Goal: Use online tool/utility: Utilize a website feature to perform a specific function

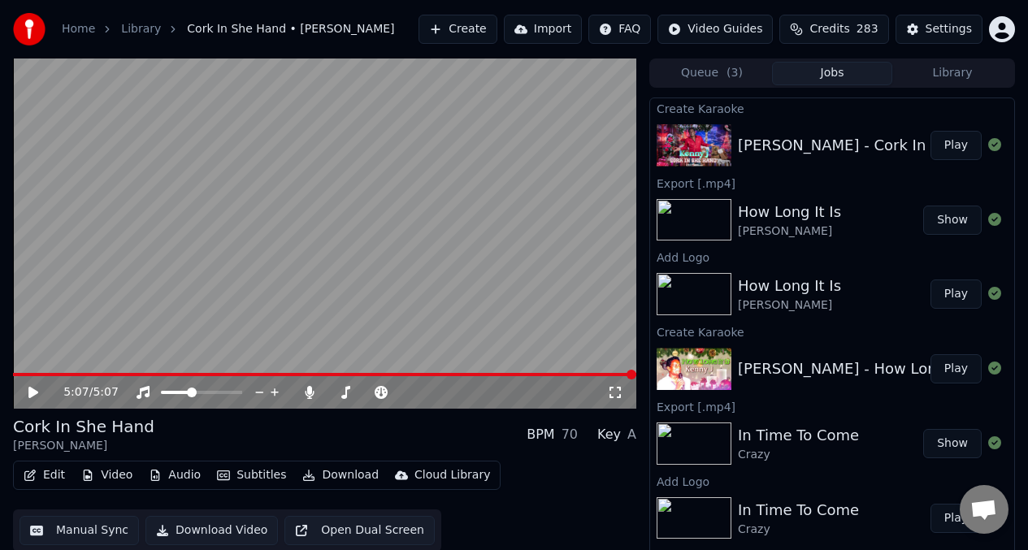
scroll to position [15, 0]
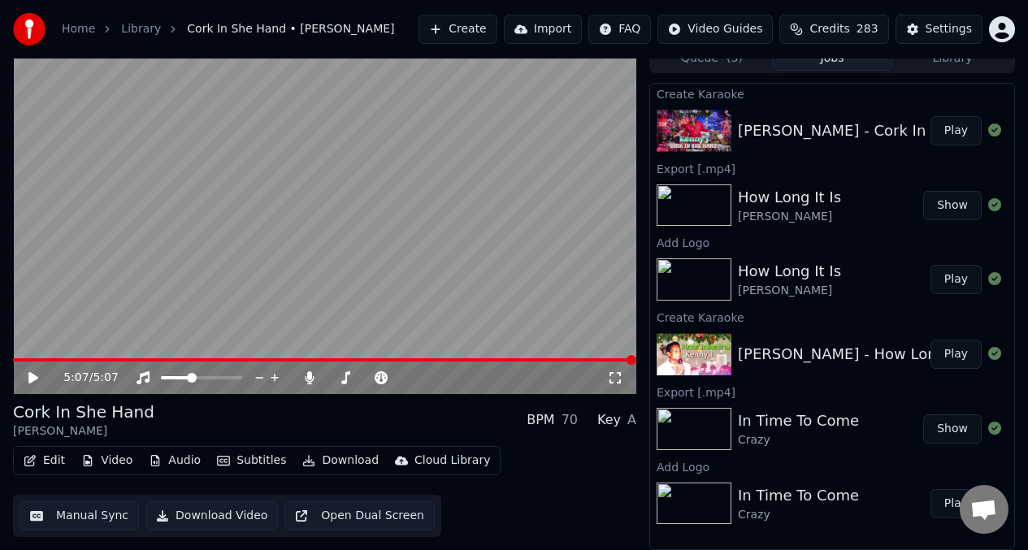
click at [87, 515] on button "Manual Sync" at bounding box center [80, 516] width 120 height 29
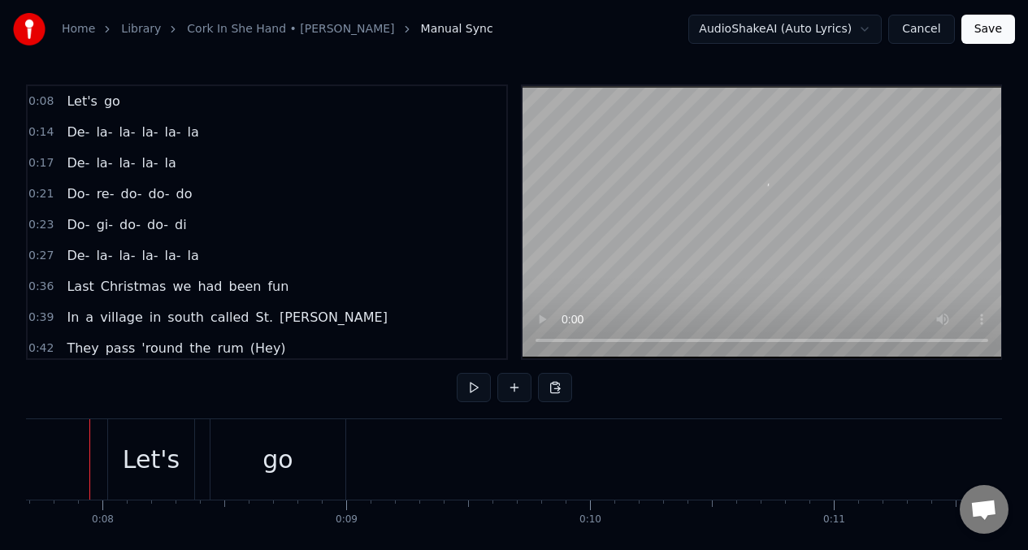
scroll to position [0, 1857]
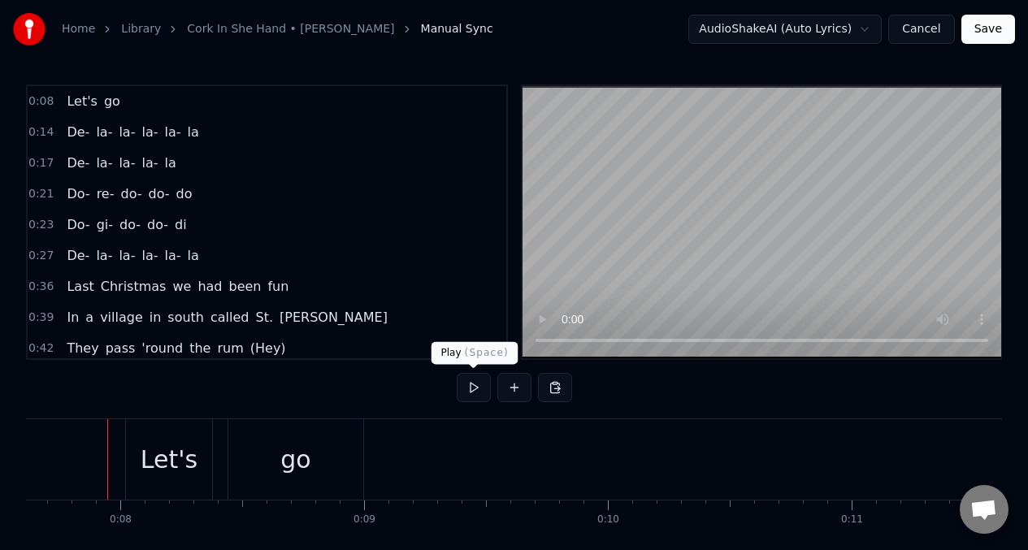
click at [472, 391] on button at bounding box center [474, 387] width 34 height 29
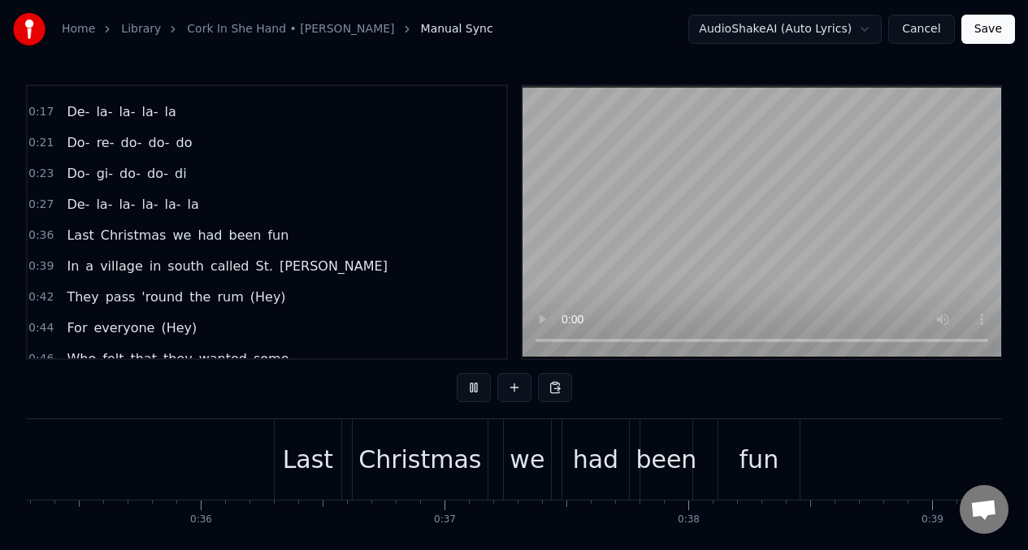
scroll to position [0, 9587]
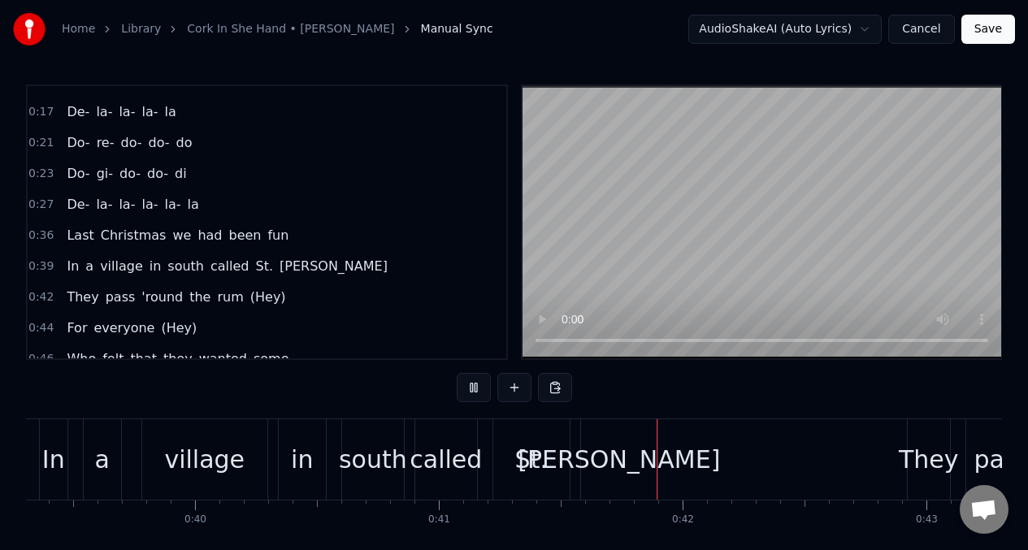
click at [196, 241] on span "had" at bounding box center [210, 235] width 28 height 19
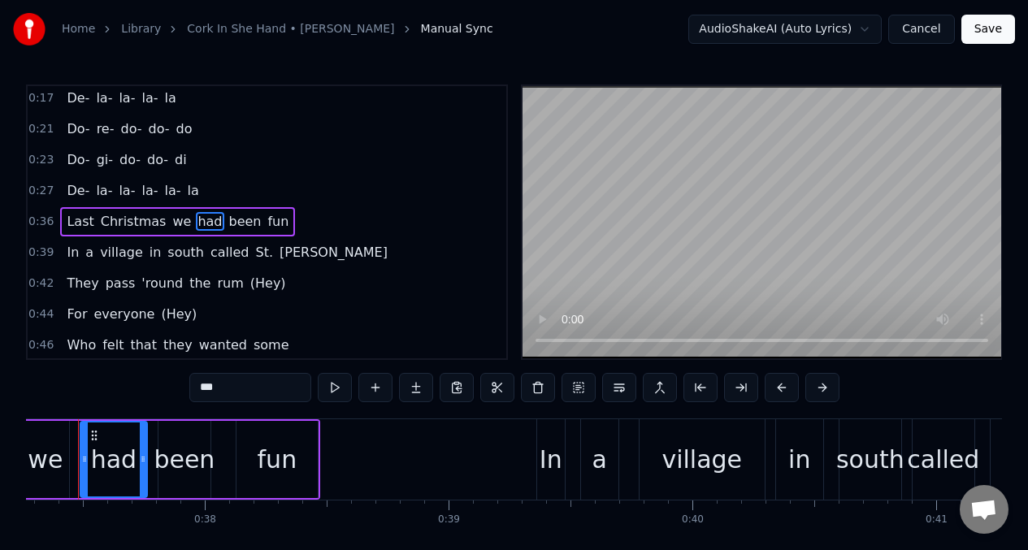
scroll to position [0, 9060]
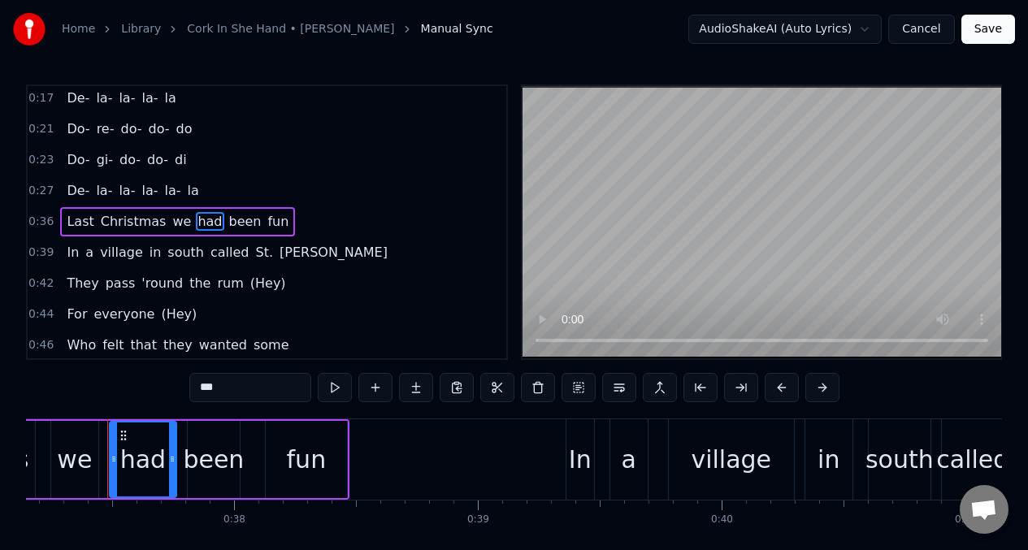
click at [241, 391] on input "***" at bounding box center [250, 387] width 122 height 29
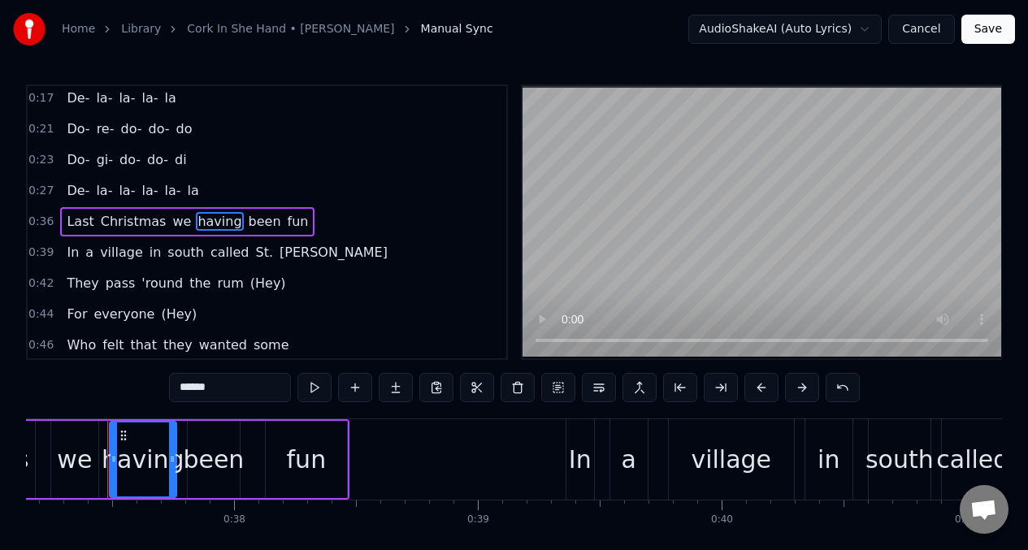
type input "******"
click at [56, 224] on div "0:36 Last Christmas we having been fun" at bounding box center [267, 222] width 479 height 31
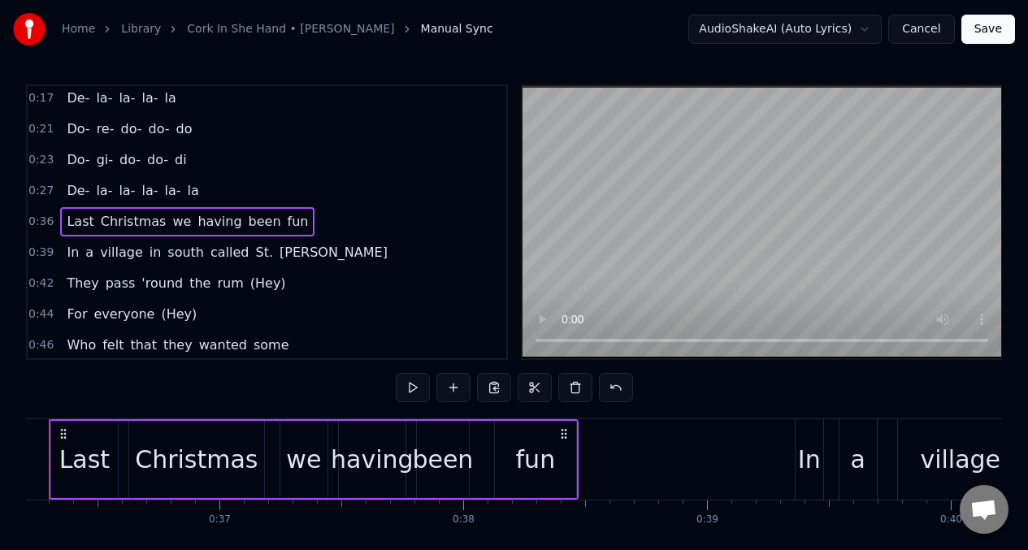
scroll to position [0, 8772]
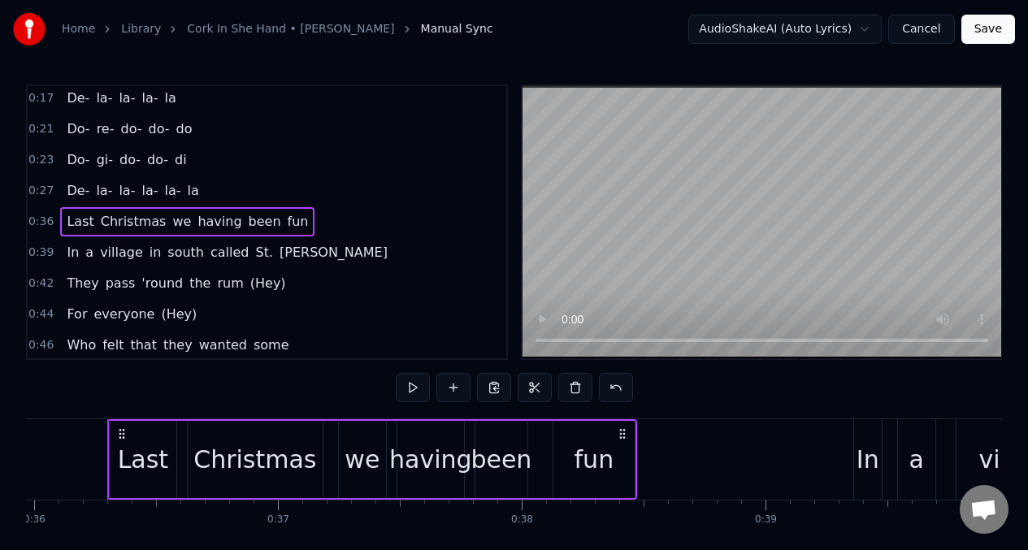
click at [69, 223] on span "Last" at bounding box center [80, 221] width 30 height 19
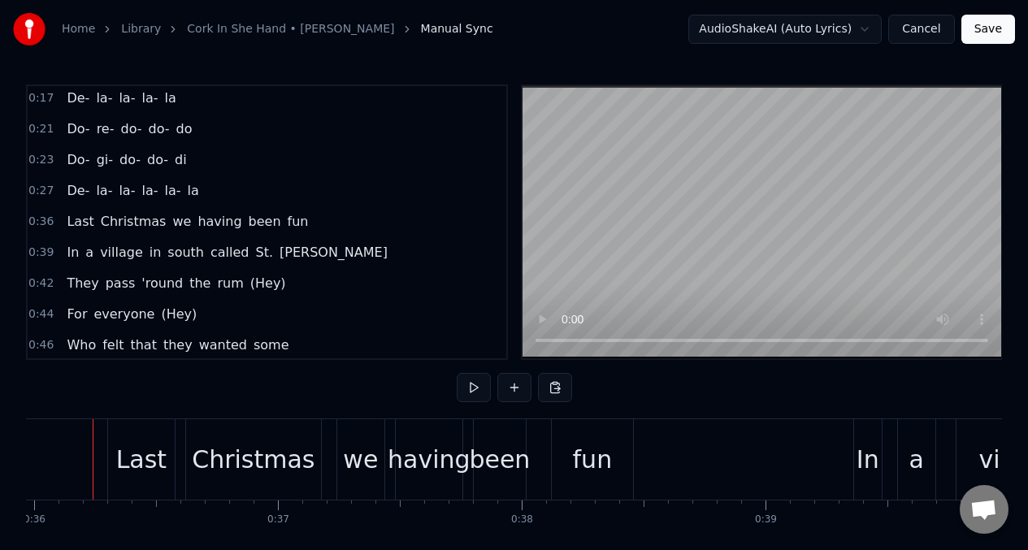
scroll to position [0, 8758]
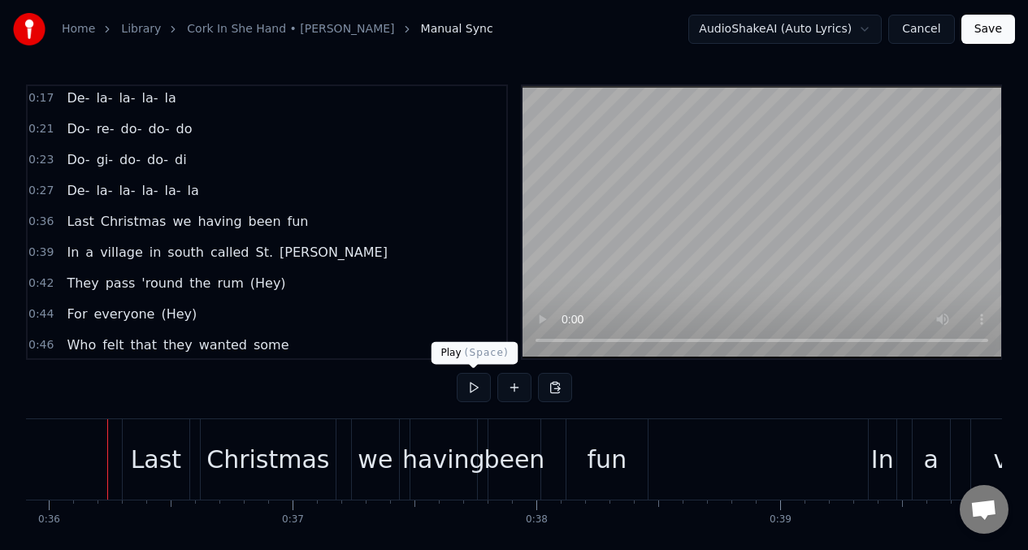
click at [472, 388] on button at bounding box center [474, 387] width 34 height 29
click at [251, 229] on span "been" at bounding box center [265, 221] width 36 height 19
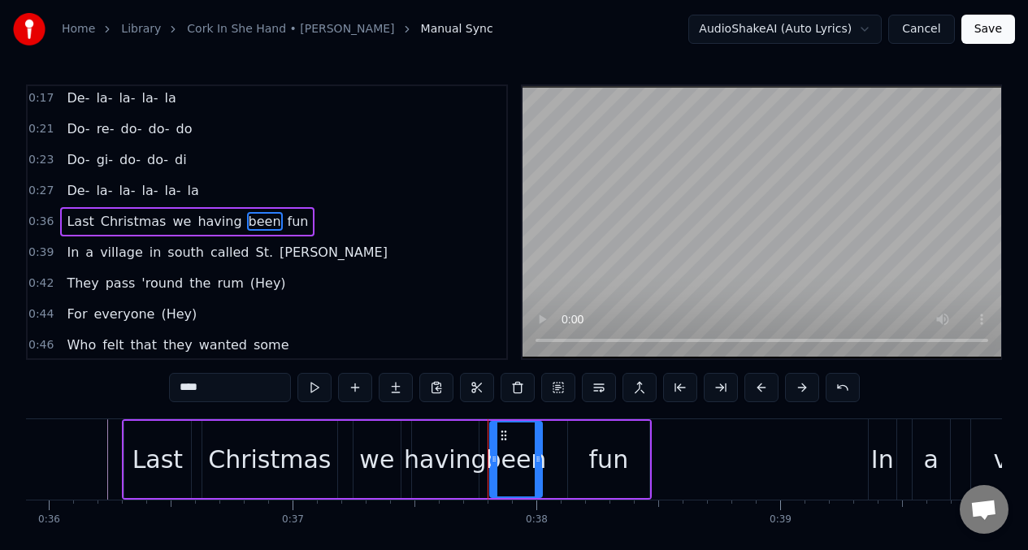
click at [214, 389] on input "****" at bounding box center [230, 387] width 122 height 29
type input "*"
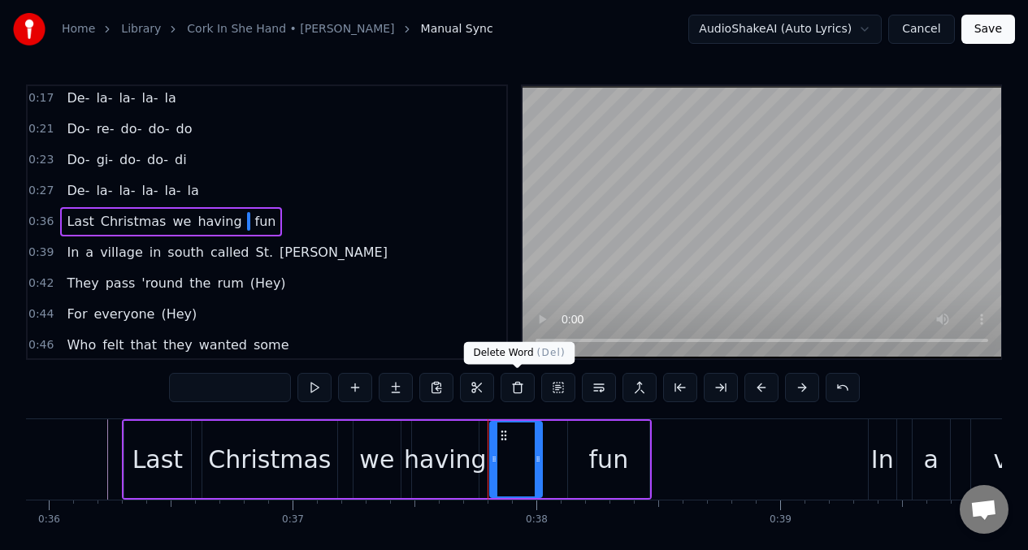
click at [514, 389] on button at bounding box center [518, 387] width 34 height 29
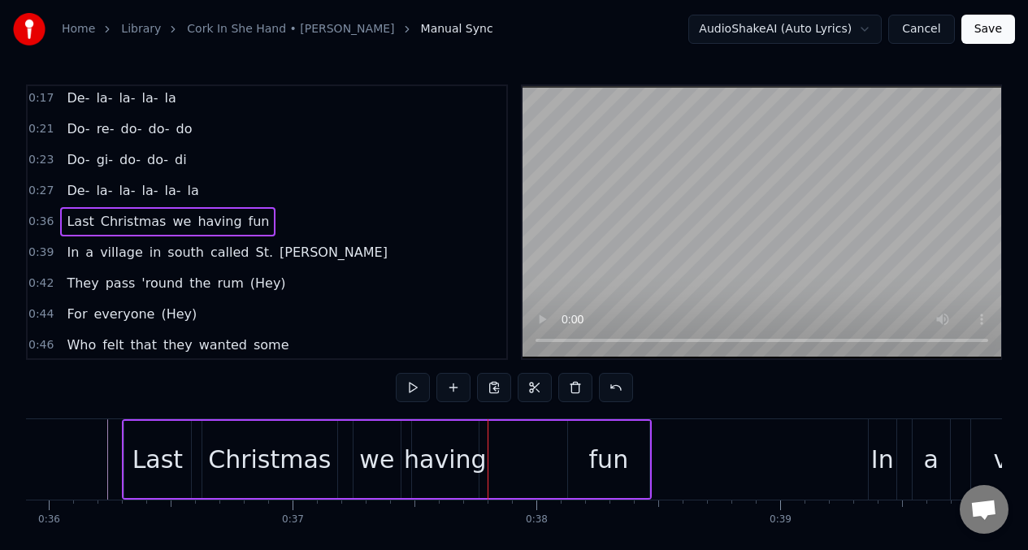
click at [474, 450] on div "having" at bounding box center [445, 459] width 83 height 37
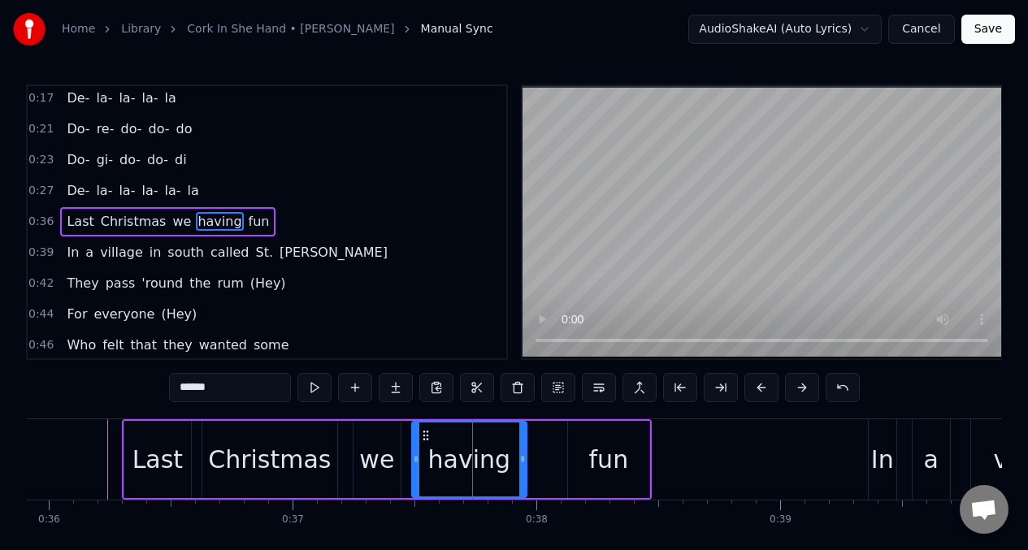
drag, startPoint x: 474, startPoint y: 450, endPoint x: 524, endPoint y: 451, distance: 50.4
click at [524, 451] on div at bounding box center [523, 460] width 7 height 74
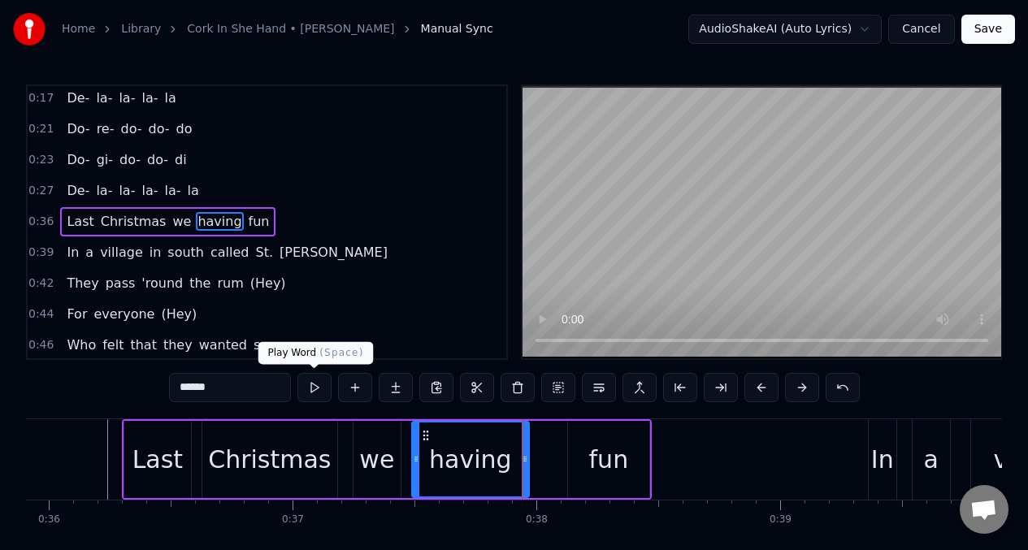
click at [315, 392] on button at bounding box center [315, 387] width 34 height 29
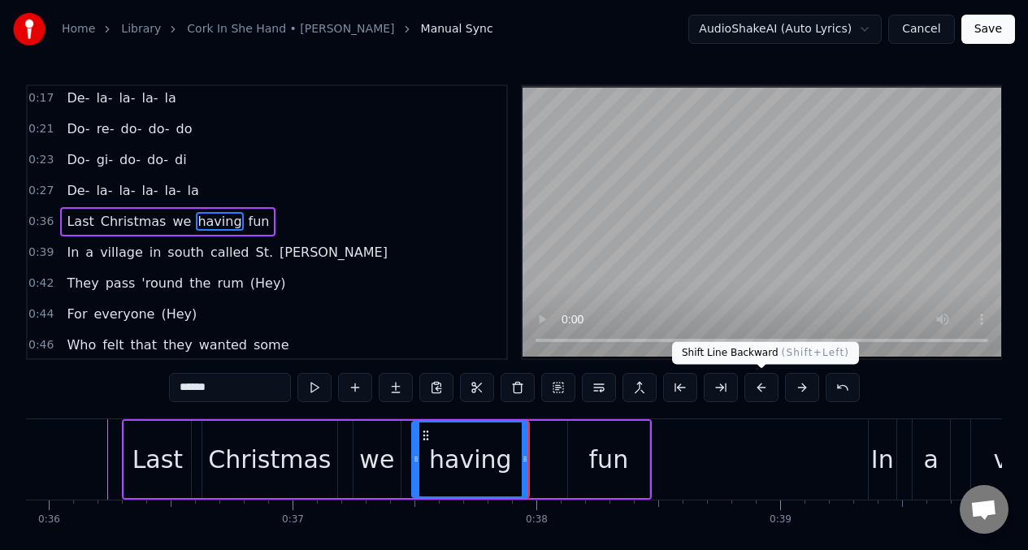
click at [763, 385] on button at bounding box center [762, 387] width 34 height 29
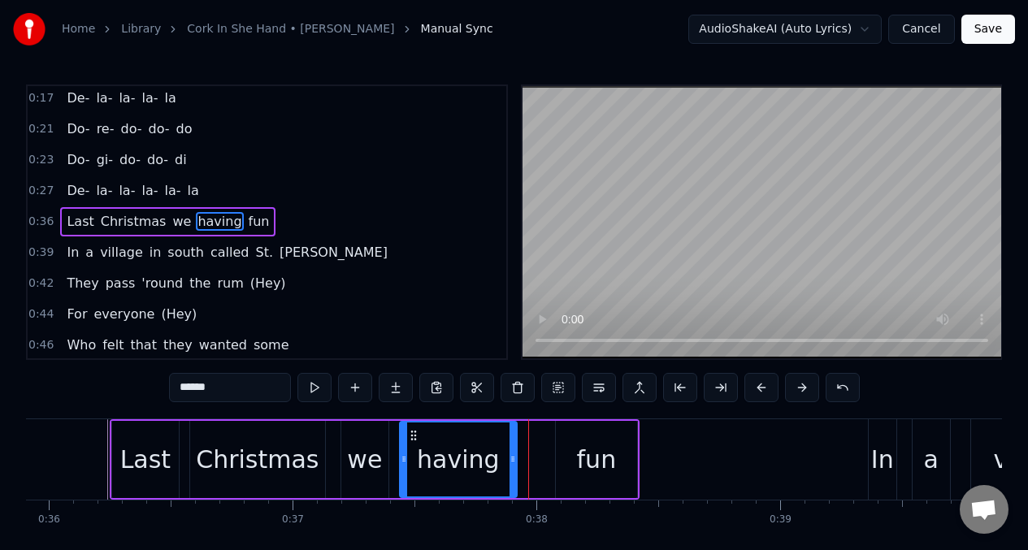
click at [763, 386] on button at bounding box center [762, 387] width 34 height 29
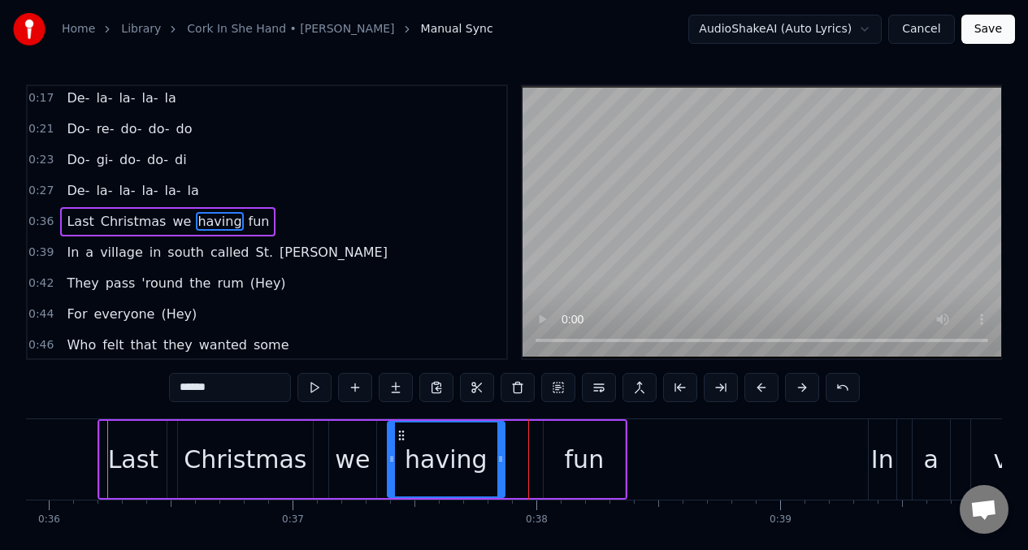
click at [580, 457] on div "fun" at bounding box center [585, 459] width 40 height 37
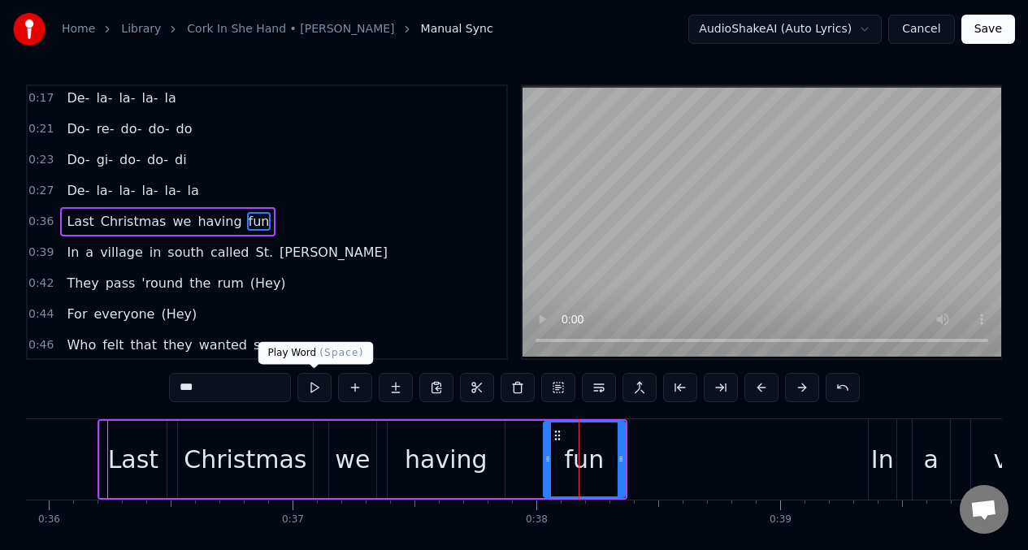
click at [315, 386] on button at bounding box center [315, 387] width 34 height 29
click at [105, 463] on div "Last" at bounding box center [133, 459] width 67 height 77
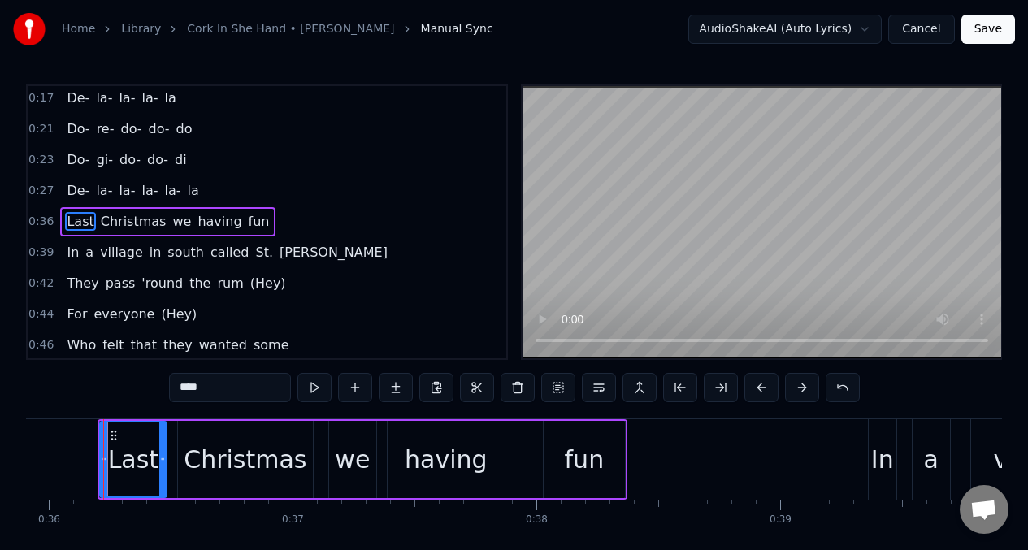
scroll to position [0, 8754]
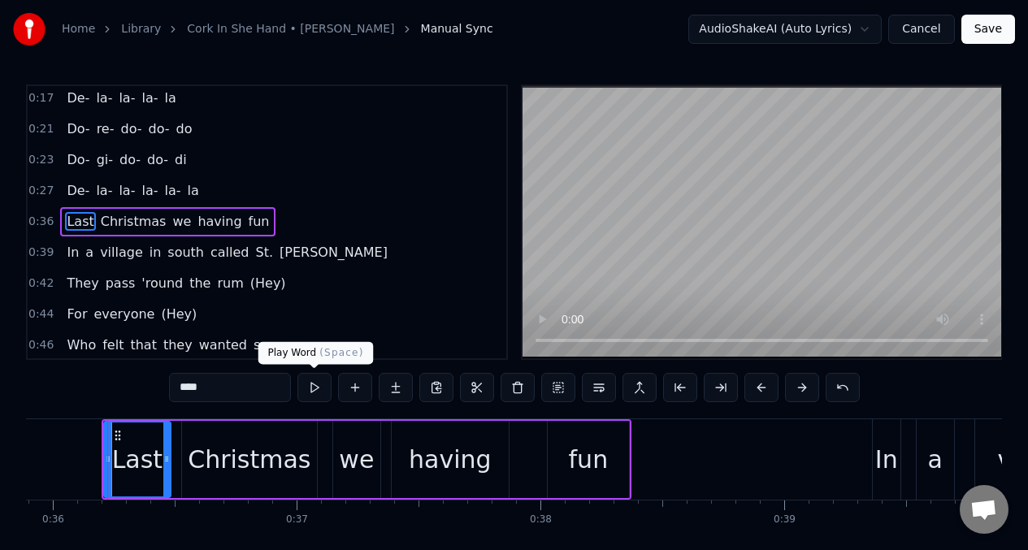
click at [315, 393] on button at bounding box center [315, 387] width 34 height 29
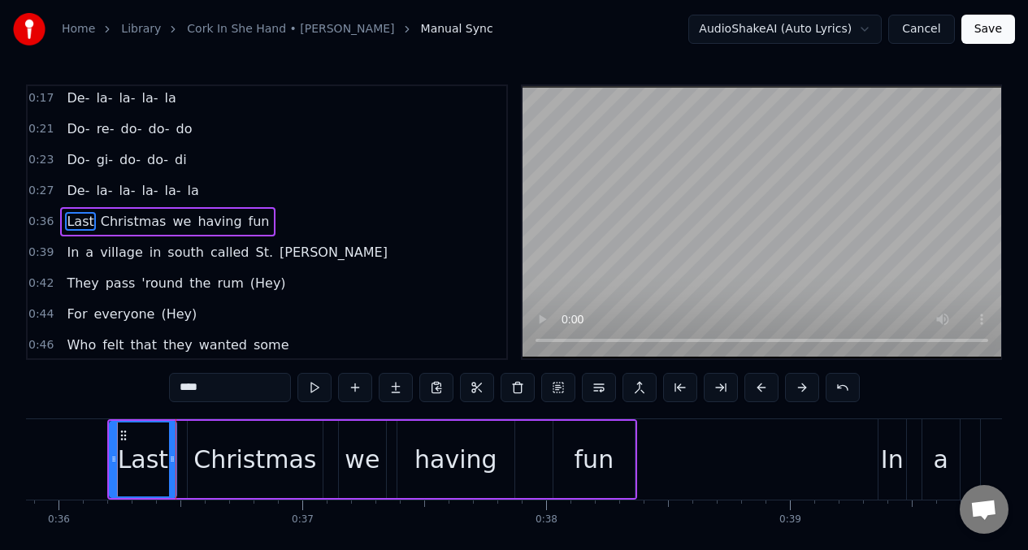
click at [97, 189] on span "la-" at bounding box center [104, 190] width 20 height 19
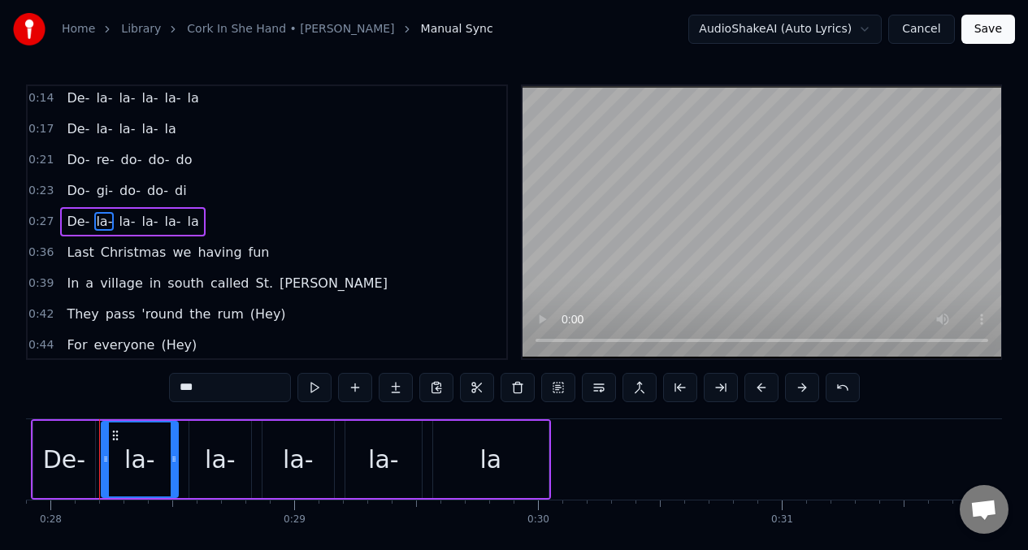
scroll to position [0, 6797]
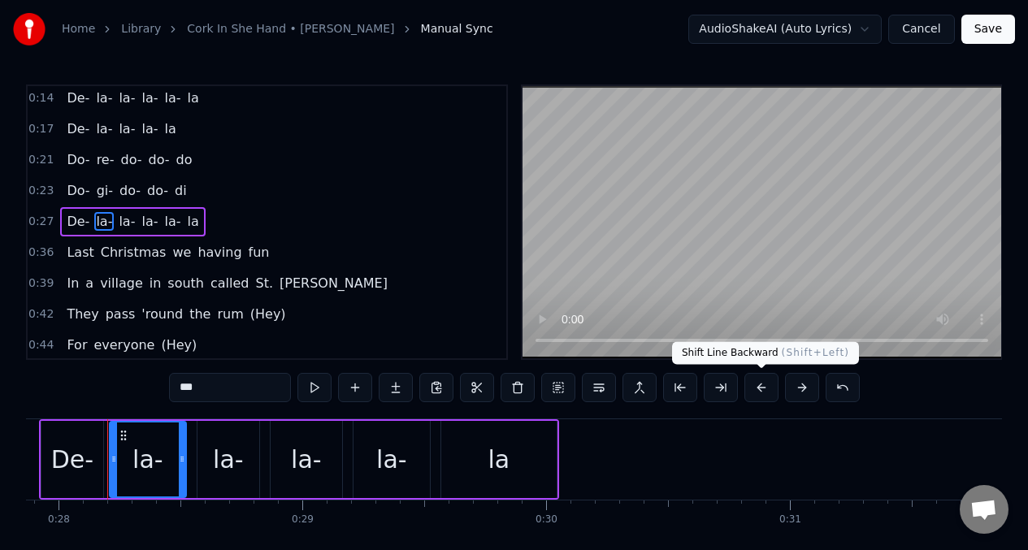
click at [757, 389] on button at bounding box center [762, 387] width 34 height 29
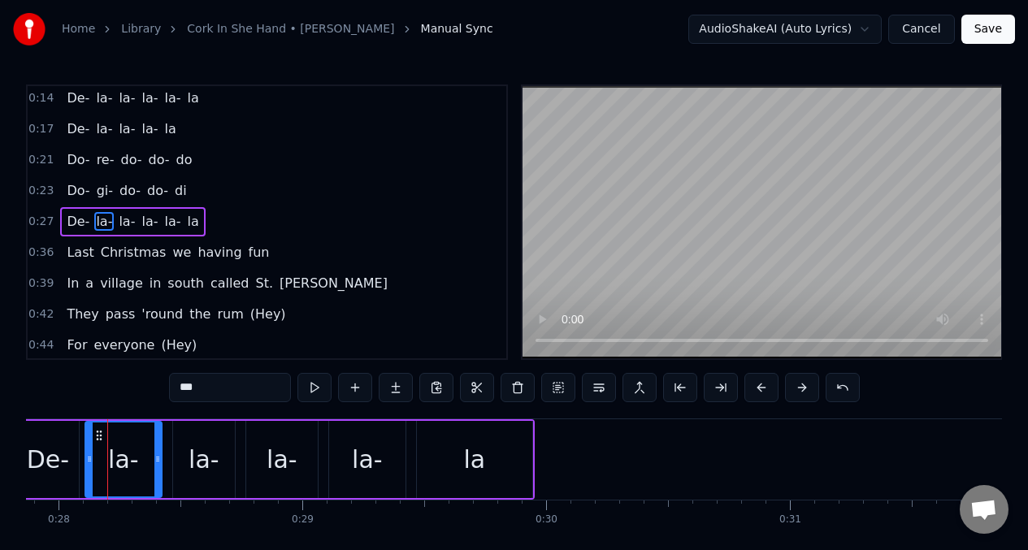
click at [86, 189] on span "Do-" at bounding box center [78, 190] width 26 height 19
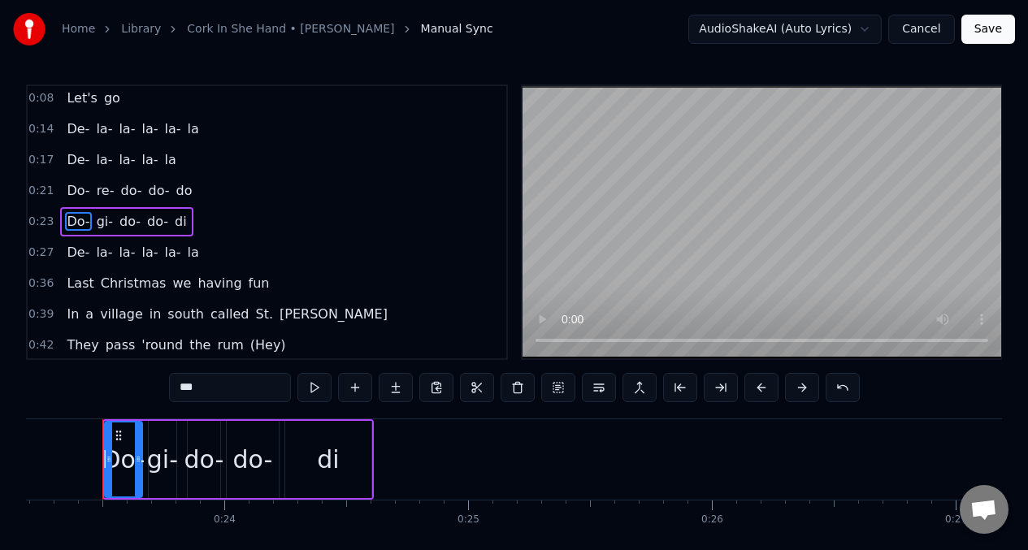
scroll to position [0, 5650]
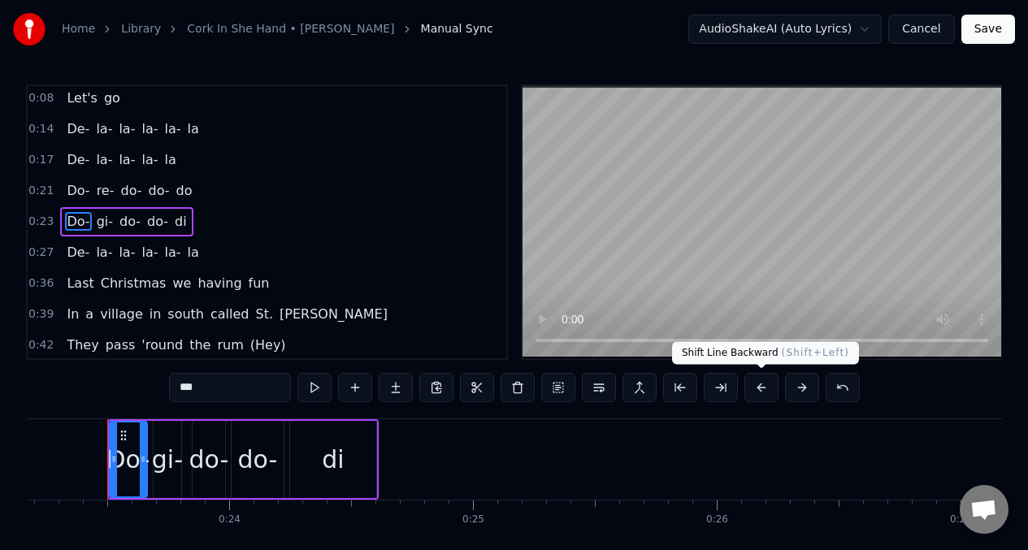
click at [762, 386] on button at bounding box center [762, 387] width 34 height 29
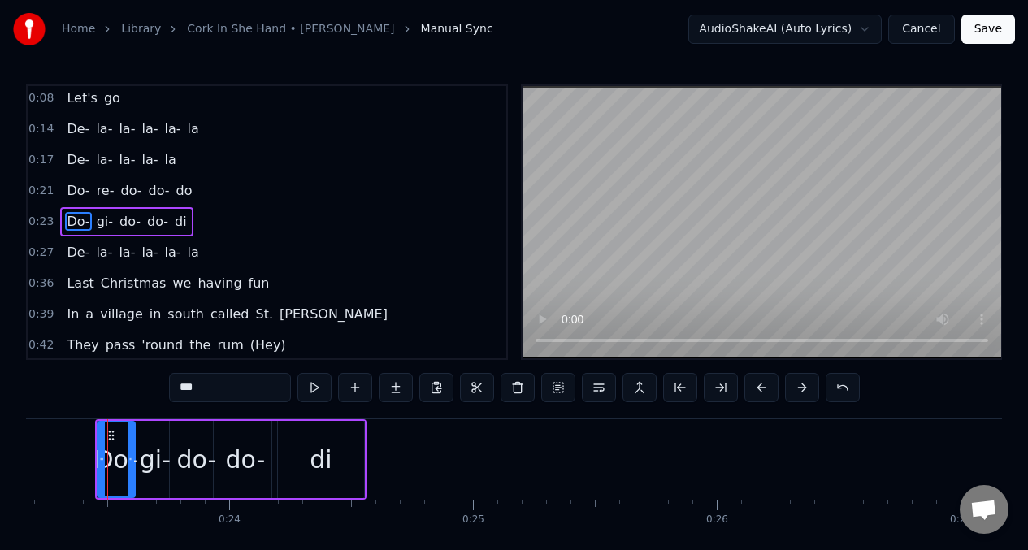
click at [762, 386] on button at bounding box center [762, 387] width 34 height 29
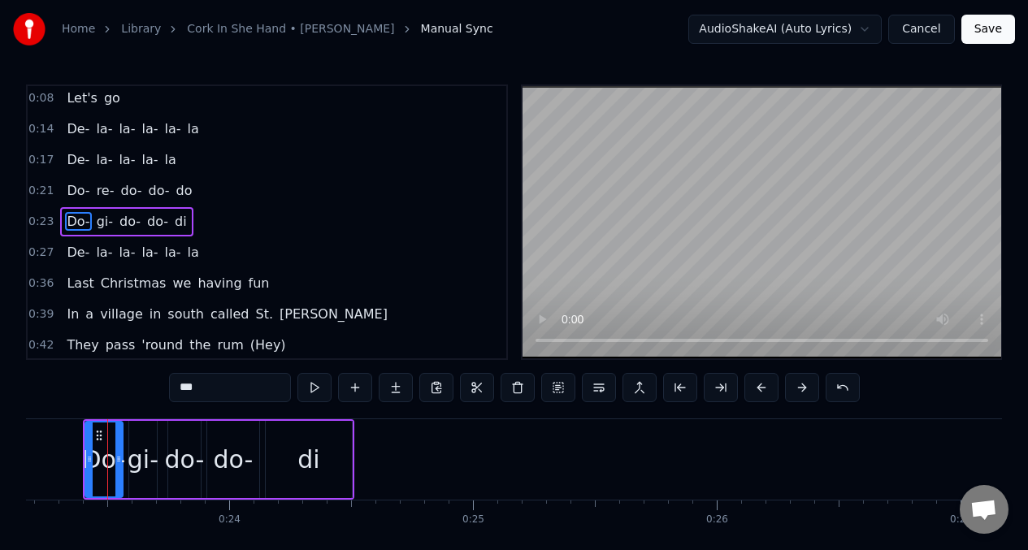
click at [87, 190] on span "Do-" at bounding box center [78, 190] width 26 height 19
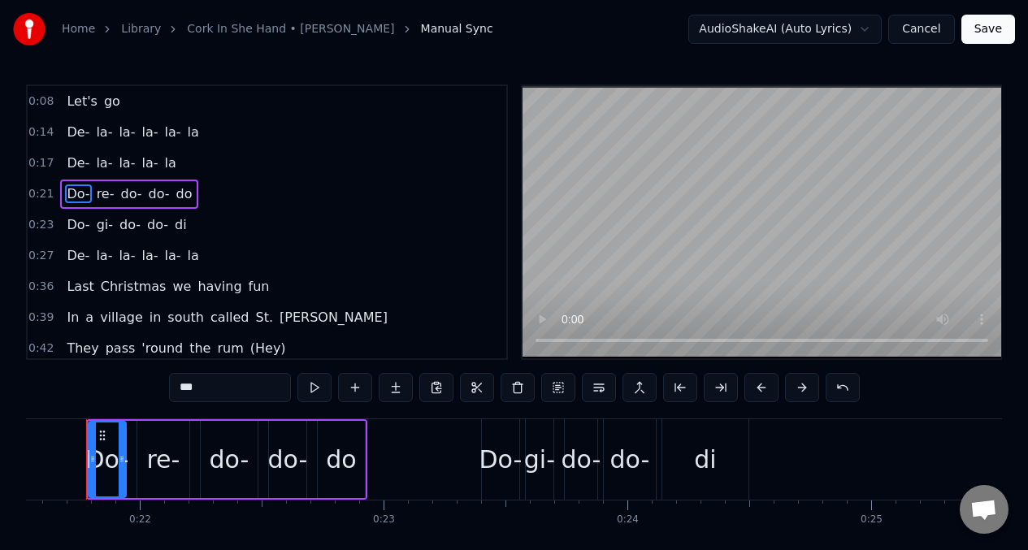
scroll to position [0, 5231]
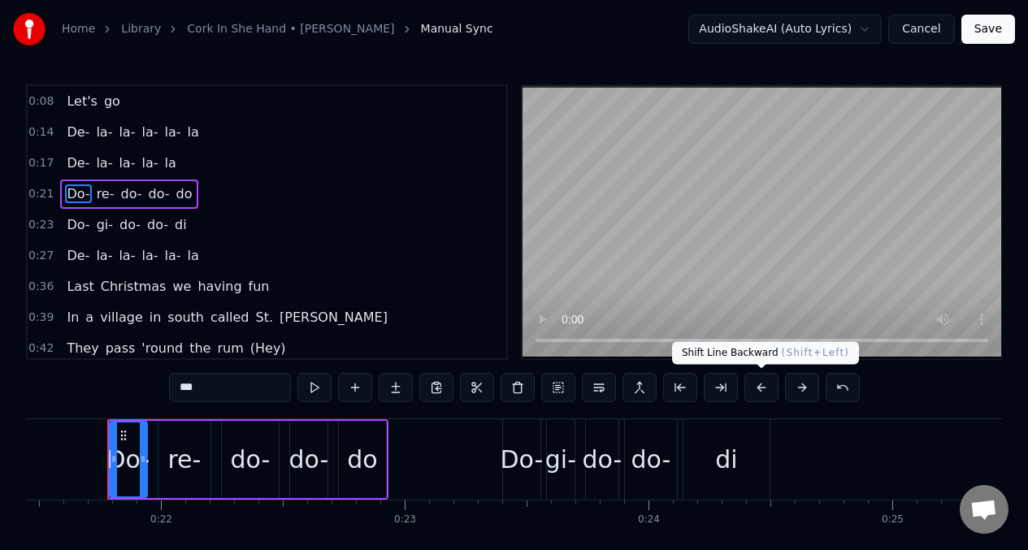
click at [761, 389] on button at bounding box center [762, 387] width 34 height 29
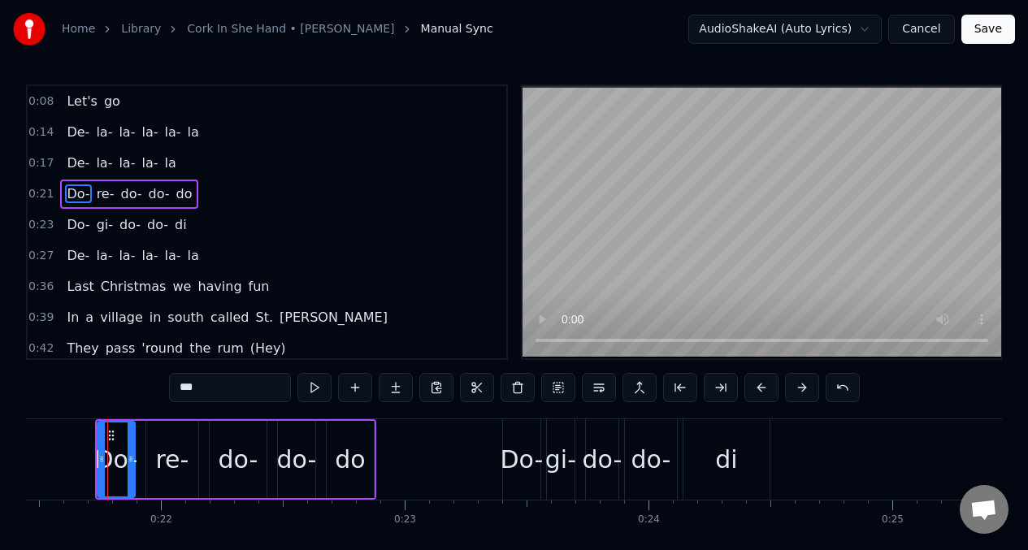
click at [761, 389] on button at bounding box center [762, 387] width 34 height 29
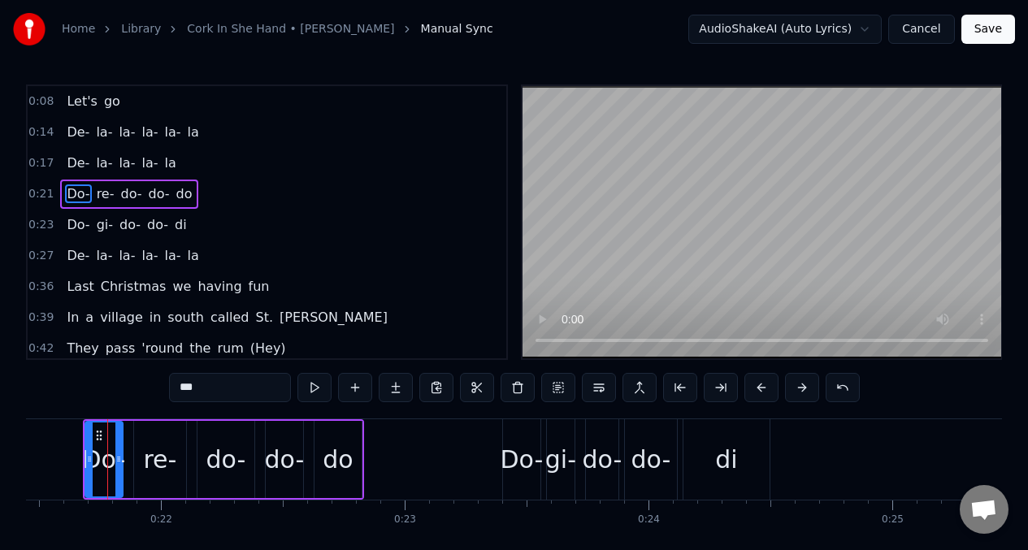
click at [85, 163] on span "De-" at bounding box center [78, 163] width 26 height 19
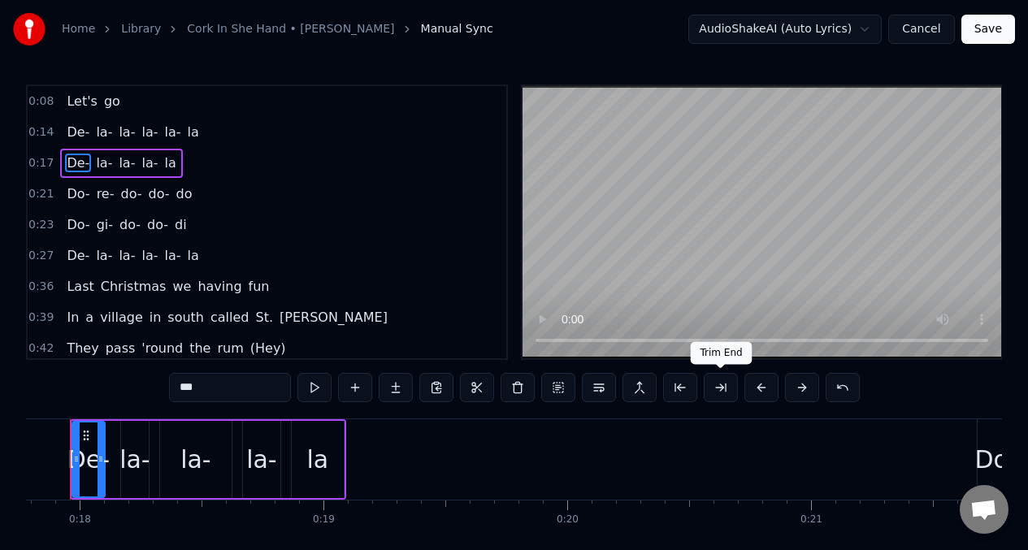
scroll to position [0, 4299]
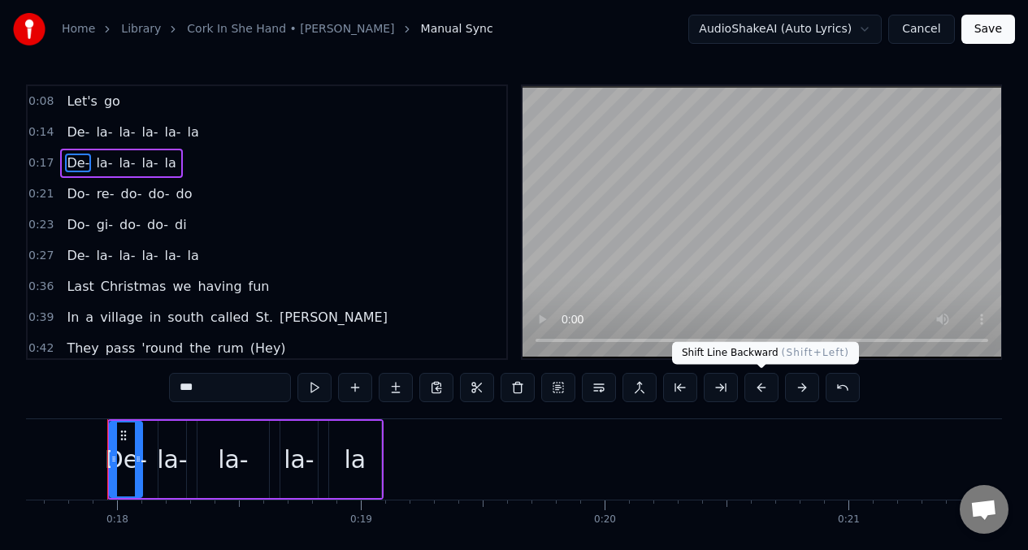
click at [766, 389] on button at bounding box center [762, 387] width 34 height 29
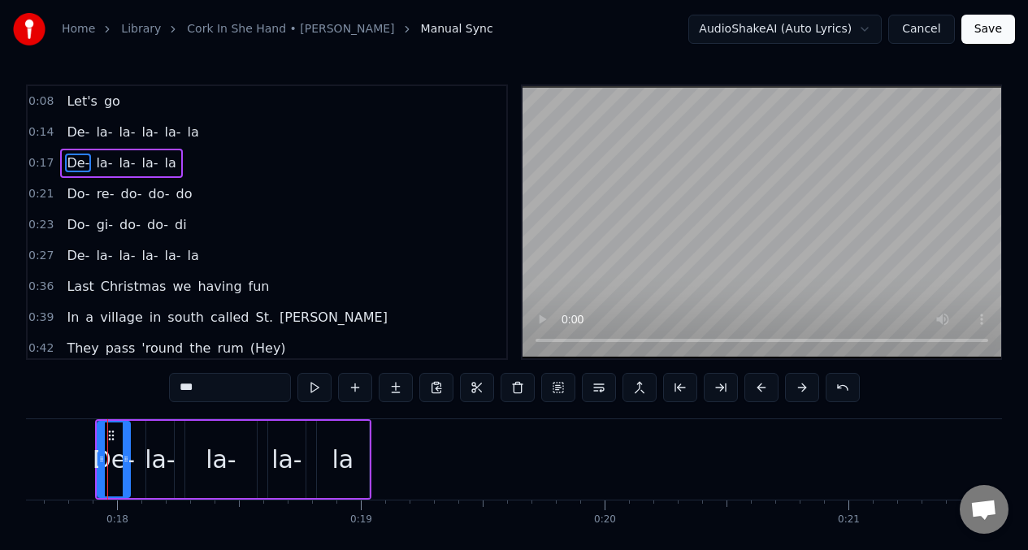
click at [766, 389] on button at bounding box center [762, 387] width 34 height 29
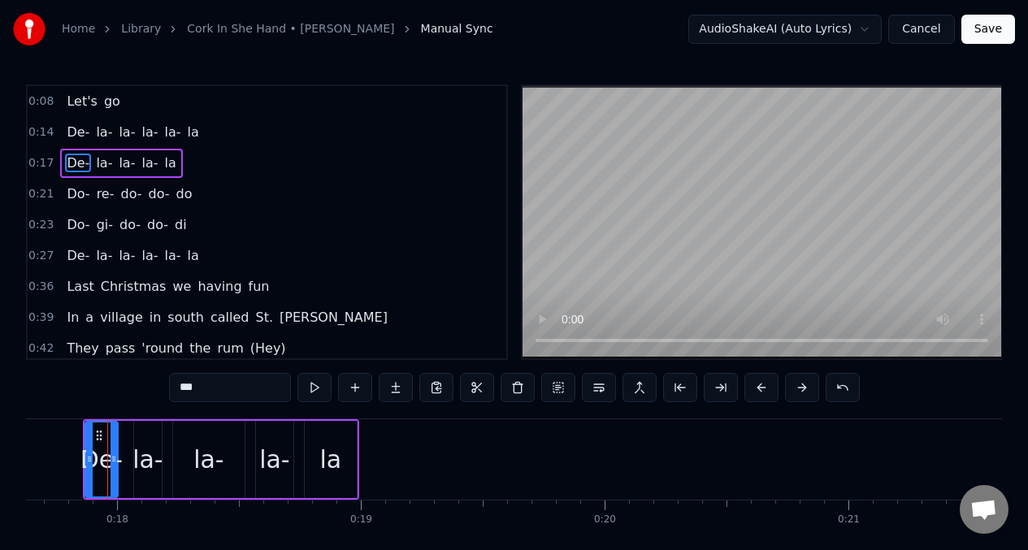
click at [129, 131] on span "la-" at bounding box center [127, 132] width 20 height 19
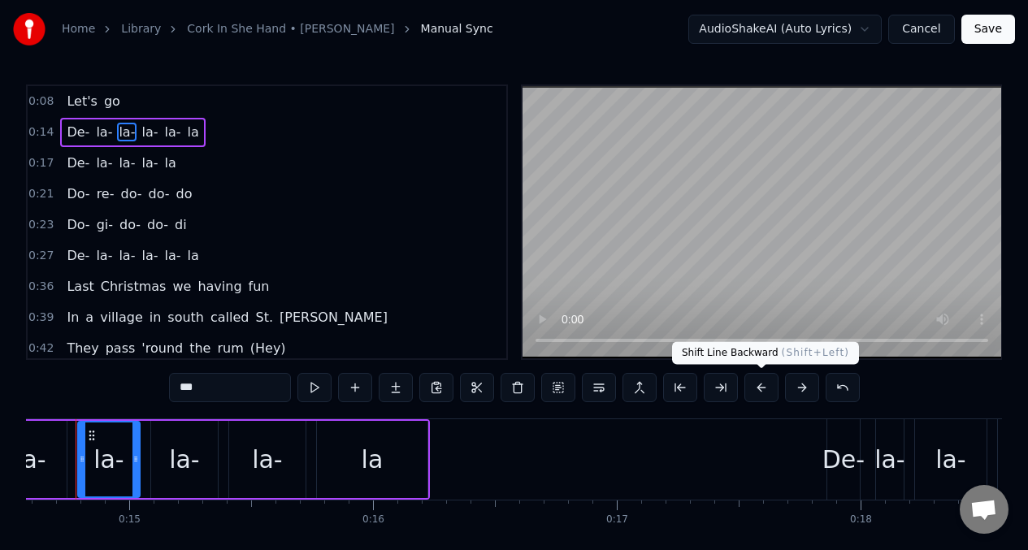
scroll to position [0, 3524]
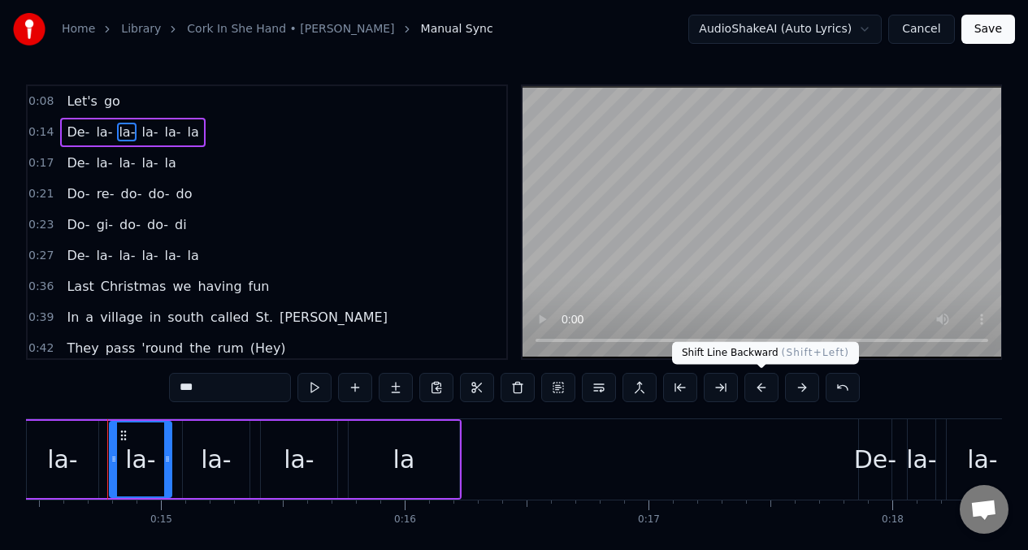
click at [758, 389] on button at bounding box center [762, 387] width 34 height 29
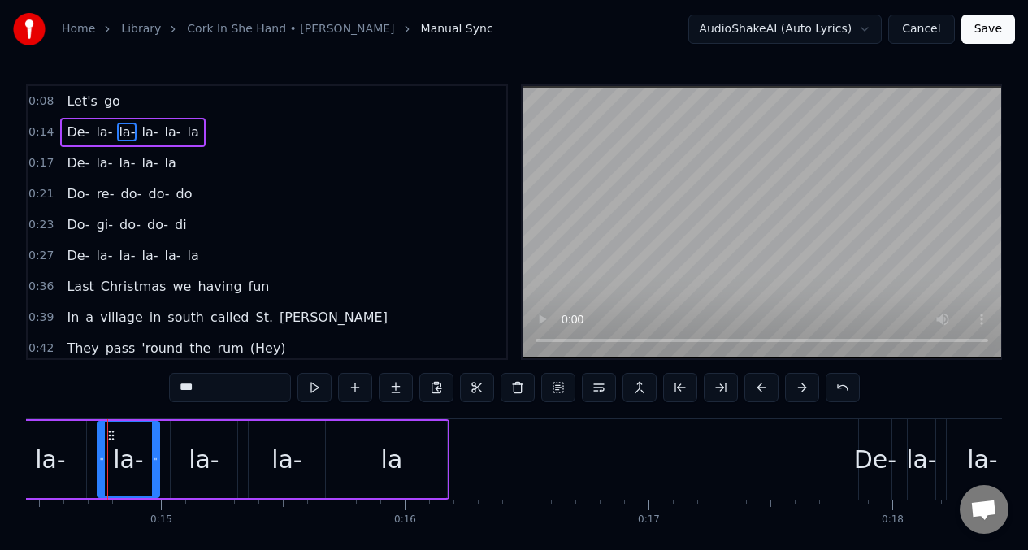
click at [758, 390] on button at bounding box center [762, 387] width 34 height 29
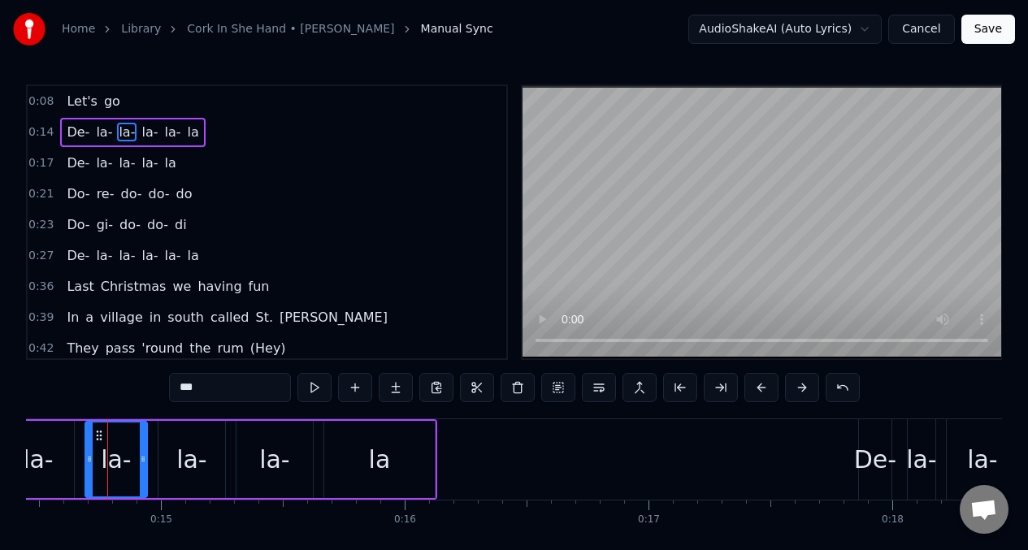
click at [72, 308] on span "In" at bounding box center [72, 317] width 15 height 19
type input "**"
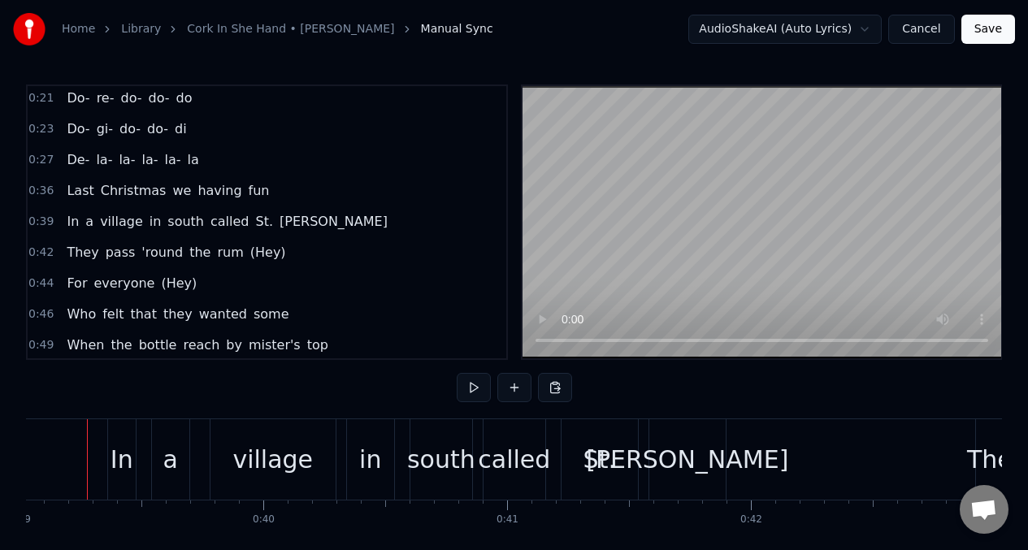
scroll to position [0, 9498]
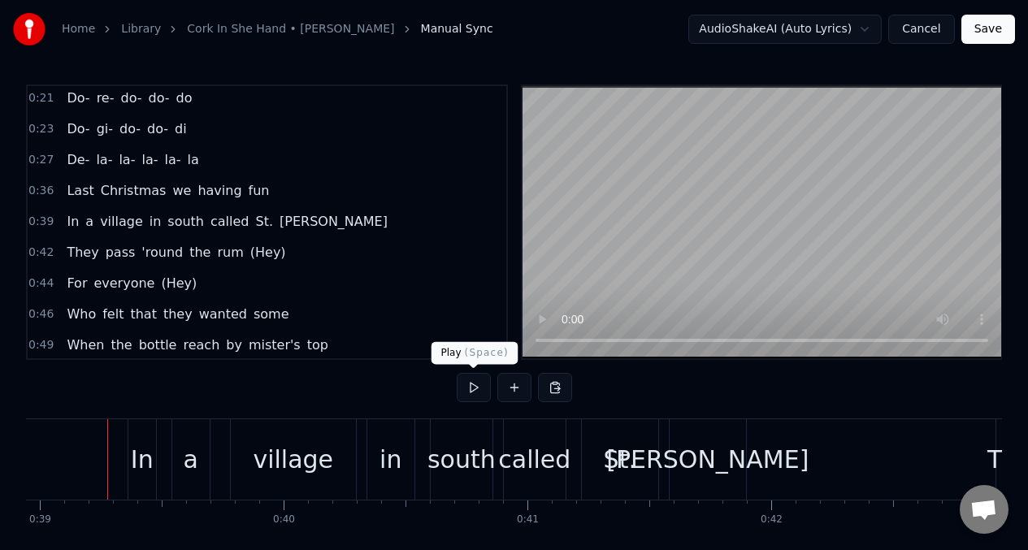
click at [467, 389] on button at bounding box center [474, 387] width 34 height 29
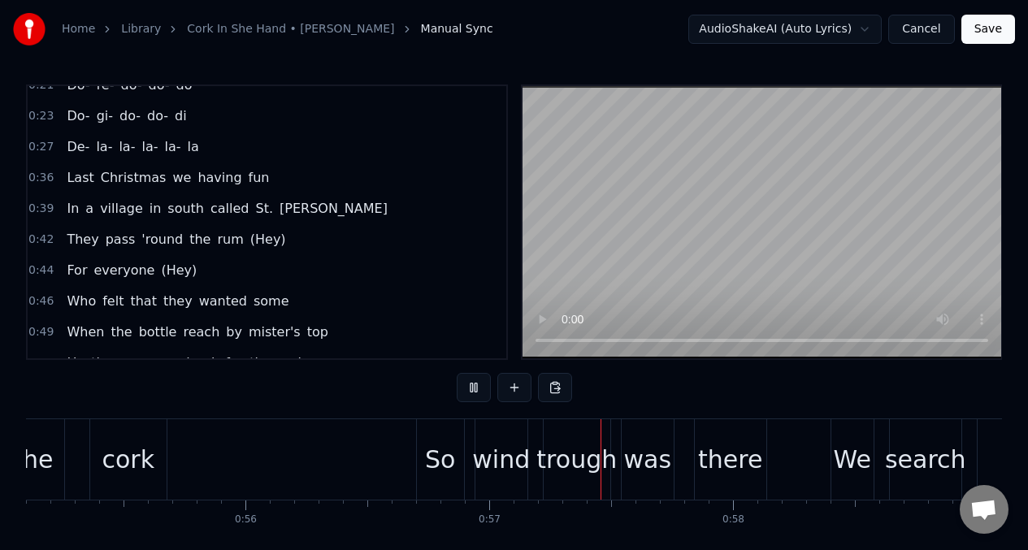
scroll to position [182, 0]
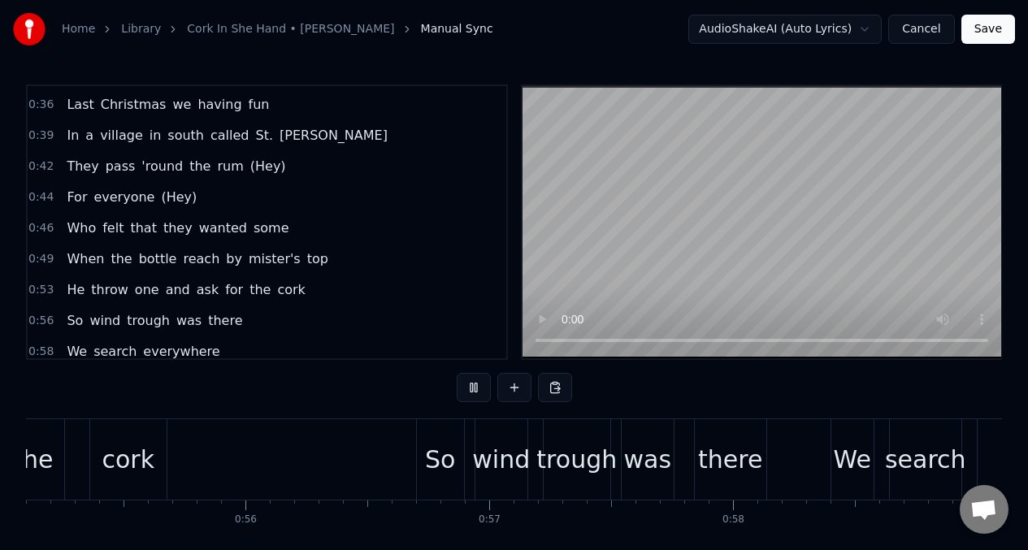
click at [471, 386] on button at bounding box center [474, 387] width 34 height 29
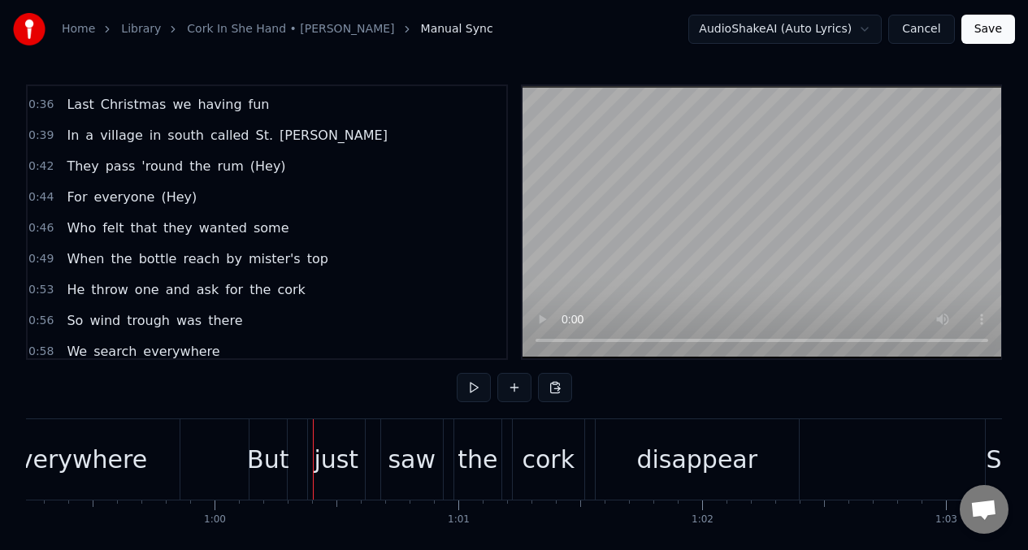
scroll to position [0, 14468]
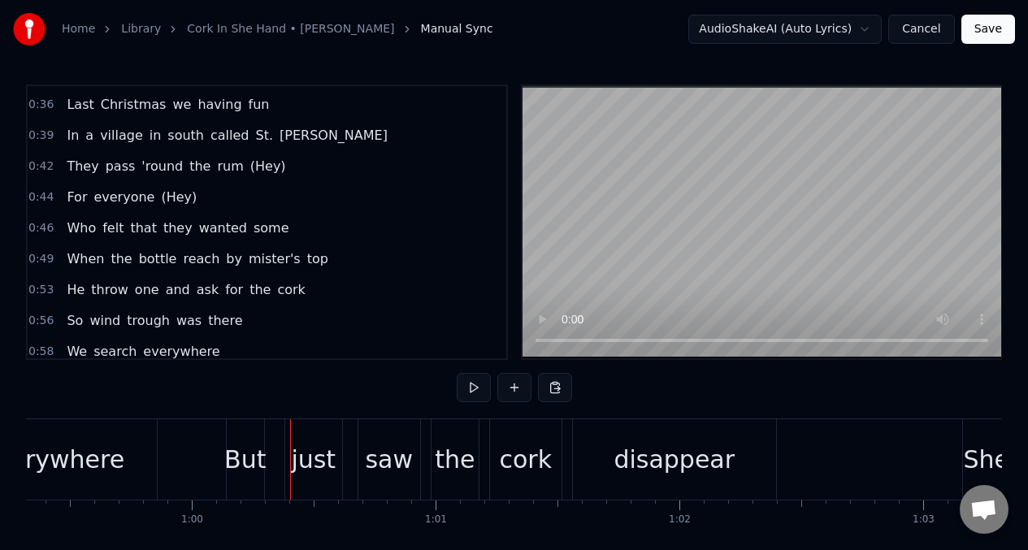
click at [72, 233] on span "Who" at bounding box center [81, 228] width 33 height 19
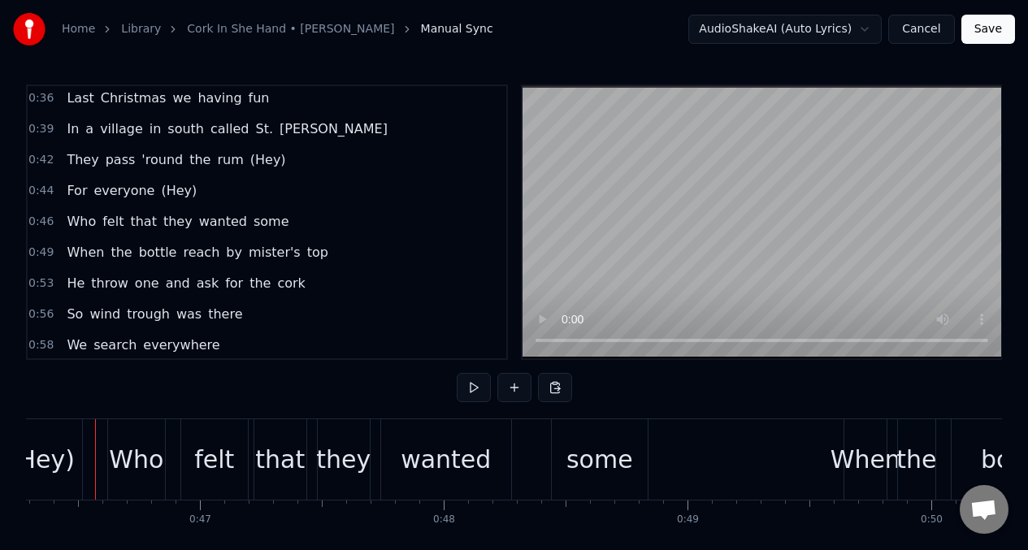
scroll to position [0, 11277]
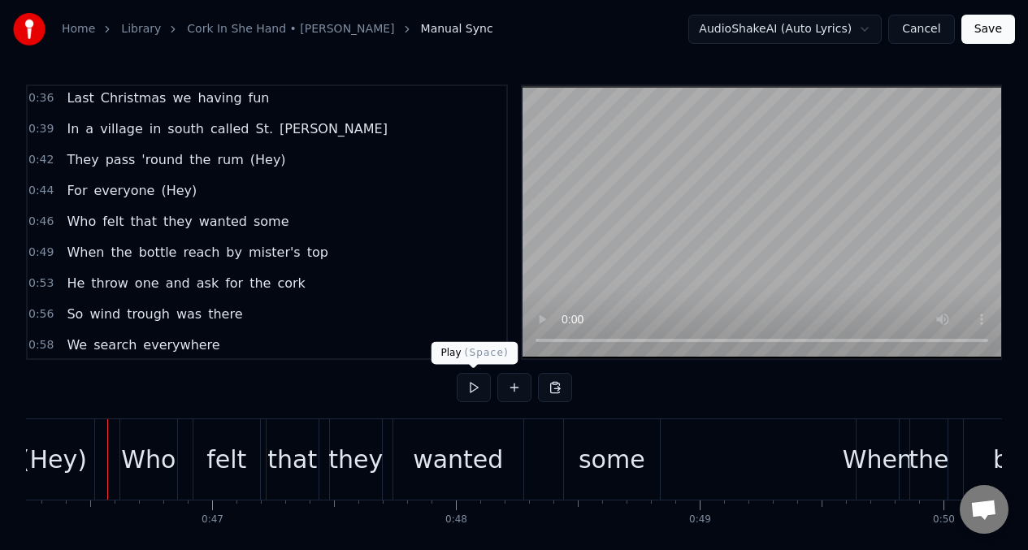
click at [472, 385] on button at bounding box center [474, 387] width 34 height 29
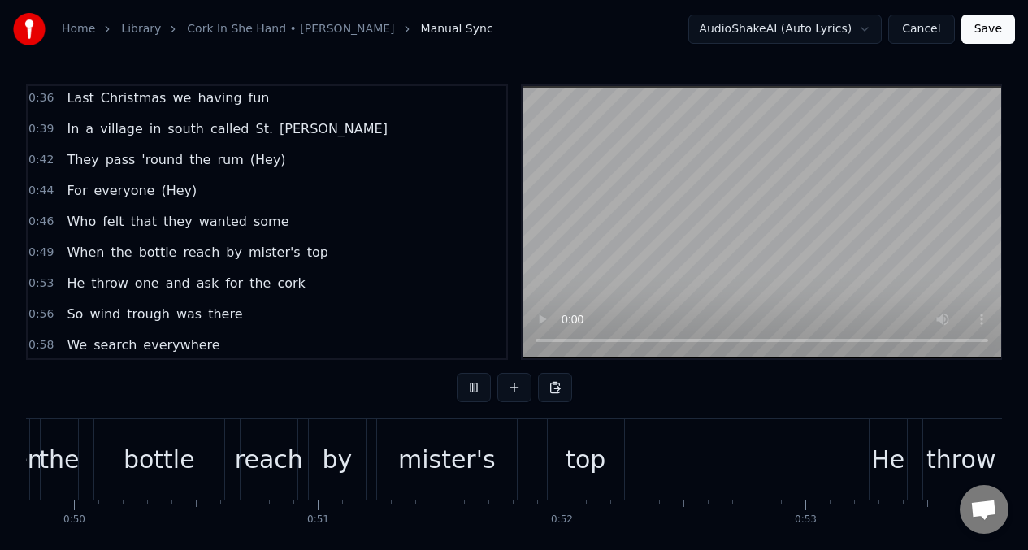
scroll to position [0, 13062]
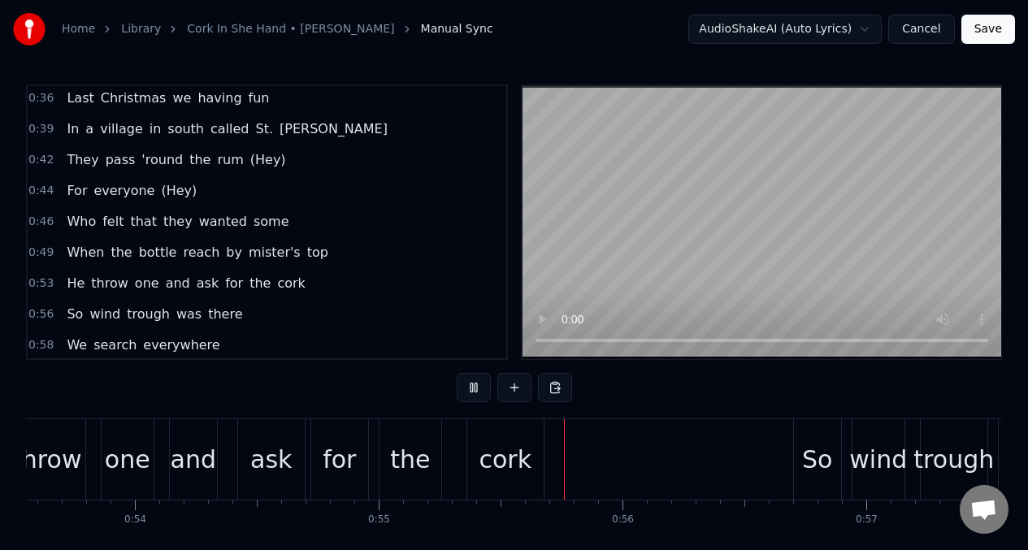
click at [306, 256] on span "top" at bounding box center [318, 252] width 24 height 19
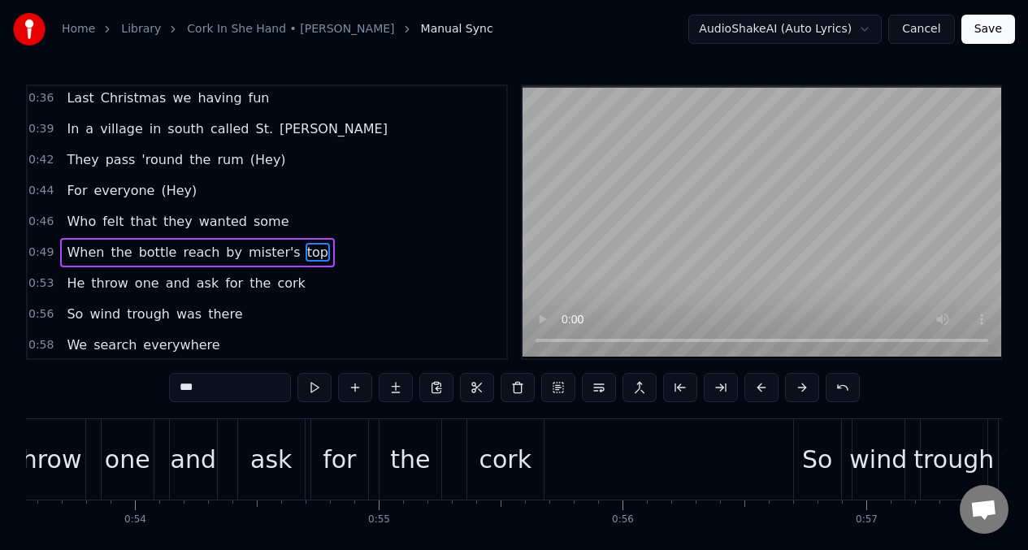
scroll to position [0, 12587]
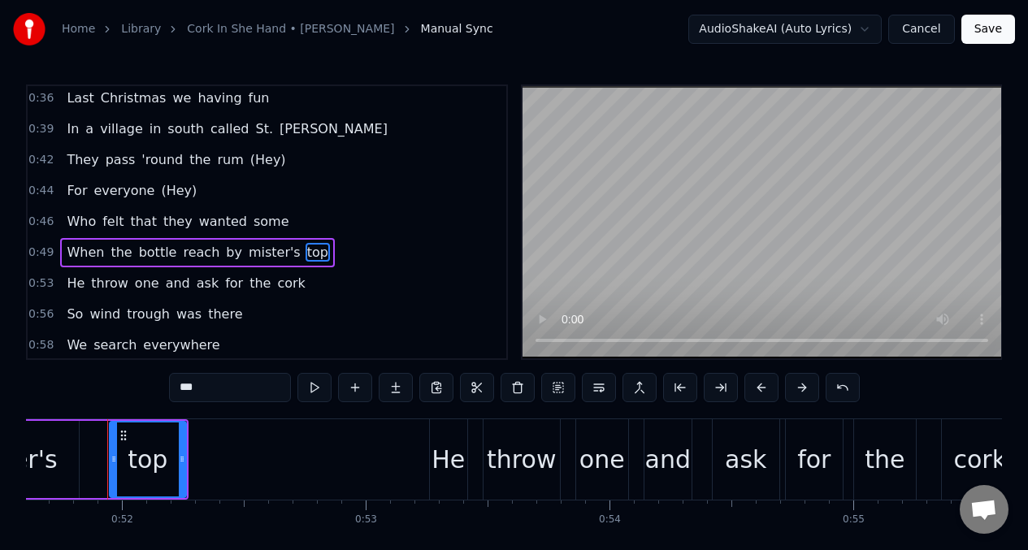
click at [220, 395] on input "***" at bounding box center [230, 387] width 122 height 29
type input "*"
type input "*****"
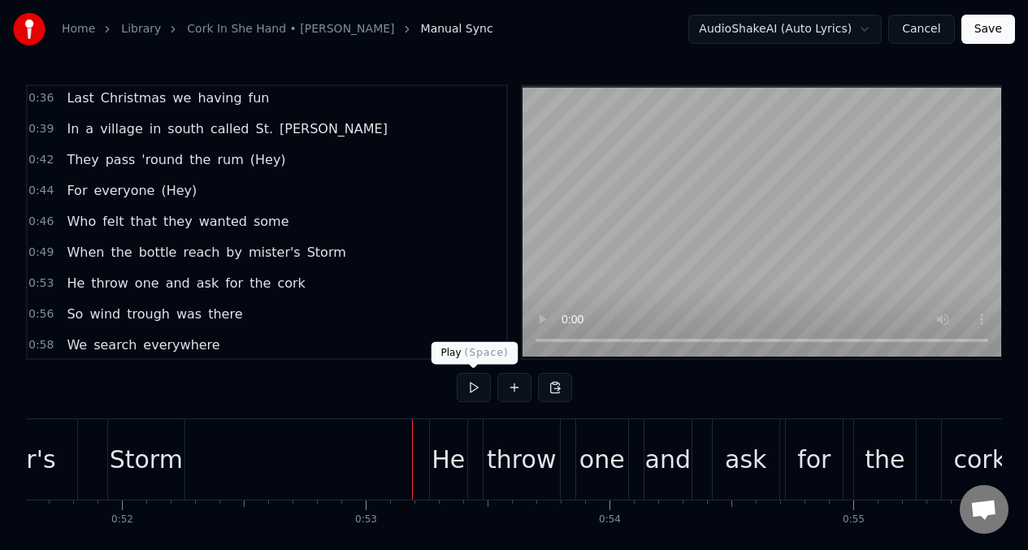
click at [474, 385] on button at bounding box center [474, 387] width 34 height 29
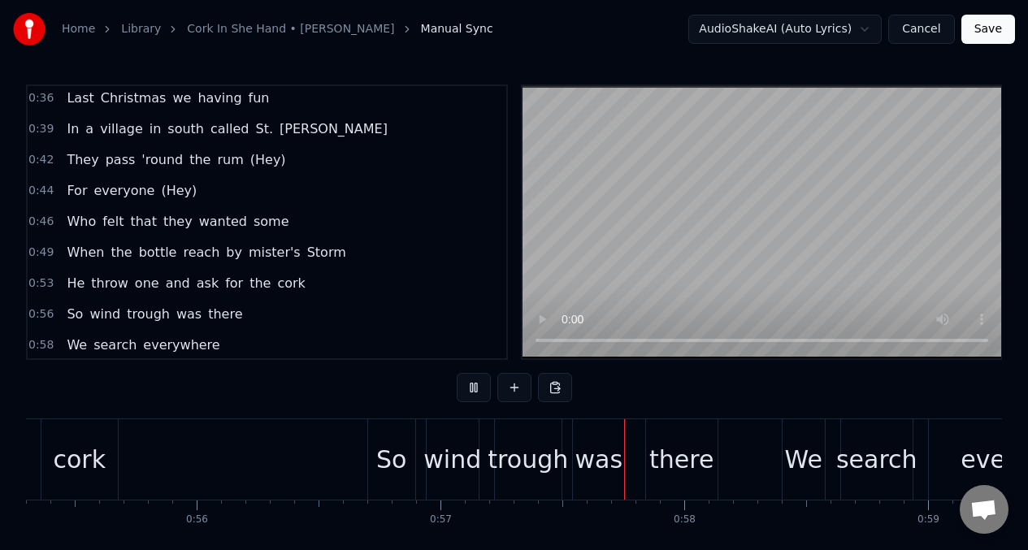
scroll to position [0, 13602]
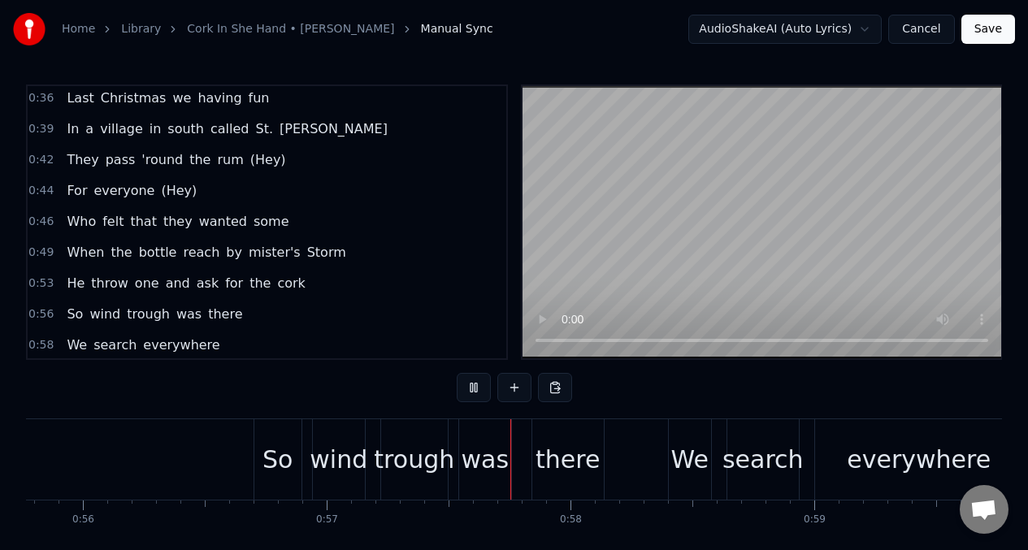
click at [474, 385] on button at bounding box center [474, 387] width 34 height 29
click at [66, 279] on span "He" at bounding box center [75, 283] width 21 height 19
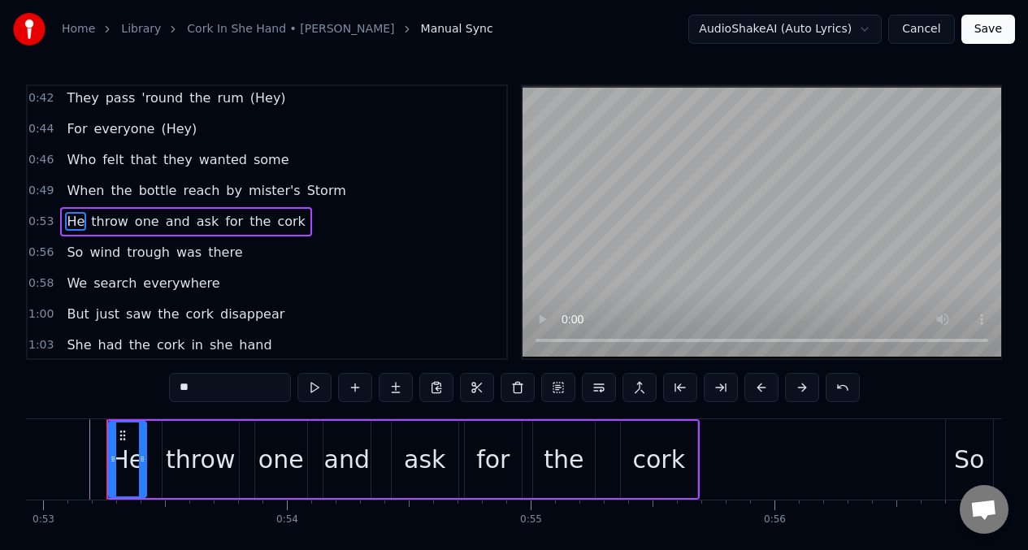
scroll to position [0, 12909]
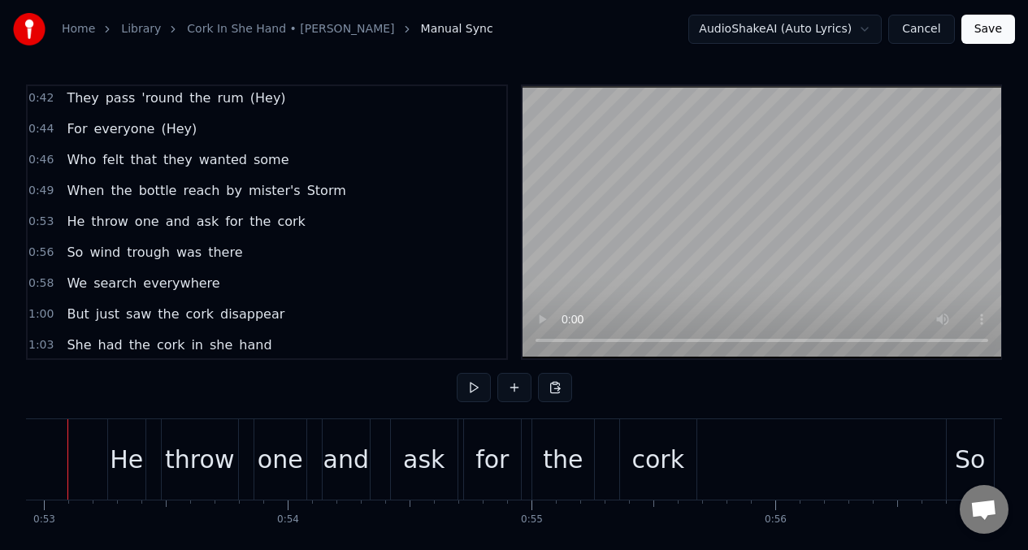
scroll to position [0, 12869]
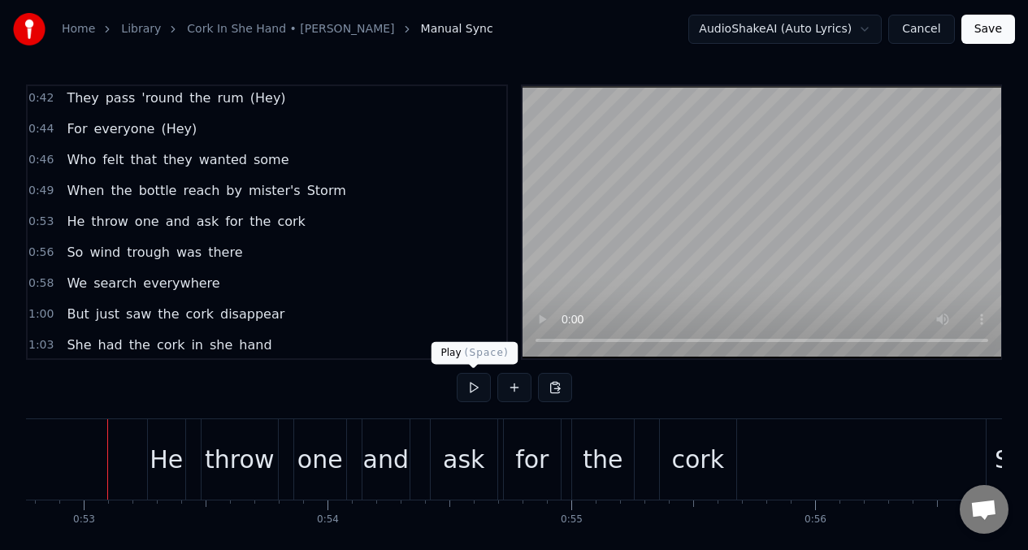
click at [475, 385] on button at bounding box center [474, 387] width 34 height 29
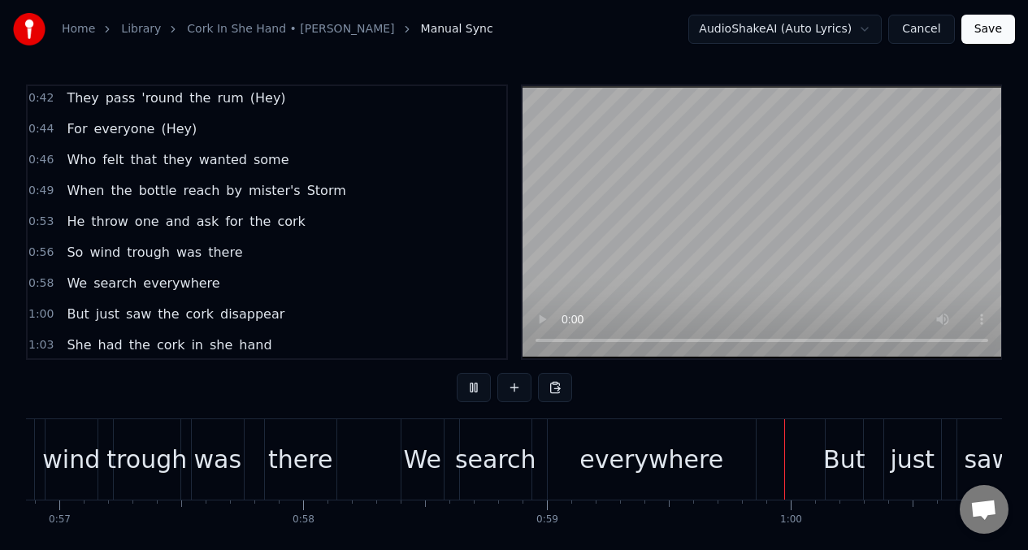
click at [475, 385] on button at bounding box center [474, 387] width 34 height 29
click at [76, 259] on span "So" at bounding box center [75, 252] width 20 height 19
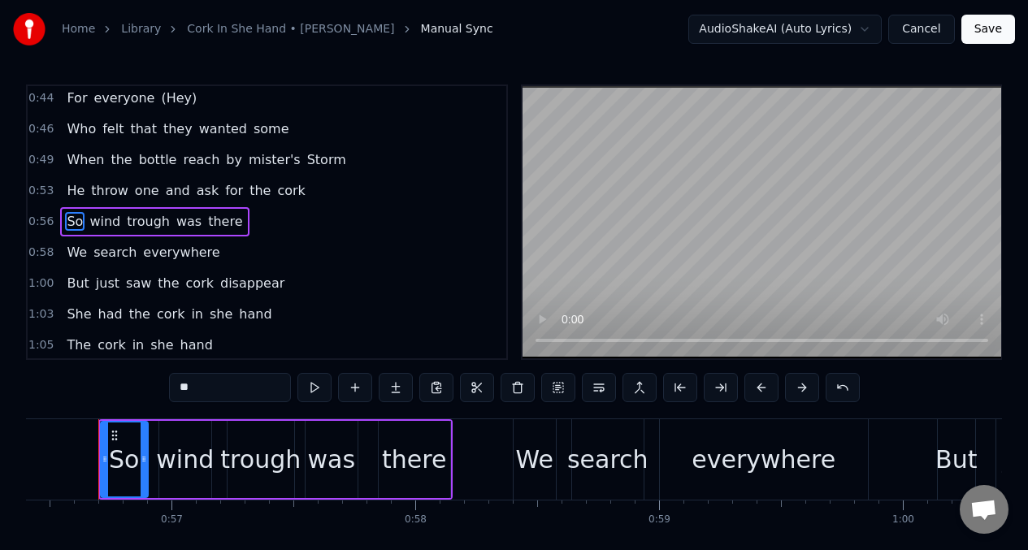
scroll to position [0, 13748]
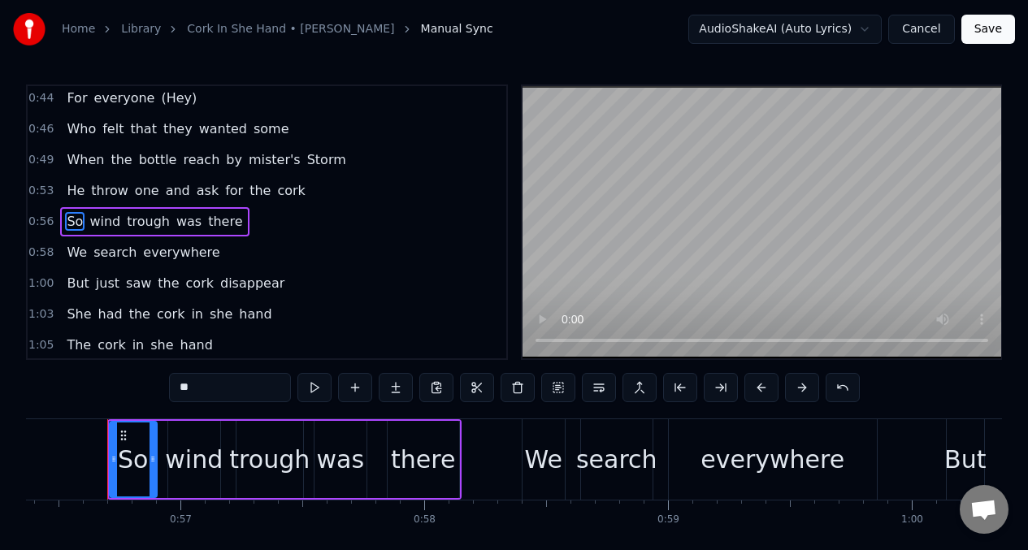
click at [208, 396] on input "**" at bounding box center [230, 387] width 122 height 29
click at [140, 225] on span "wind" at bounding box center [149, 221] width 34 height 19
type input "****"
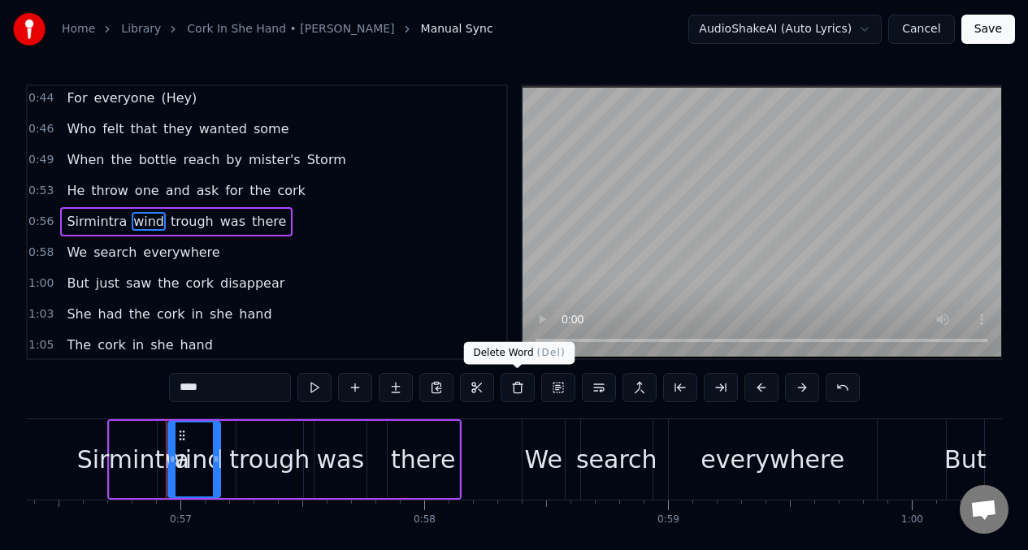
click at [519, 389] on button at bounding box center [518, 387] width 34 height 29
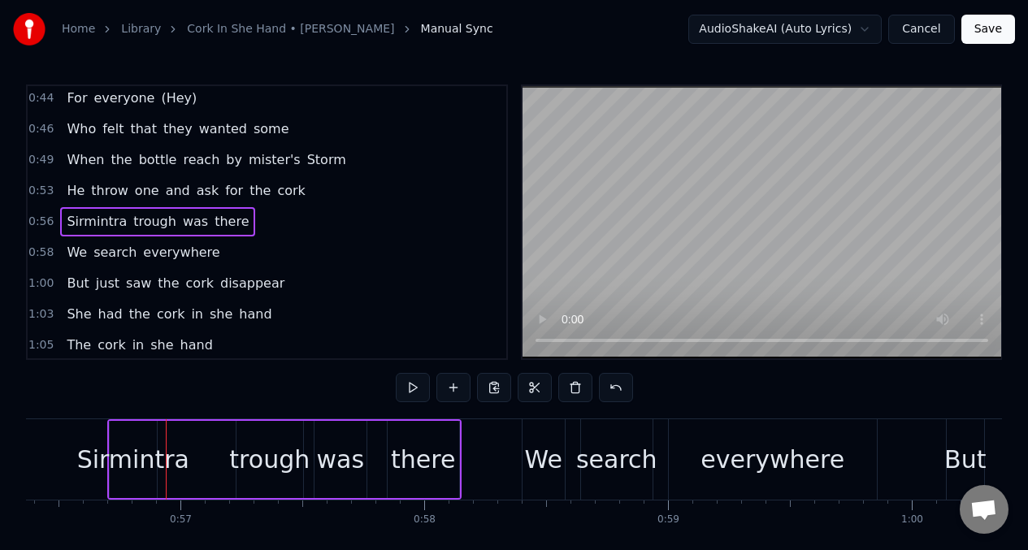
click at [146, 220] on span "trough" at bounding box center [155, 221] width 46 height 19
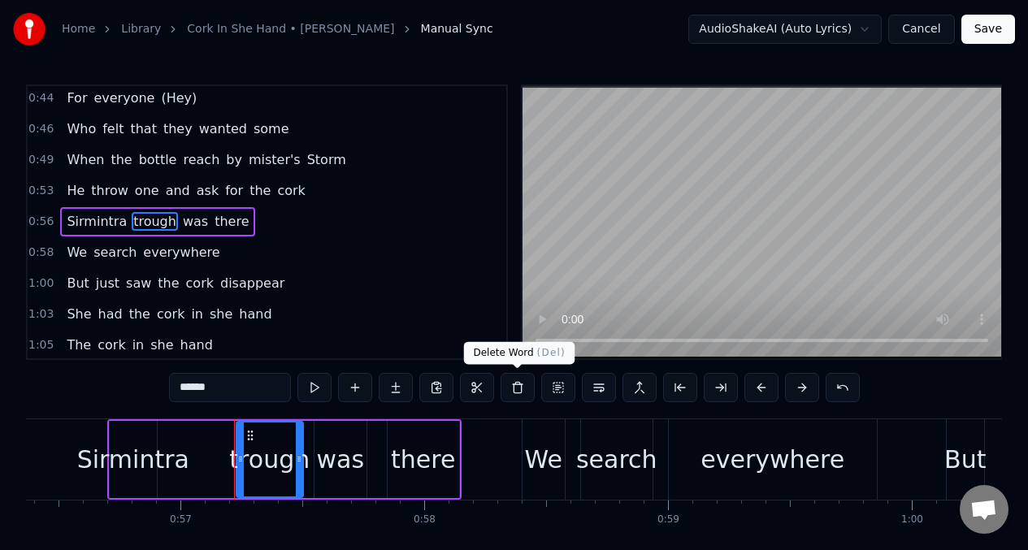
click at [518, 389] on button at bounding box center [518, 387] width 34 height 29
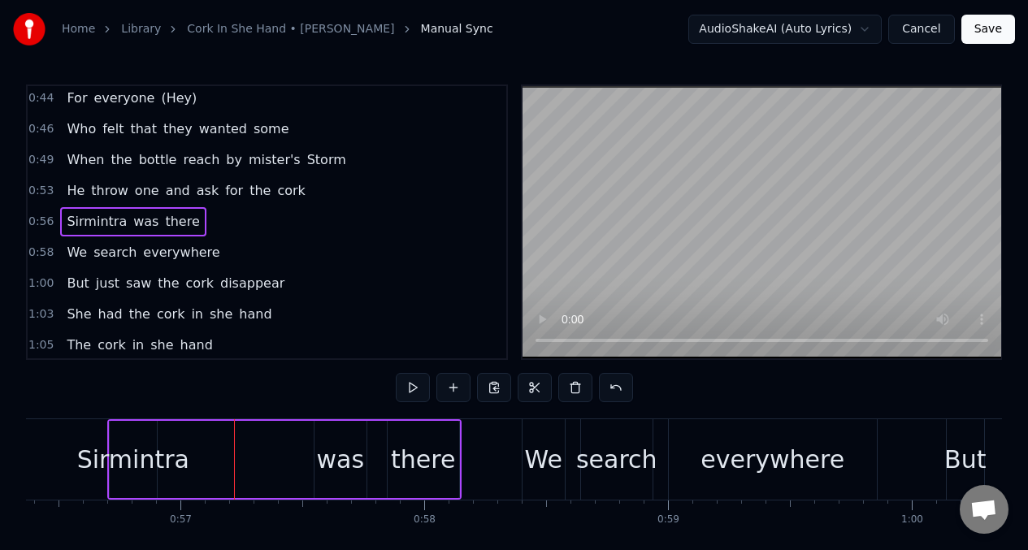
click at [215, 460] on div "Sirmintra was there" at bounding box center [284, 460] width 354 height 80
click at [149, 441] on div "Sirmintra" at bounding box center [133, 459] width 112 height 37
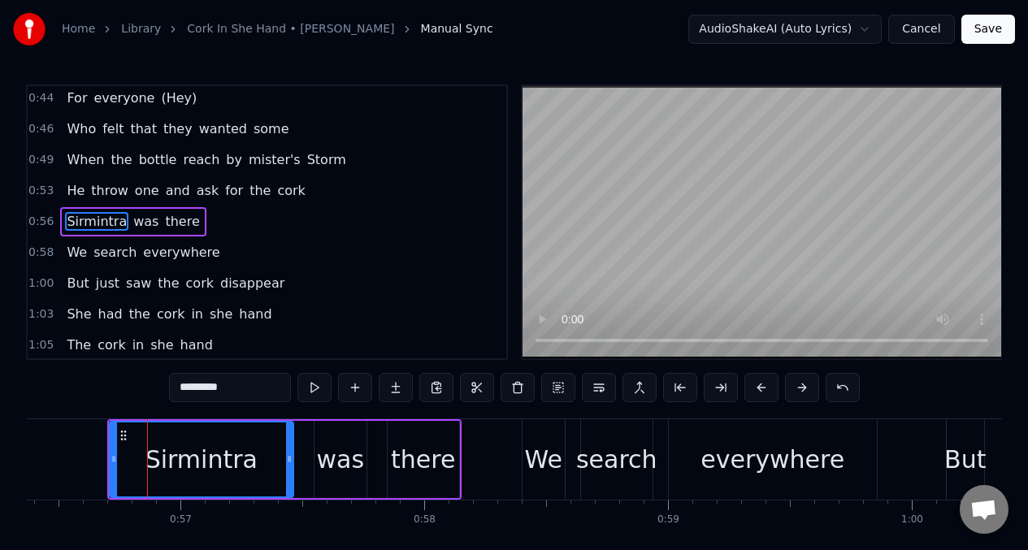
drag, startPoint x: 162, startPoint y: 445, endPoint x: 337, endPoint y: 390, distance: 183.9
click at [286, 446] on div at bounding box center [289, 460] width 7 height 74
click at [315, 389] on button at bounding box center [315, 387] width 34 height 29
click at [314, 389] on button at bounding box center [315, 387] width 34 height 29
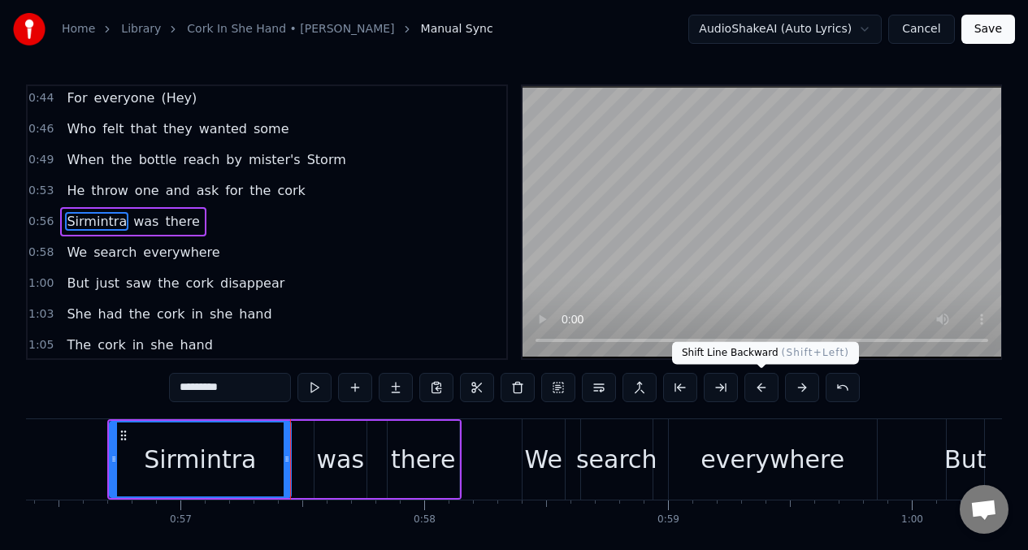
click at [763, 389] on button at bounding box center [762, 387] width 34 height 29
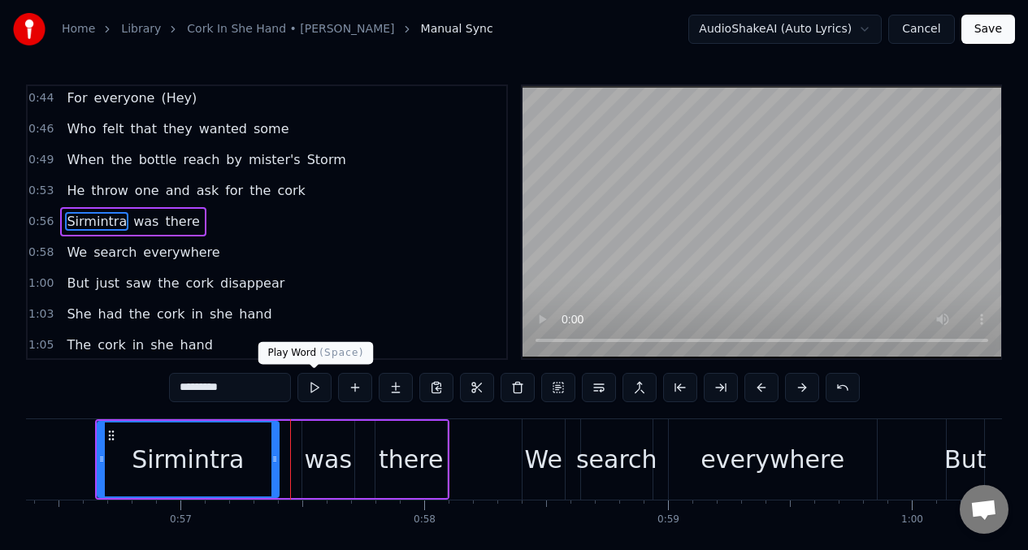
click at [313, 390] on button at bounding box center [315, 387] width 34 height 29
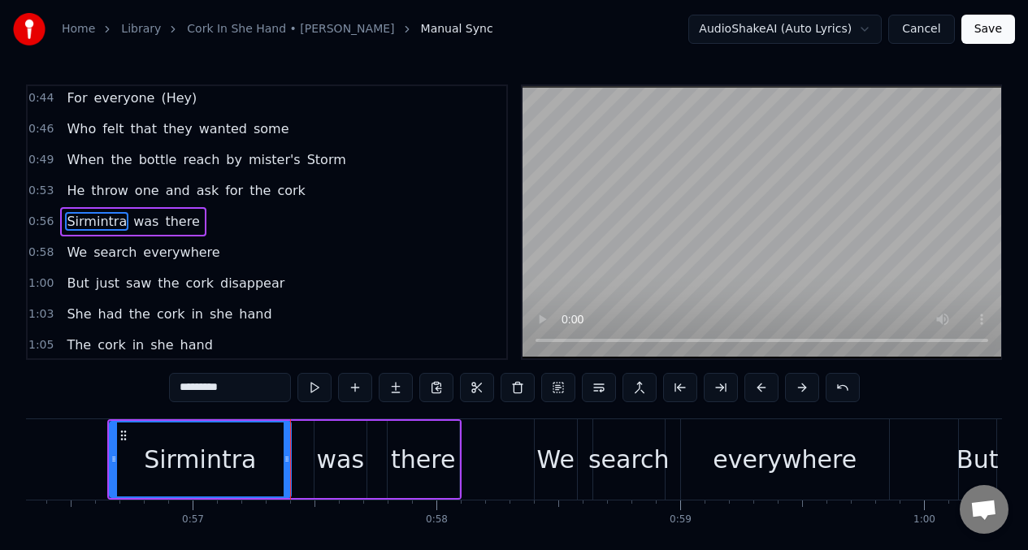
click at [189, 389] on input "*********" at bounding box center [230, 387] width 122 height 29
click at [190, 390] on input "**********" at bounding box center [230, 387] width 122 height 29
type input "*********"
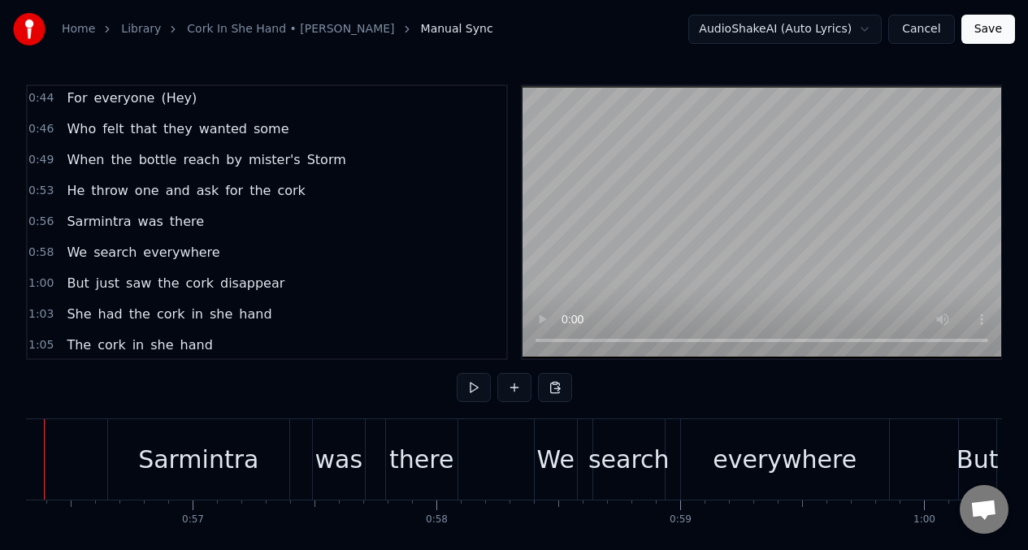
scroll to position [0, 13672]
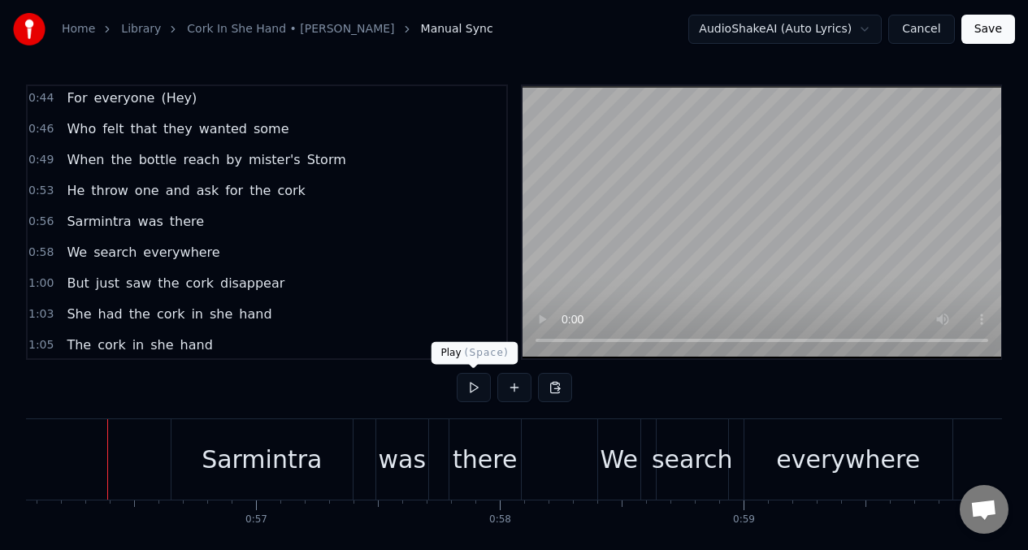
click at [465, 389] on button at bounding box center [474, 387] width 34 height 29
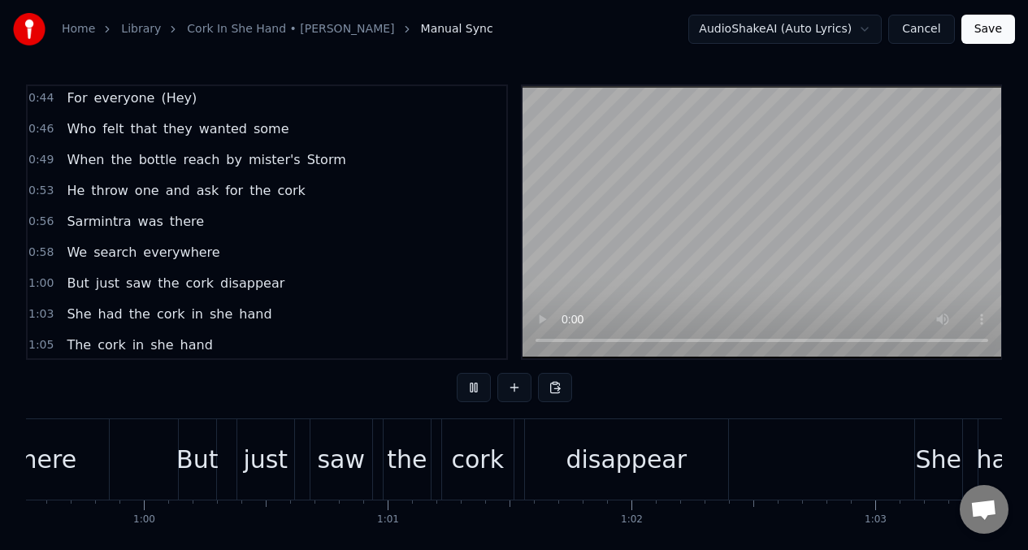
click at [70, 249] on span "We" at bounding box center [77, 252] width 24 height 19
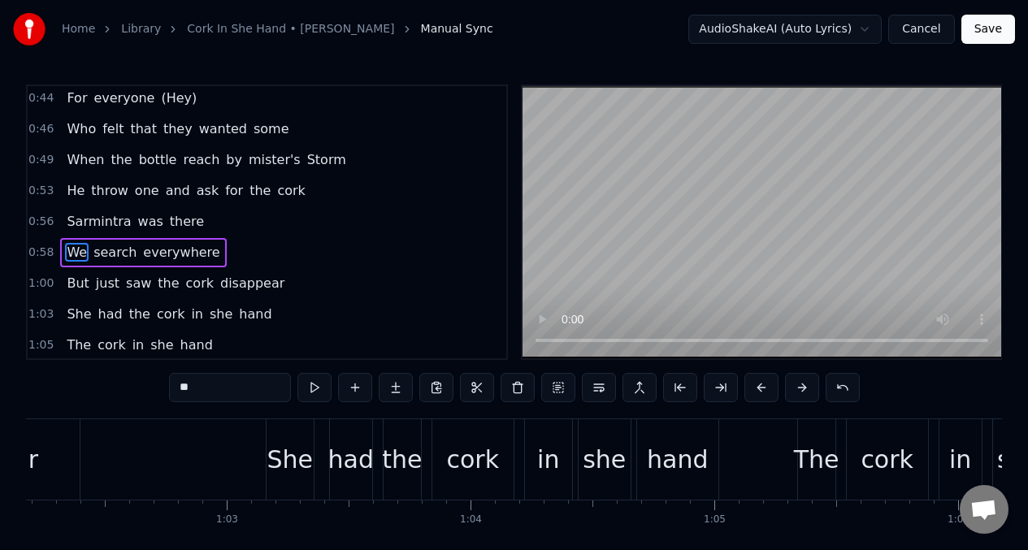
scroll to position [0, 14163]
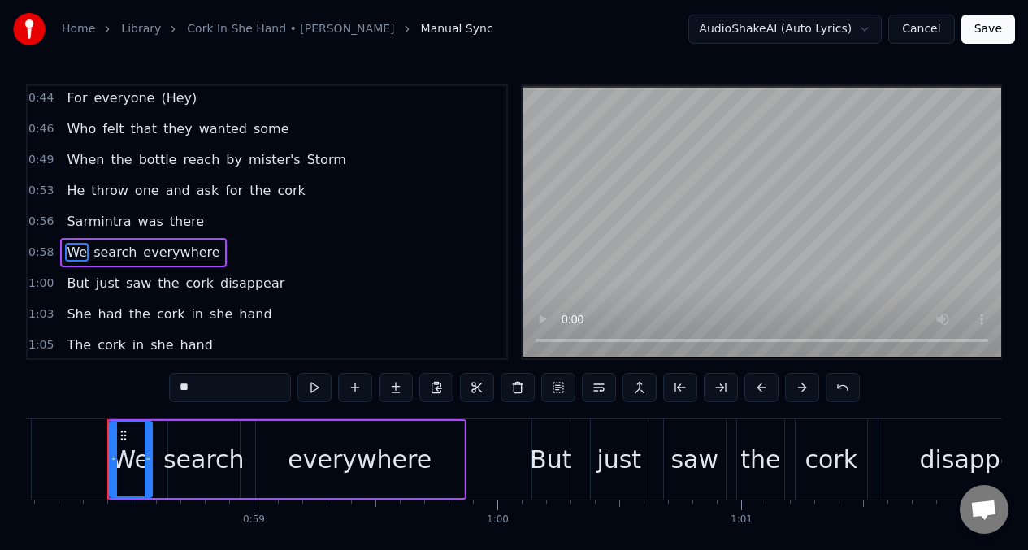
click at [133, 283] on span "saw" at bounding box center [138, 283] width 28 height 19
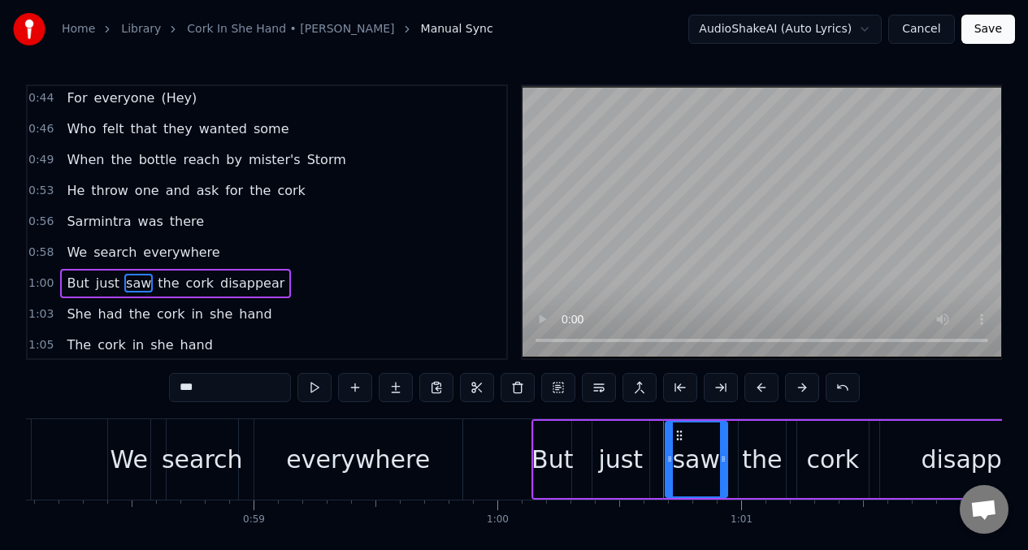
scroll to position [343, 0]
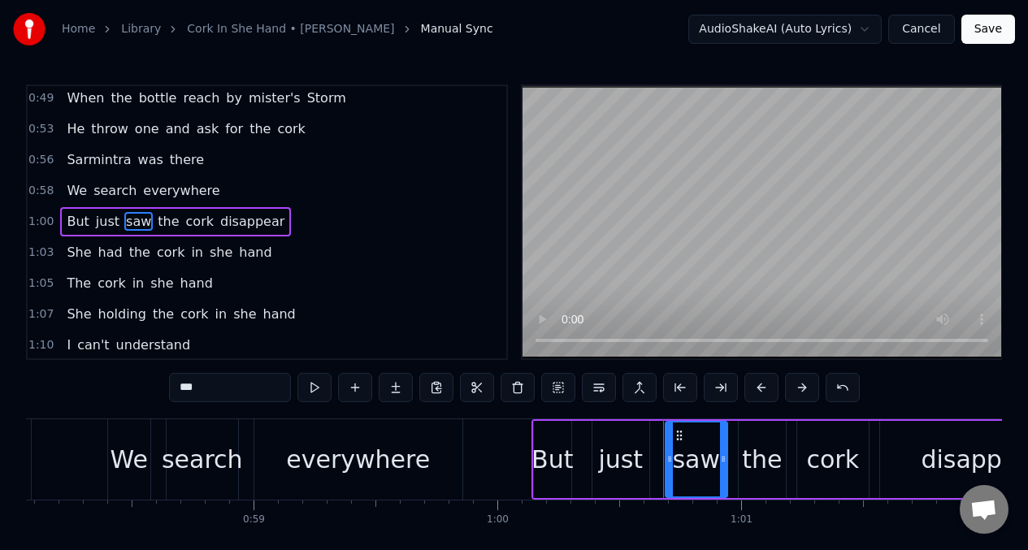
click at [215, 384] on input "***" at bounding box center [230, 387] width 122 height 29
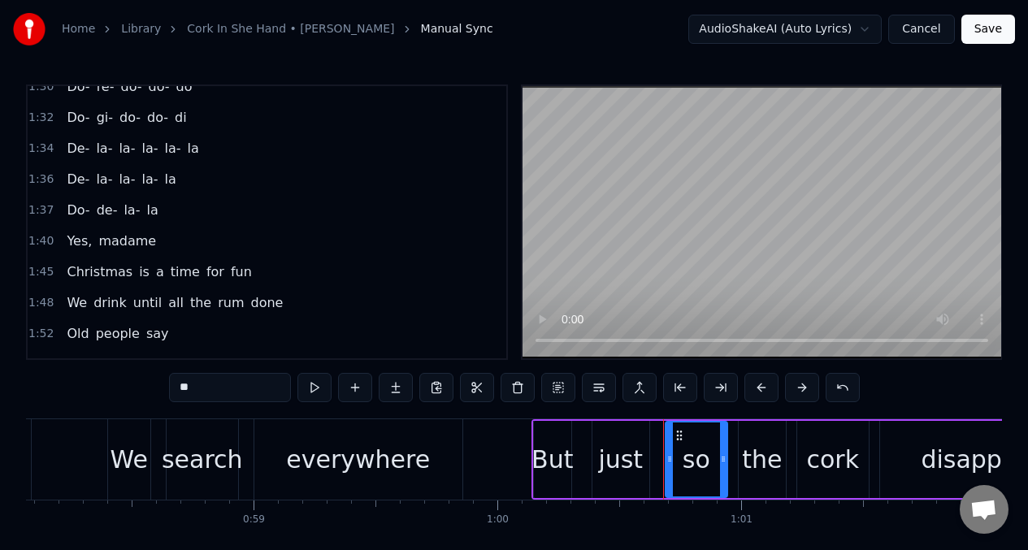
scroll to position [864, 0]
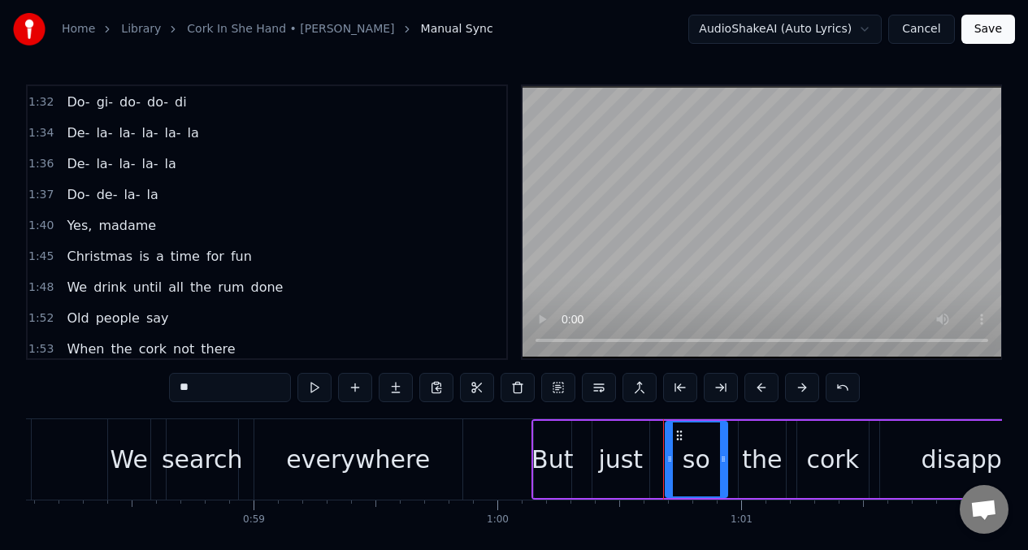
click at [67, 163] on span "De-" at bounding box center [78, 163] width 26 height 19
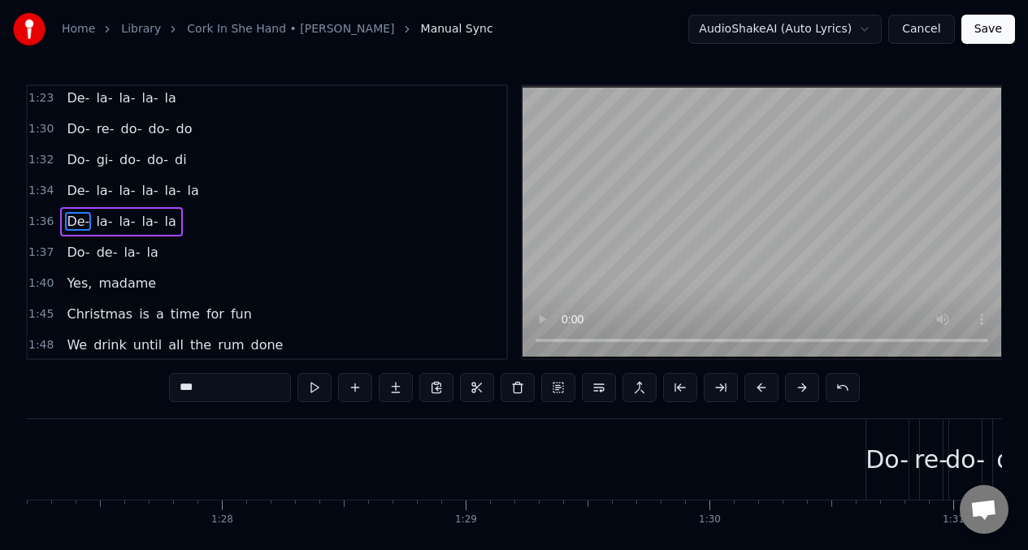
scroll to position [0, 23406]
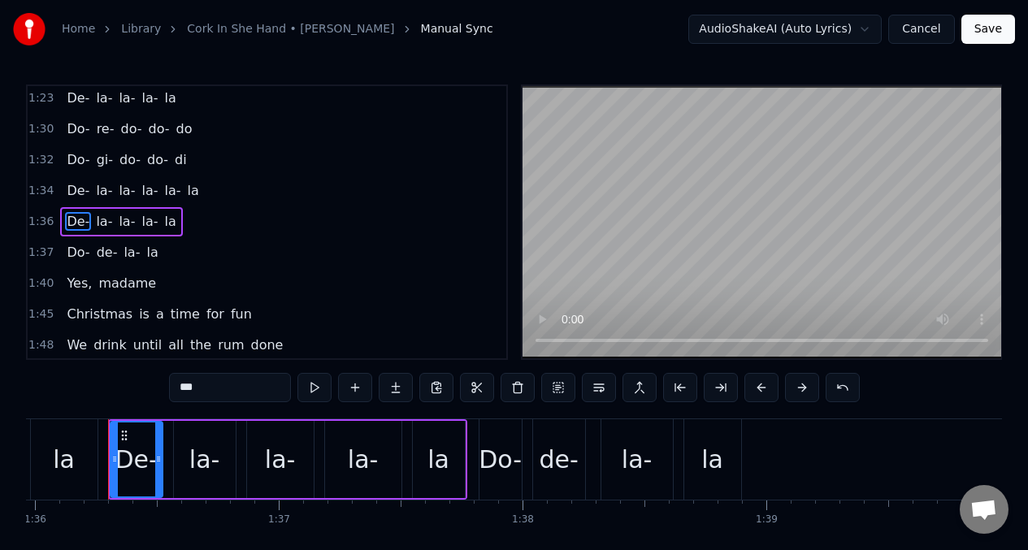
click at [95, 453] on div "la" at bounding box center [64, 460] width 67 height 80
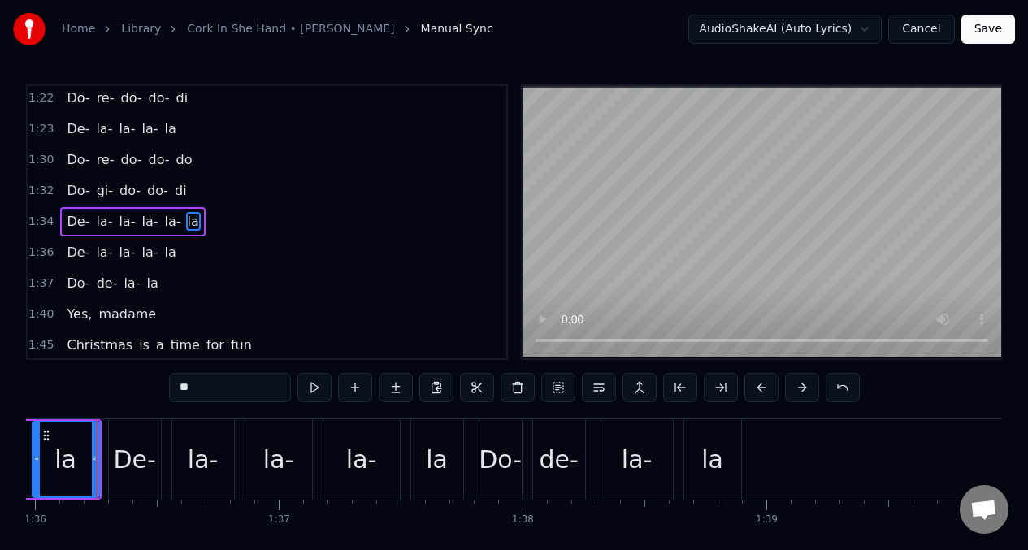
scroll to position [0, 23394]
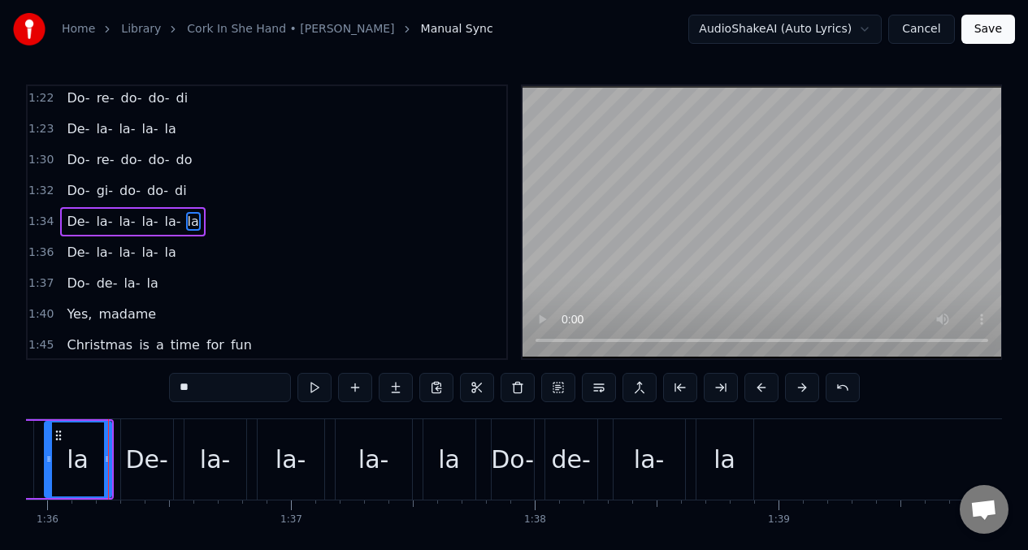
click at [137, 441] on div "De-" at bounding box center [146, 459] width 42 height 37
type input "***"
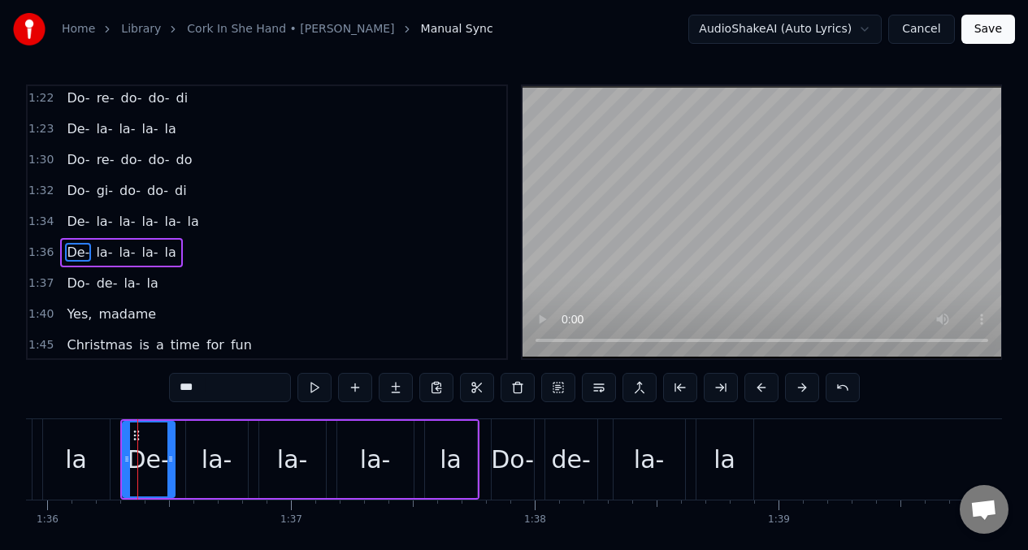
scroll to position [807, 0]
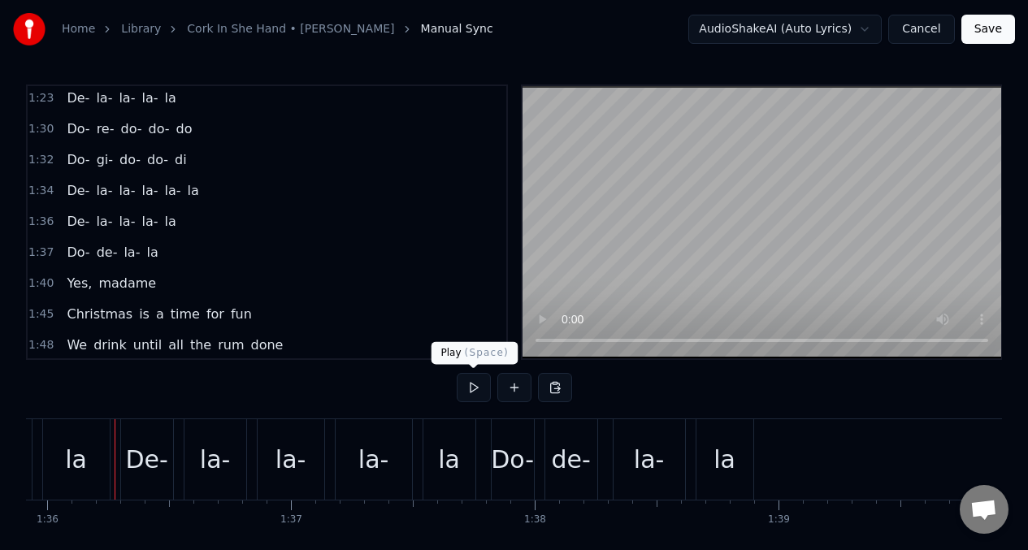
click at [468, 390] on button at bounding box center [474, 387] width 34 height 29
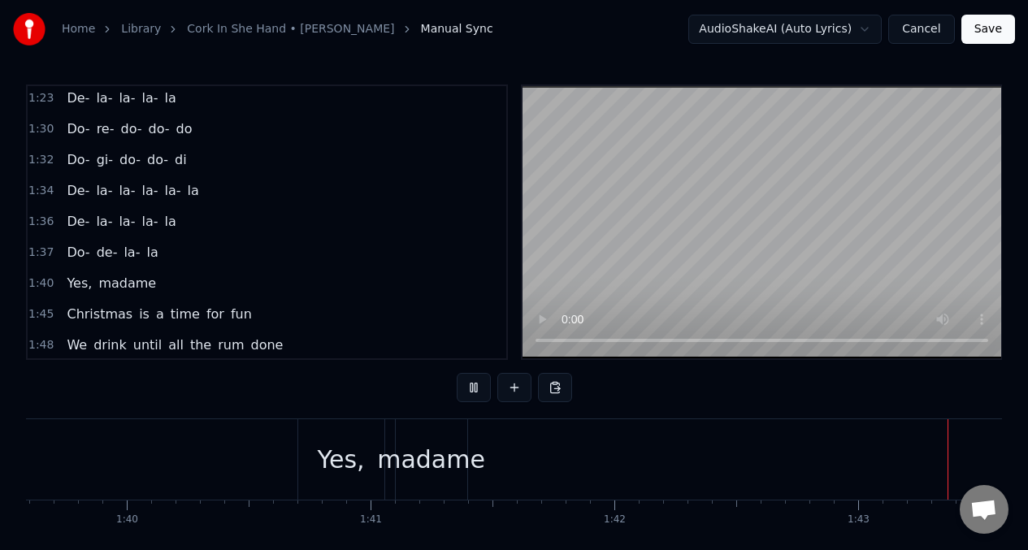
click at [146, 281] on span "madame" at bounding box center [127, 283] width 61 height 19
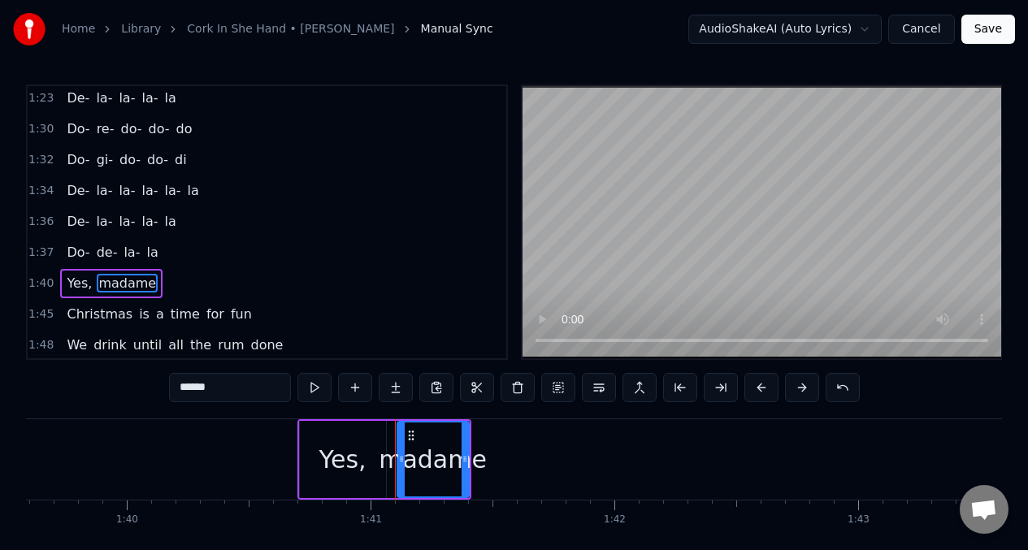
scroll to position [0, 24576]
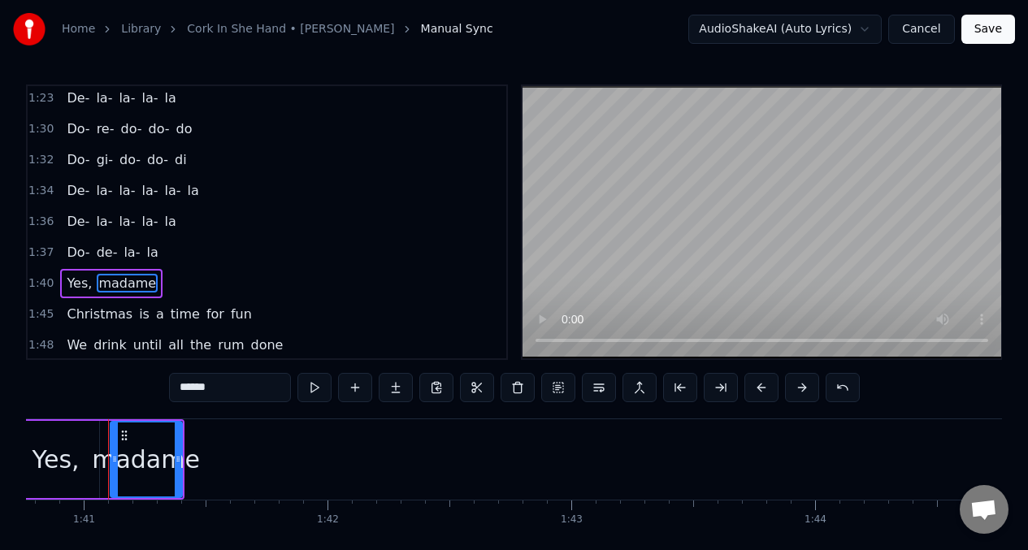
click at [244, 394] on input "******" at bounding box center [230, 387] width 122 height 29
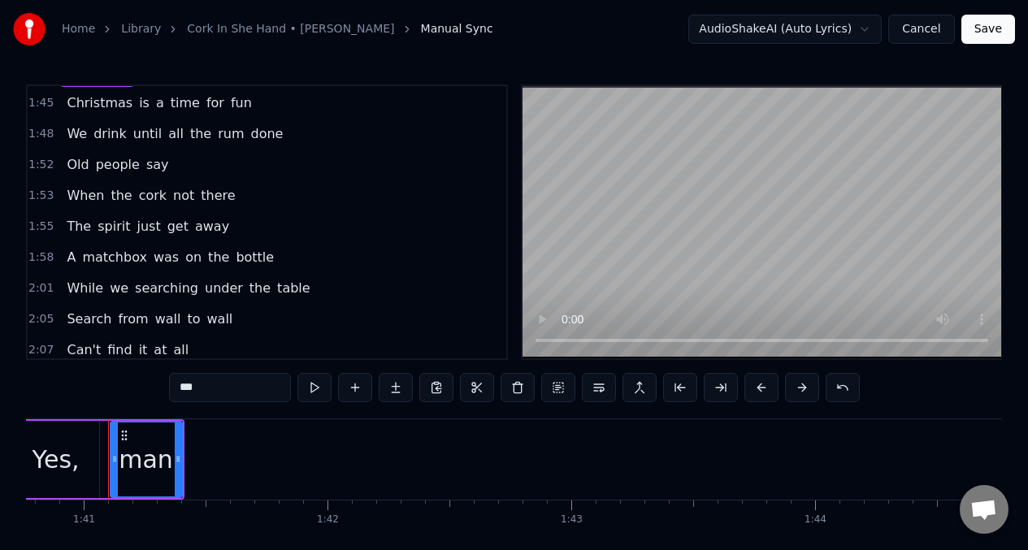
scroll to position [1017, 0]
type input "***"
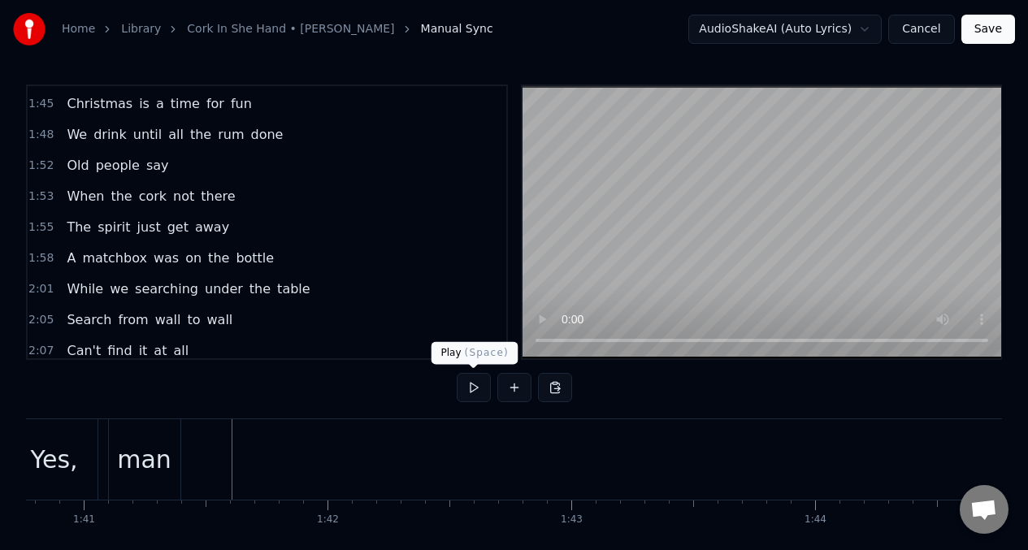
click at [472, 392] on button at bounding box center [474, 387] width 34 height 29
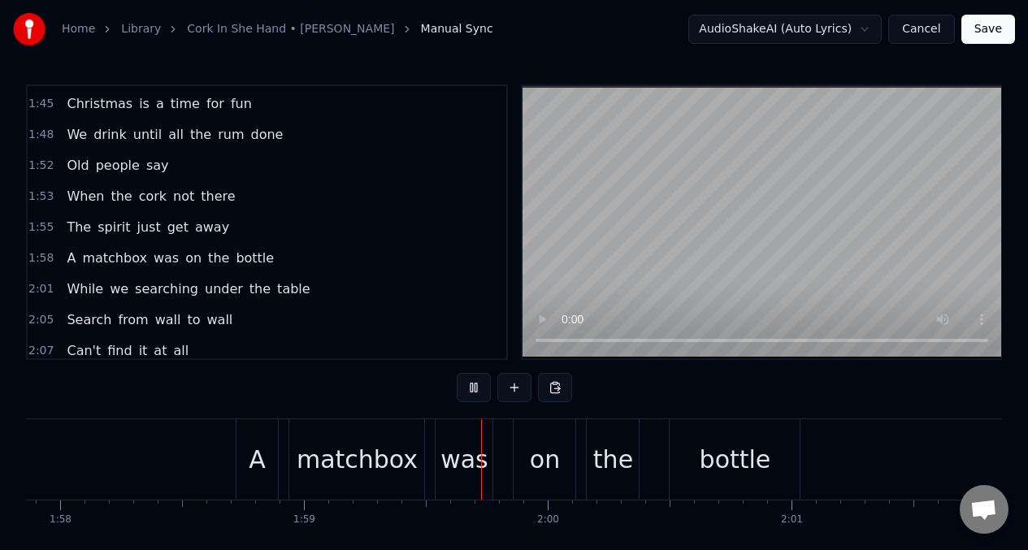
scroll to position [0, 28771]
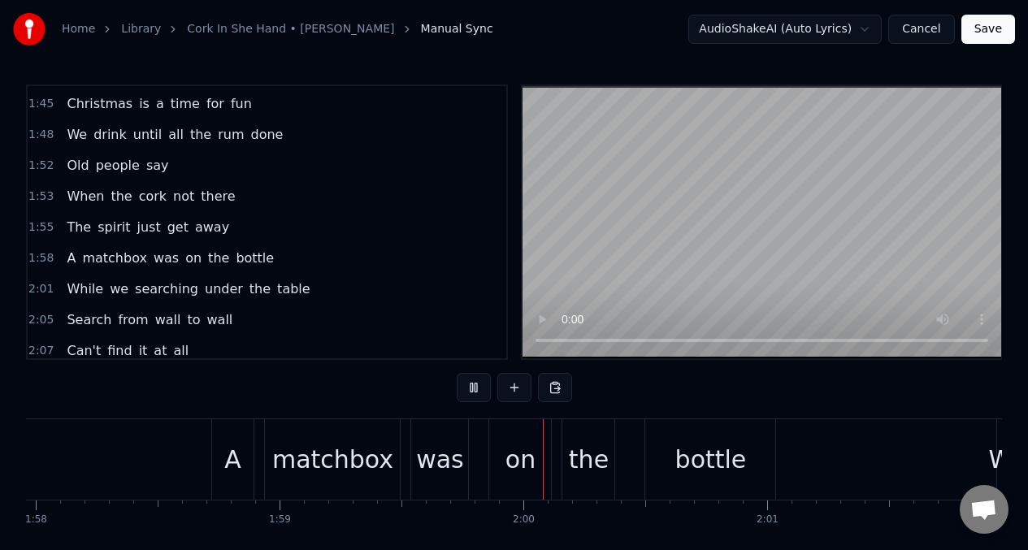
click at [141, 226] on span "just" at bounding box center [148, 227] width 27 height 19
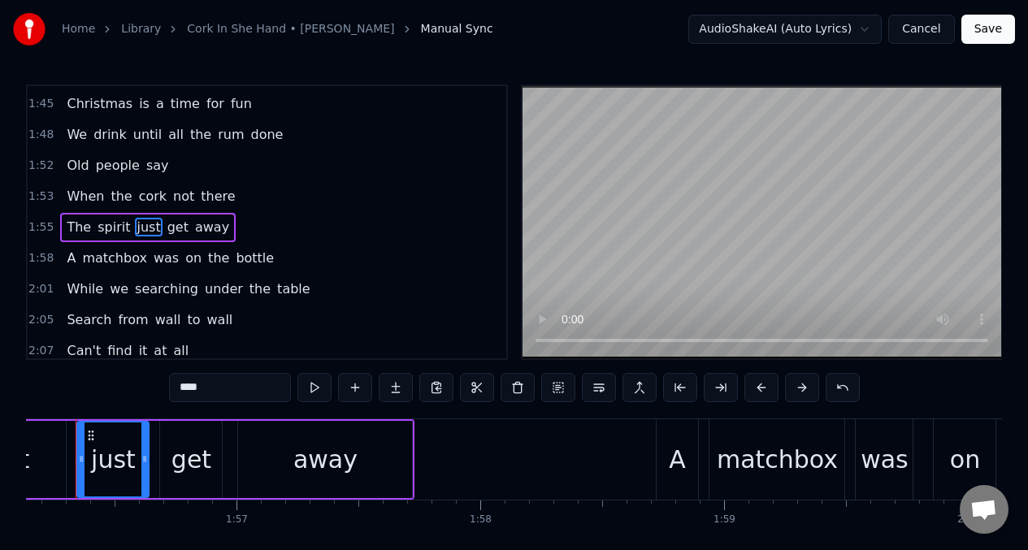
scroll to position [0, 28294]
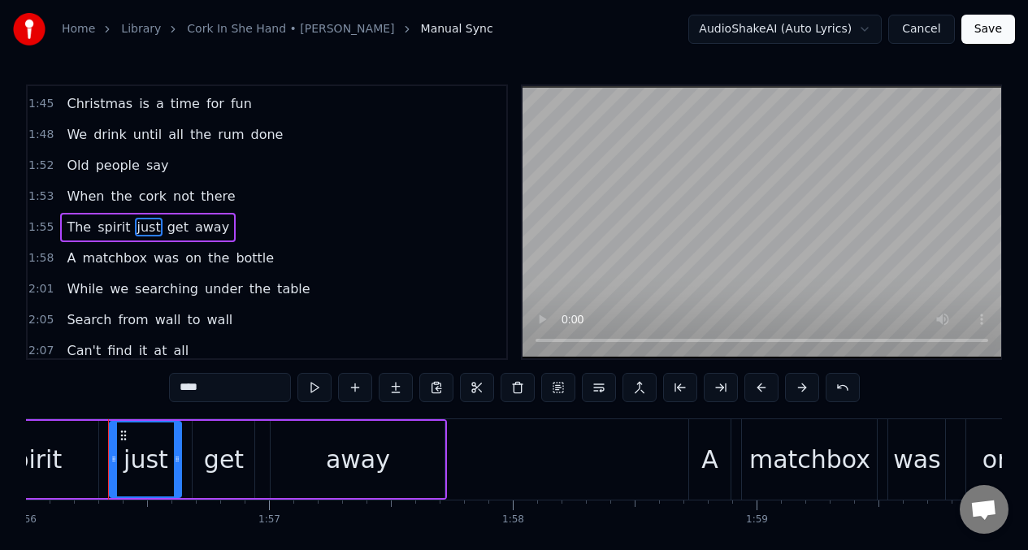
click at [206, 398] on input "****" at bounding box center [230, 387] width 122 height 29
type input "*"
click at [69, 230] on span "The" at bounding box center [79, 227] width 28 height 19
type input "***"
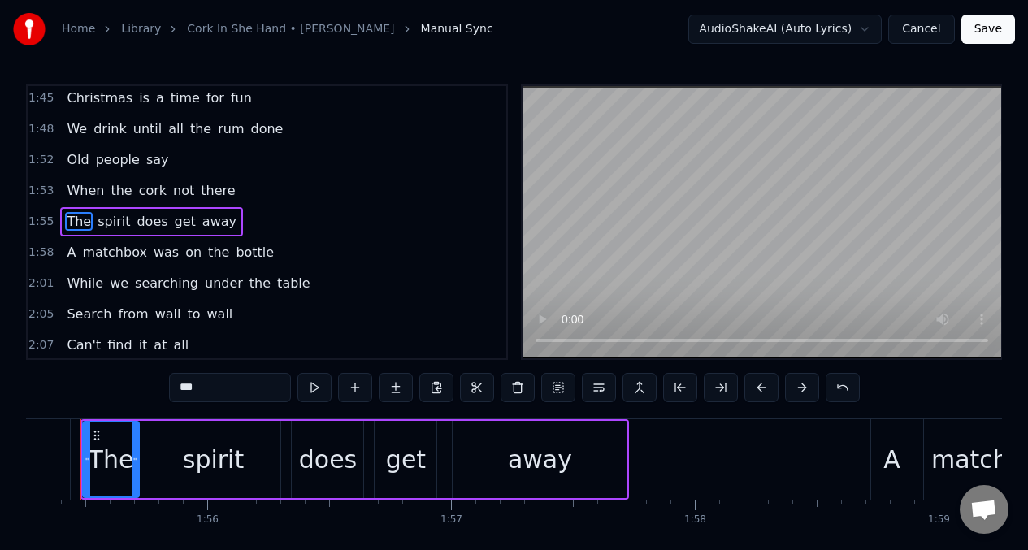
scroll to position [0, 28084]
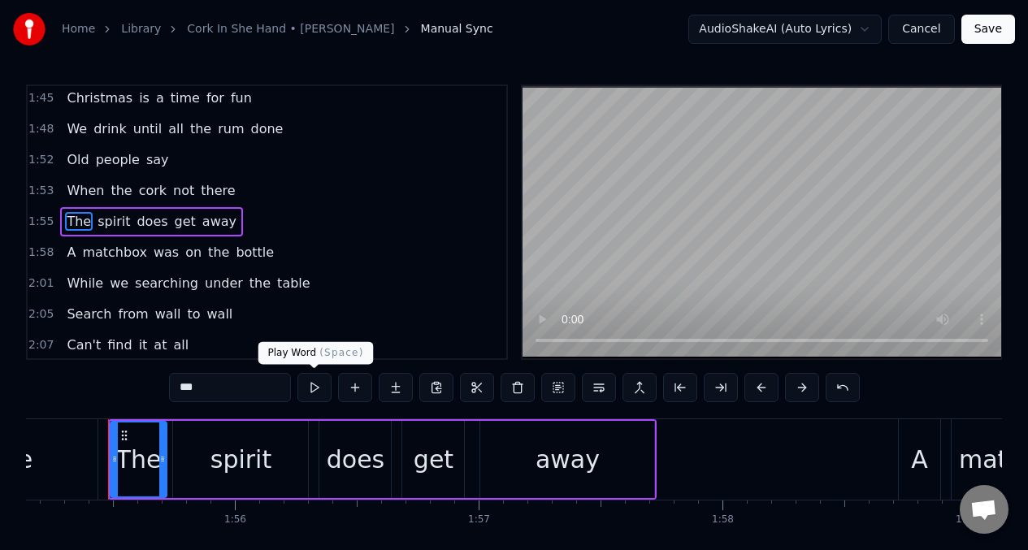
click at [314, 393] on button at bounding box center [315, 387] width 34 height 29
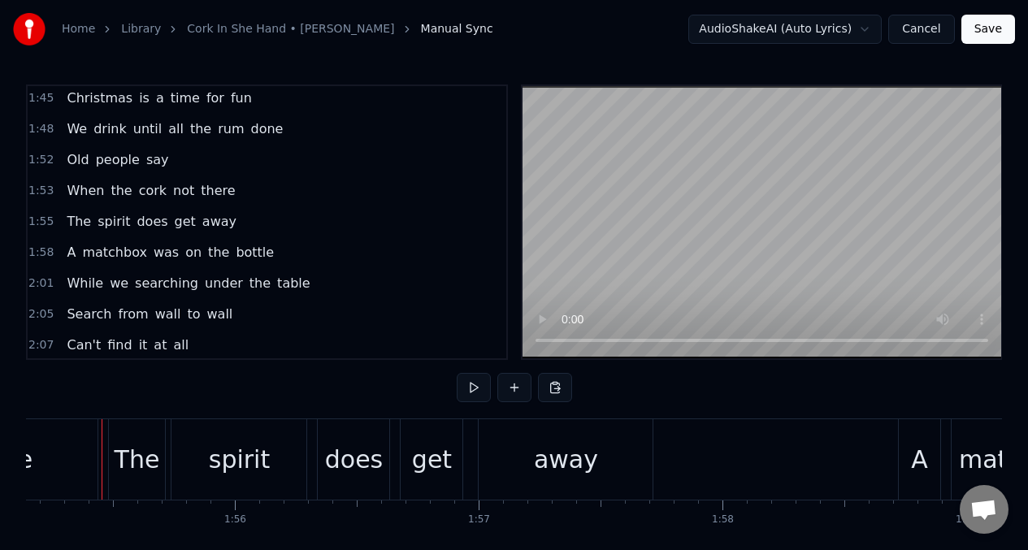
scroll to position [0, 28077]
click at [471, 388] on button at bounding box center [474, 387] width 34 height 29
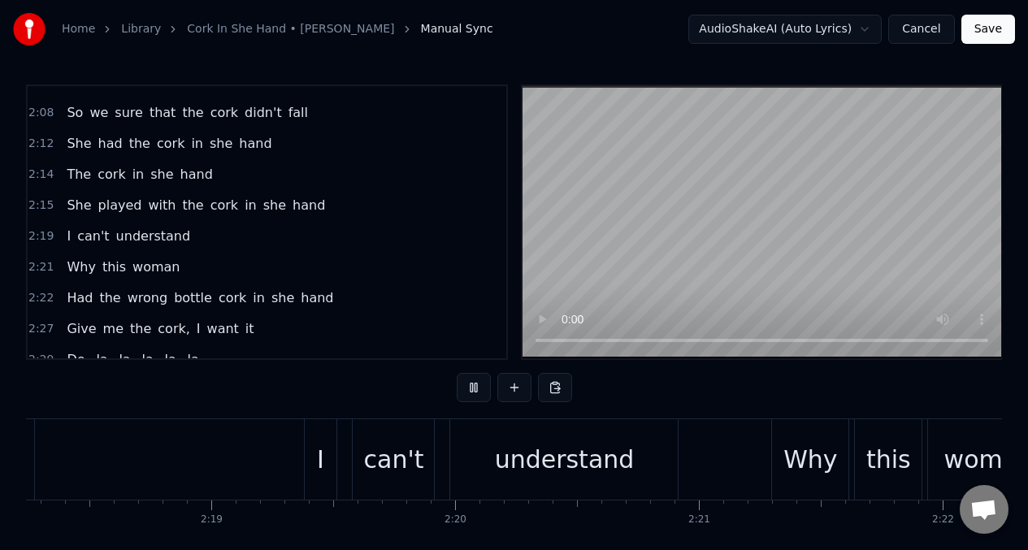
scroll to position [1318, 0]
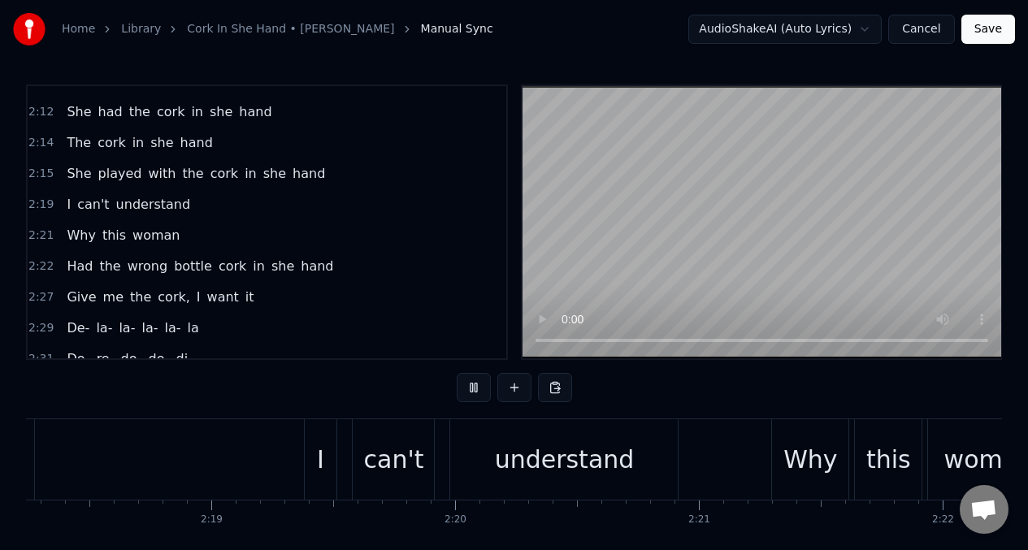
click at [144, 269] on span "wrong" at bounding box center [147, 266] width 43 height 19
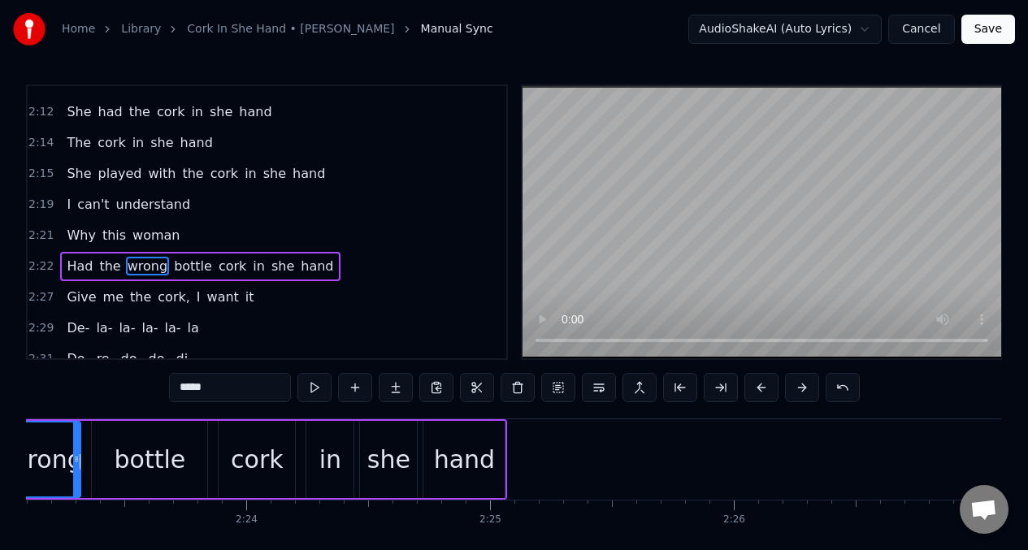
scroll to position [0, 34801]
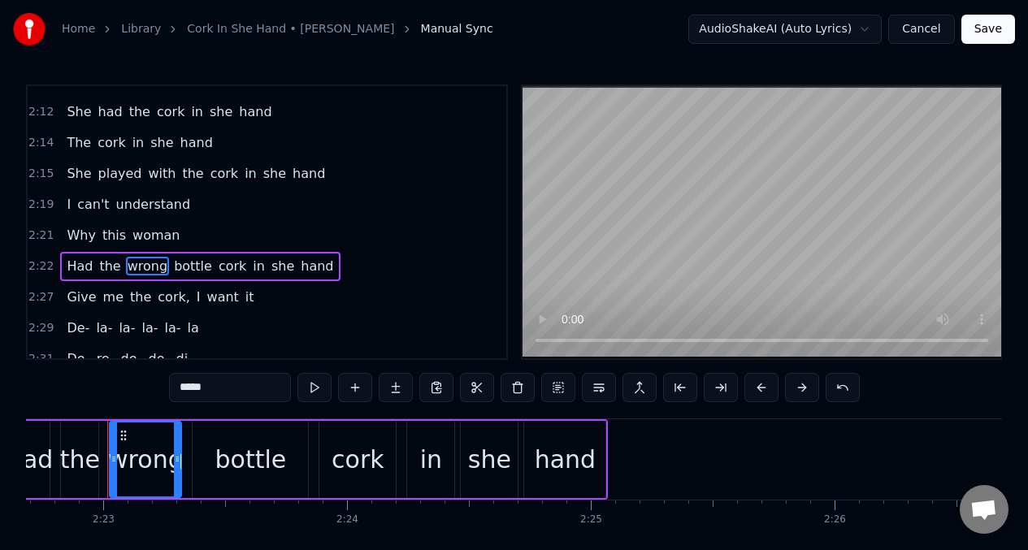
click at [221, 393] on input "*****" at bounding box center [230, 387] width 122 height 29
type input "*"
click at [65, 235] on span "Why" at bounding box center [81, 235] width 32 height 19
type input "***"
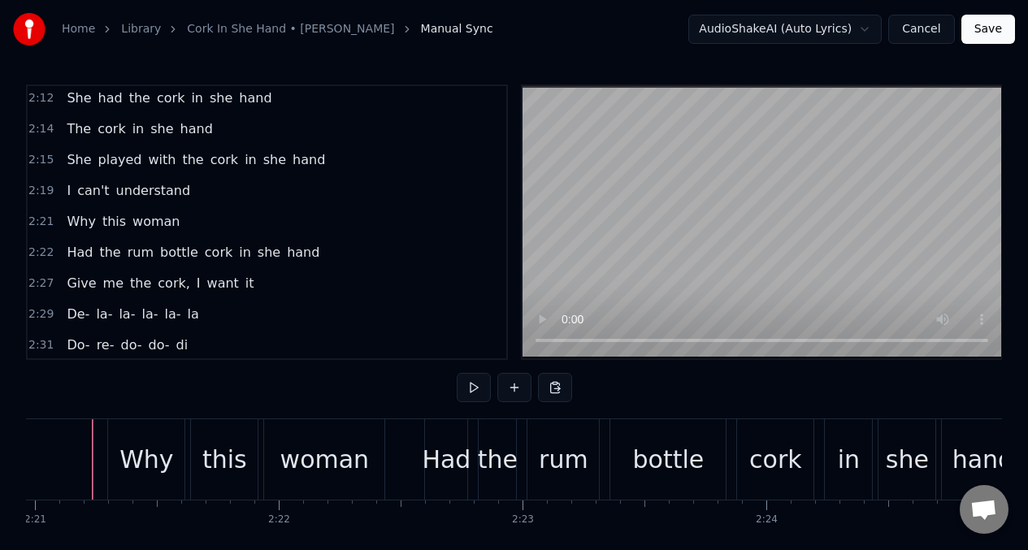
scroll to position [0, 34366]
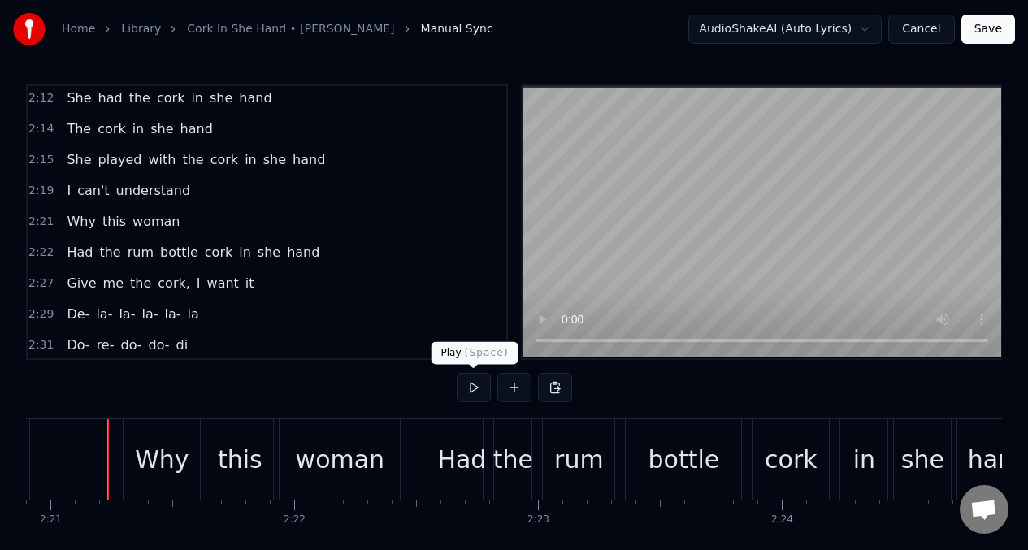
click at [467, 383] on button at bounding box center [474, 387] width 34 height 29
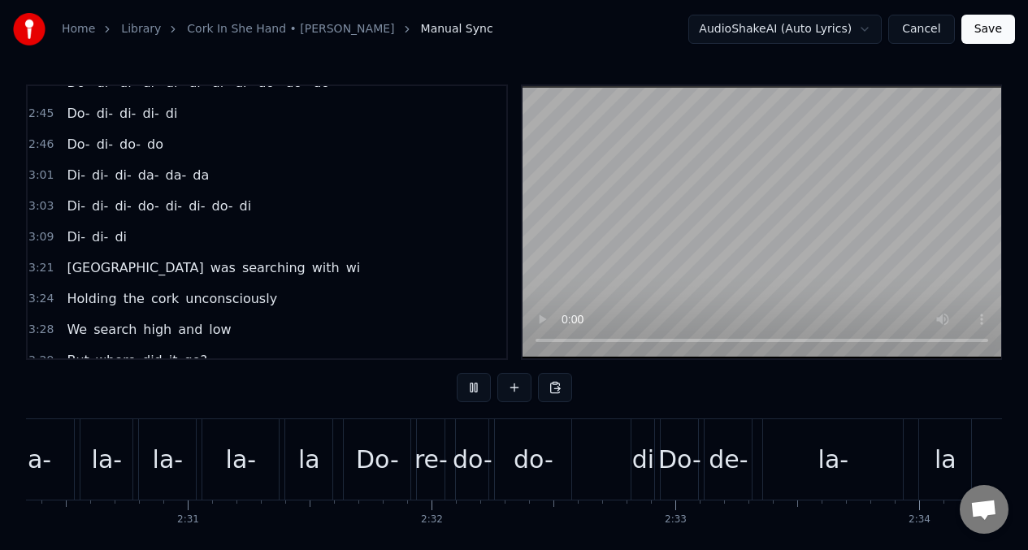
scroll to position [1755, 0]
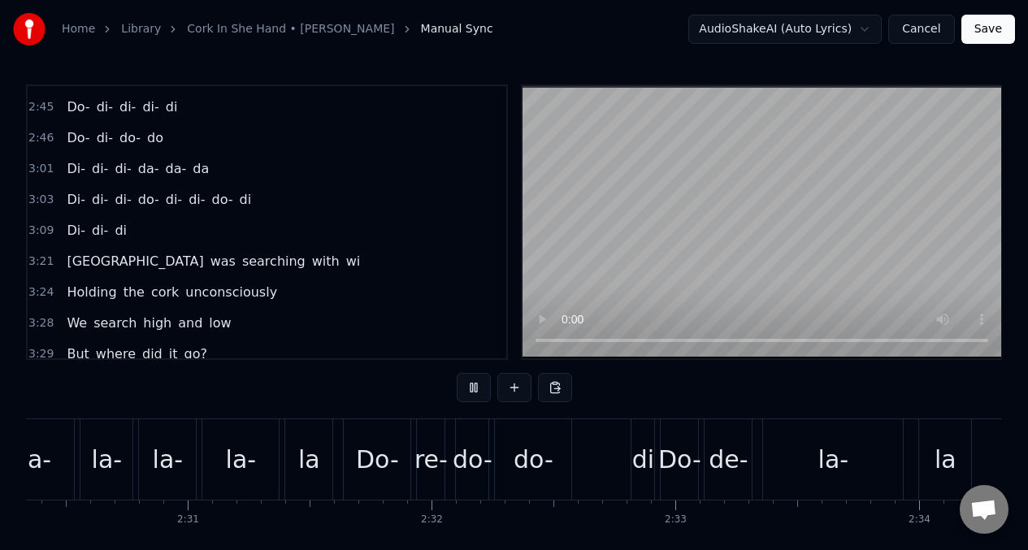
click at [62, 230] on div "Di- di- di" at bounding box center [96, 230] width 73 height 29
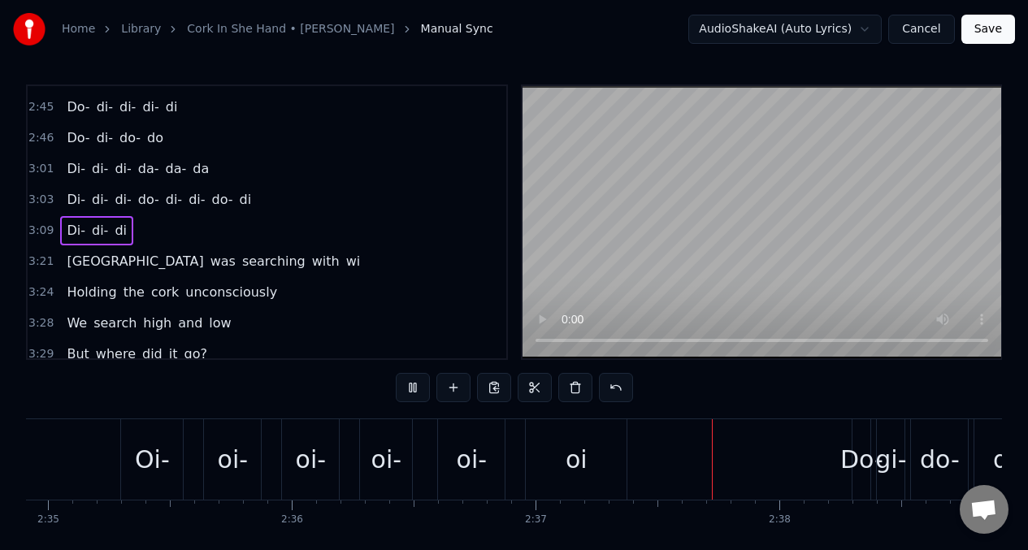
click at [73, 233] on span "Di-" at bounding box center [76, 230] width 22 height 19
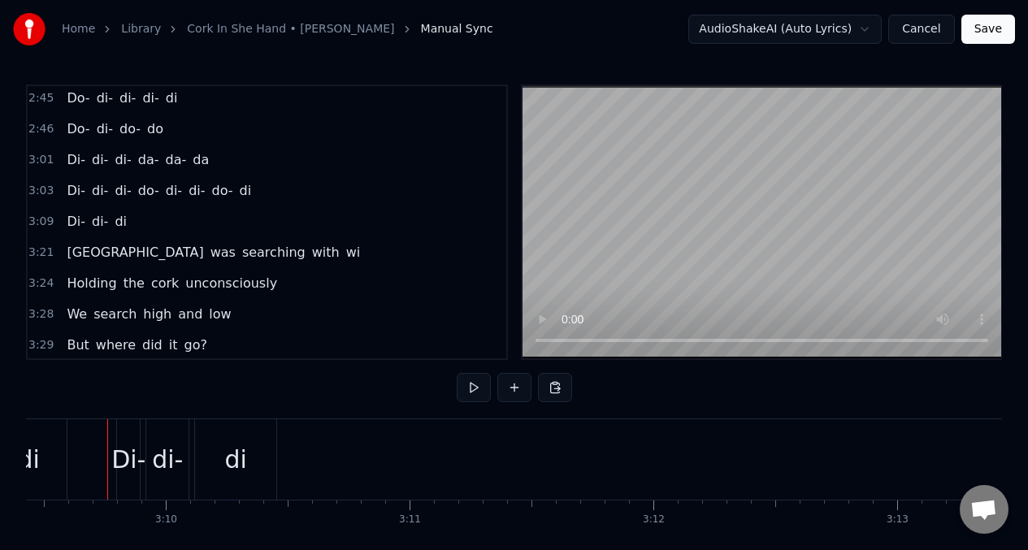
scroll to position [0, 46201]
click at [478, 387] on button at bounding box center [474, 387] width 34 height 29
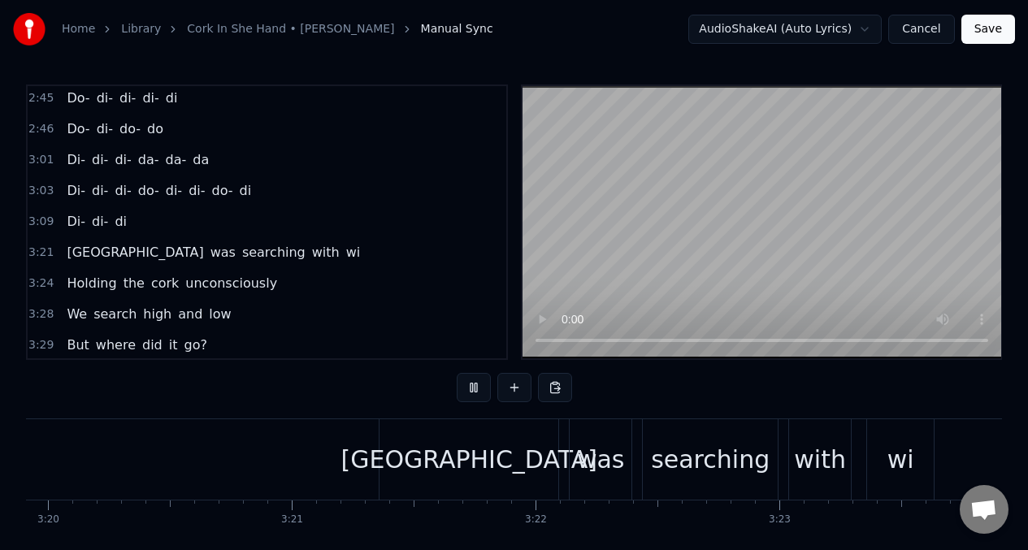
scroll to position [0, 49652]
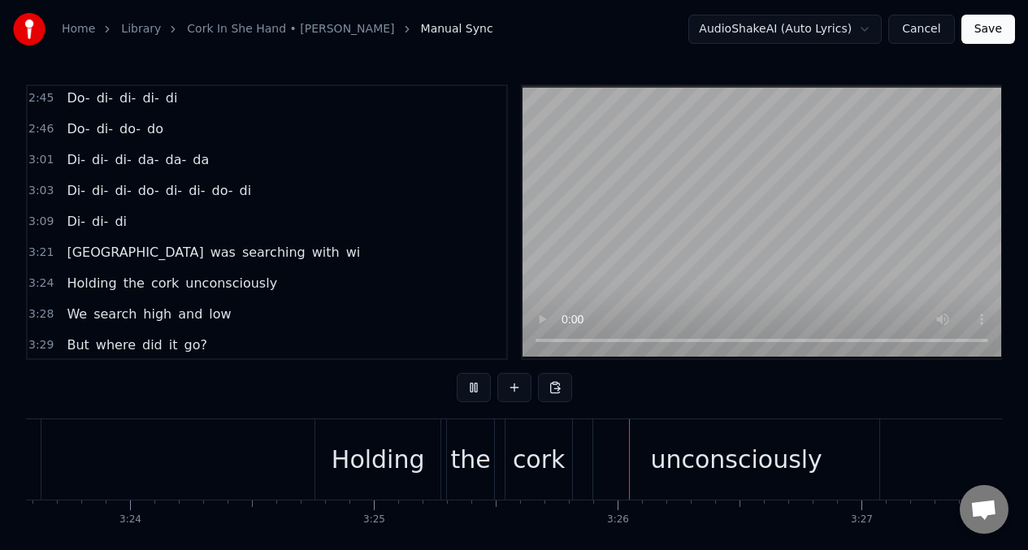
click at [345, 257] on span "wi" at bounding box center [354, 252] width 18 height 19
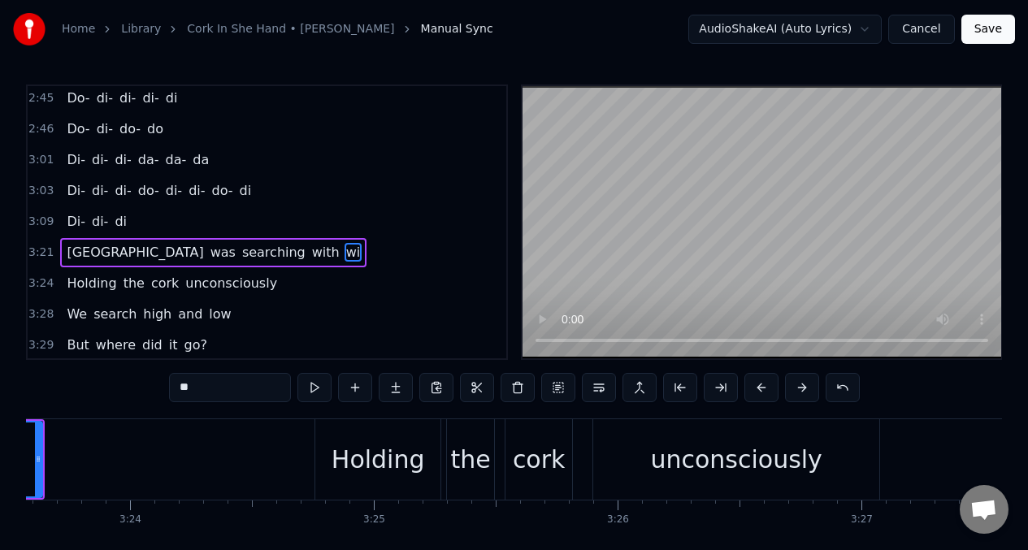
scroll to position [0, 49518]
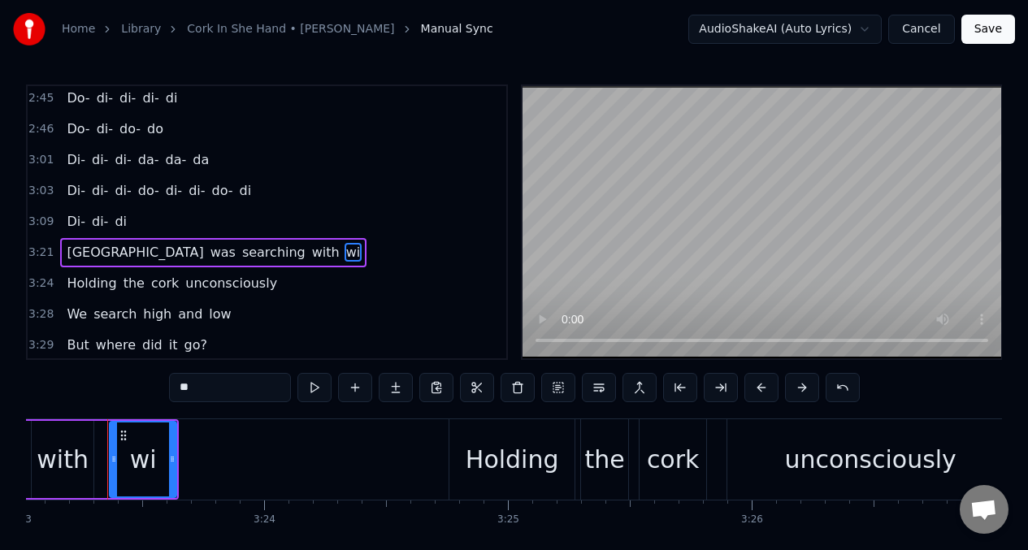
click at [205, 384] on input "**" at bounding box center [230, 387] width 122 height 29
click at [82, 254] on span "[GEOGRAPHIC_DATA]" at bounding box center [135, 252] width 140 height 19
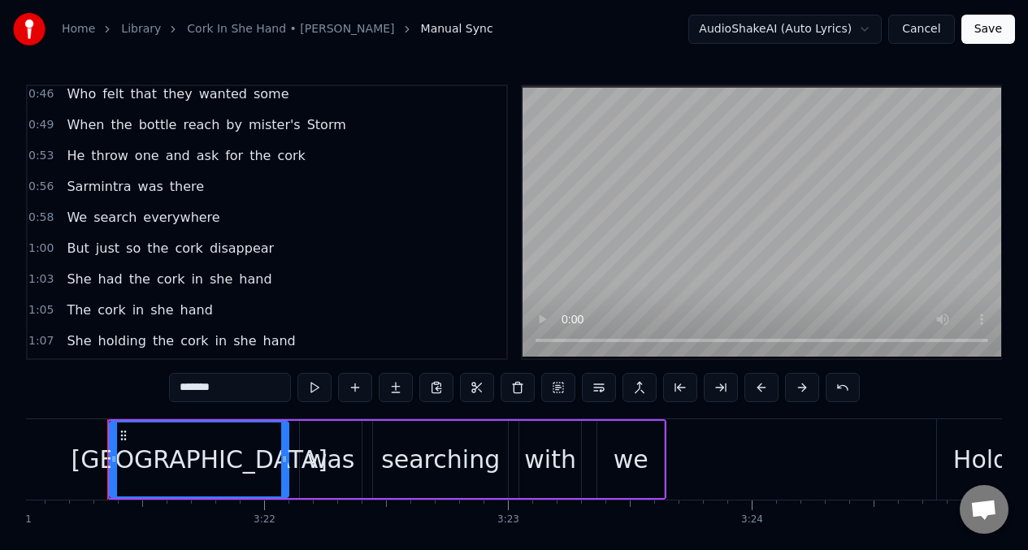
scroll to position [248, 0]
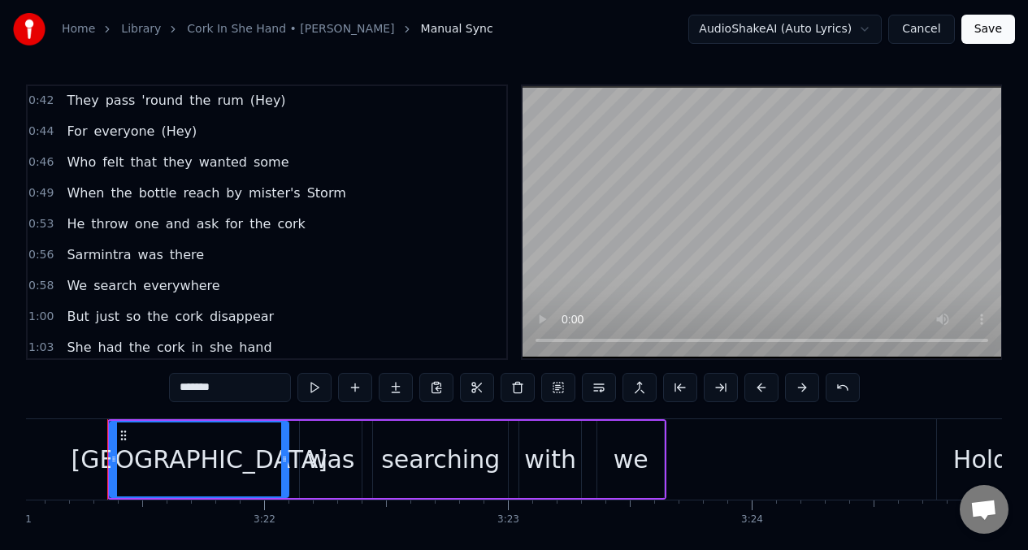
click at [107, 255] on span "Sarmintra" at bounding box center [98, 255] width 67 height 19
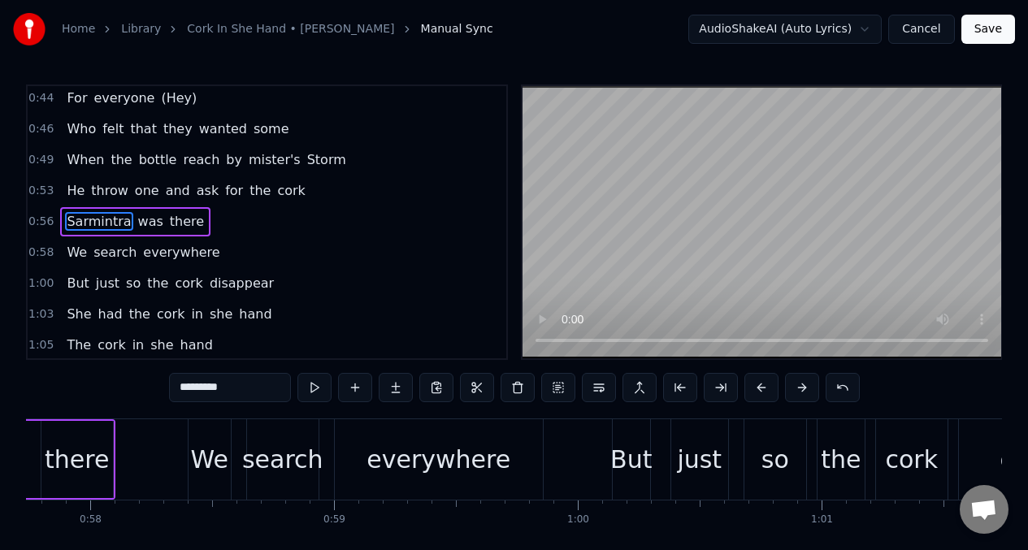
scroll to position [0, 13736]
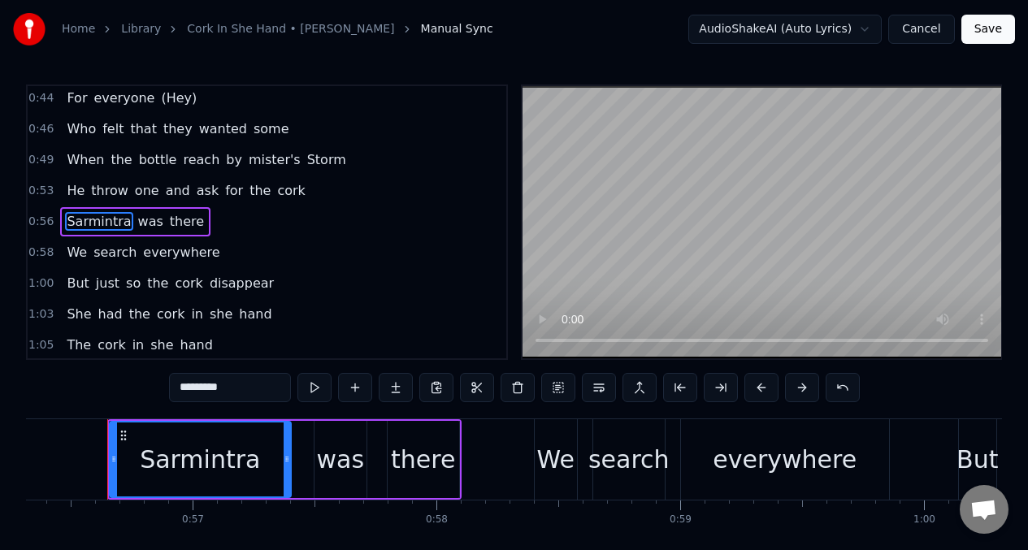
click at [198, 390] on input "*********" at bounding box center [230, 387] width 122 height 29
click at [190, 391] on input "********" at bounding box center [230, 387] width 122 height 29
drag, startPoint x: 185, startPoint y: 389, endPoint x: 166, endPoint y: 420, distance: 36.1
click at [185, 389] on input "*******" at bounding box center [230, 387] width 122 height 29
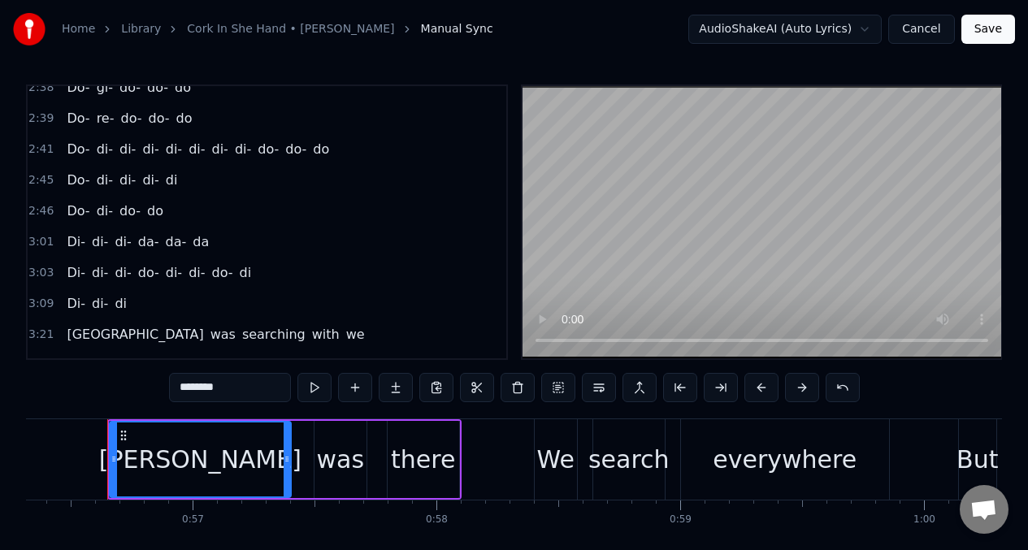
scroll to position [1685, 0]
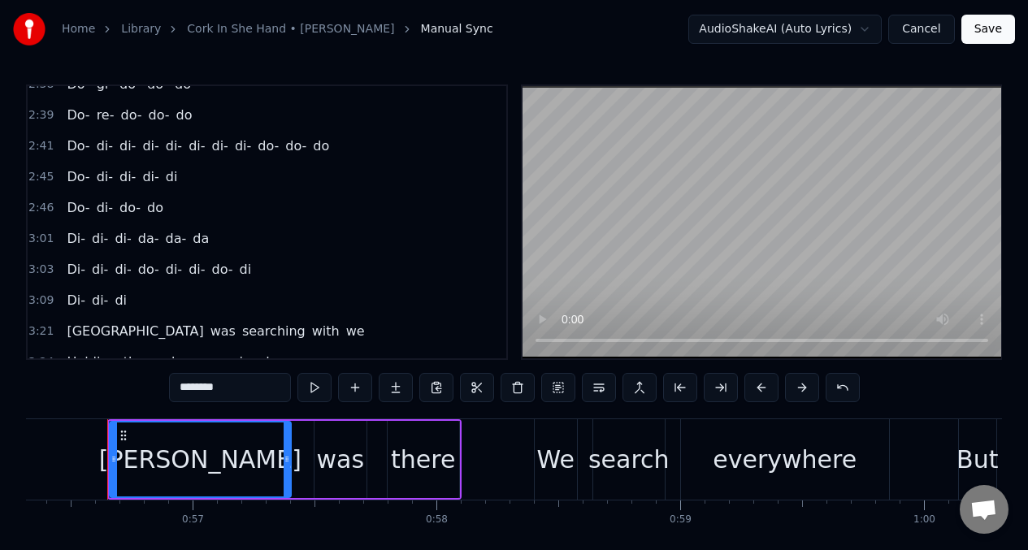
click at [79, 334] on span "[GEOGRAPHIC_DATA]" at bounding box center [135, 331] width 140 height 19
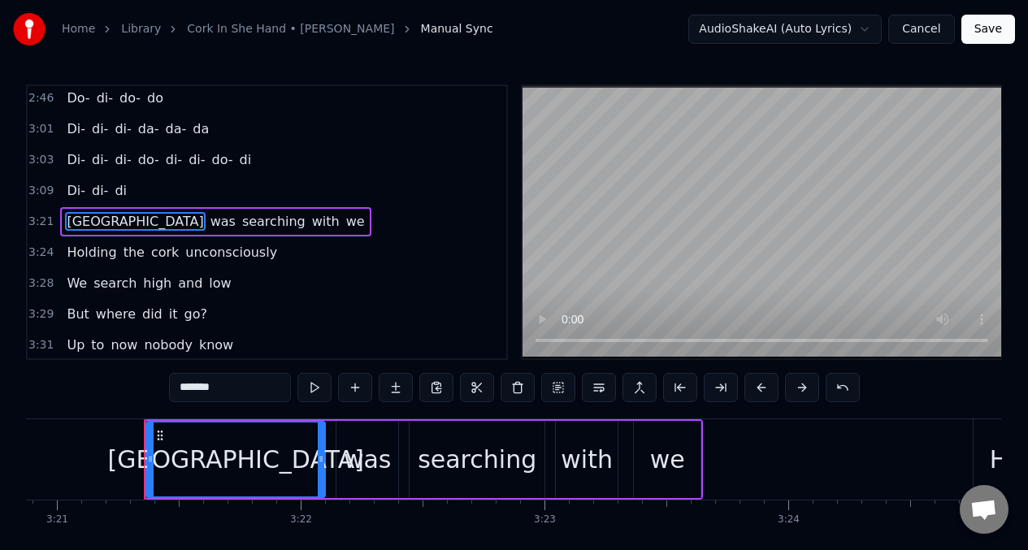
scroll to position [0, 49030]
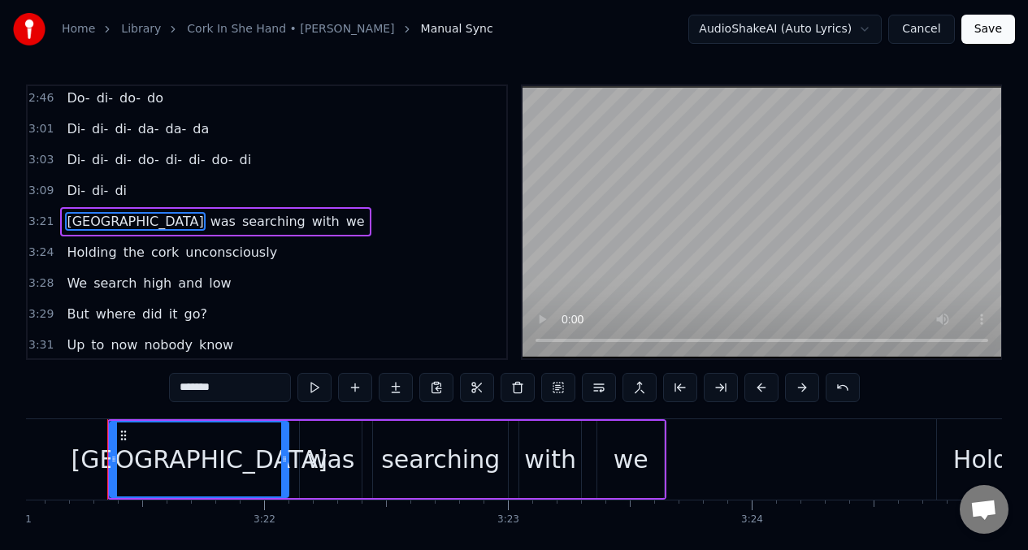
click at [263, 451] on div "[GEOGRAPHIC_DATA]" at bounding box center [199, 460] width 177 height 74
click at [231, 384] on input "*******" at bounding box center [230, 387] width 122 height 29
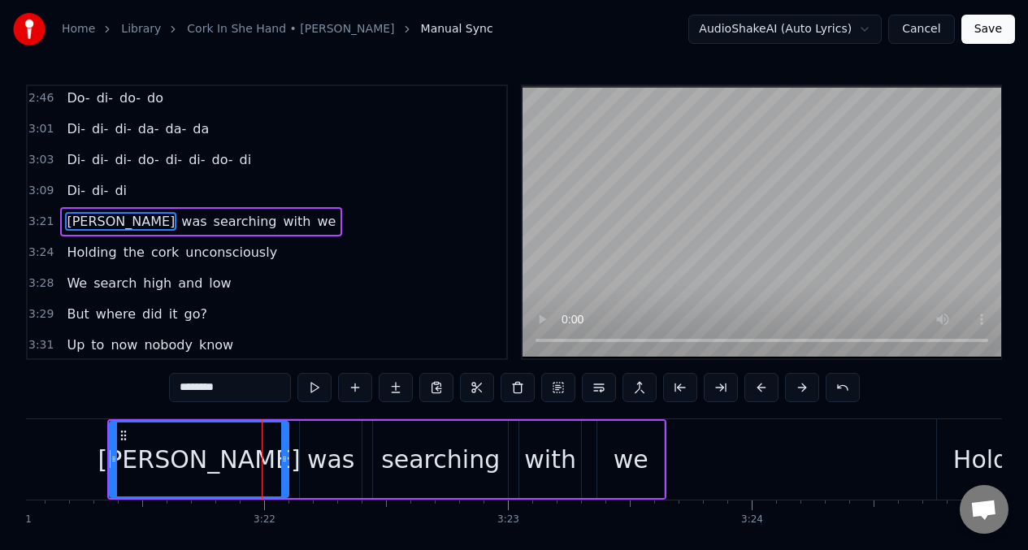
type input "********"
click at [51, 211] on div "3:21 [PERSON_NAME] was searching with we" at bounding box center [267, 222] width 479 height 31
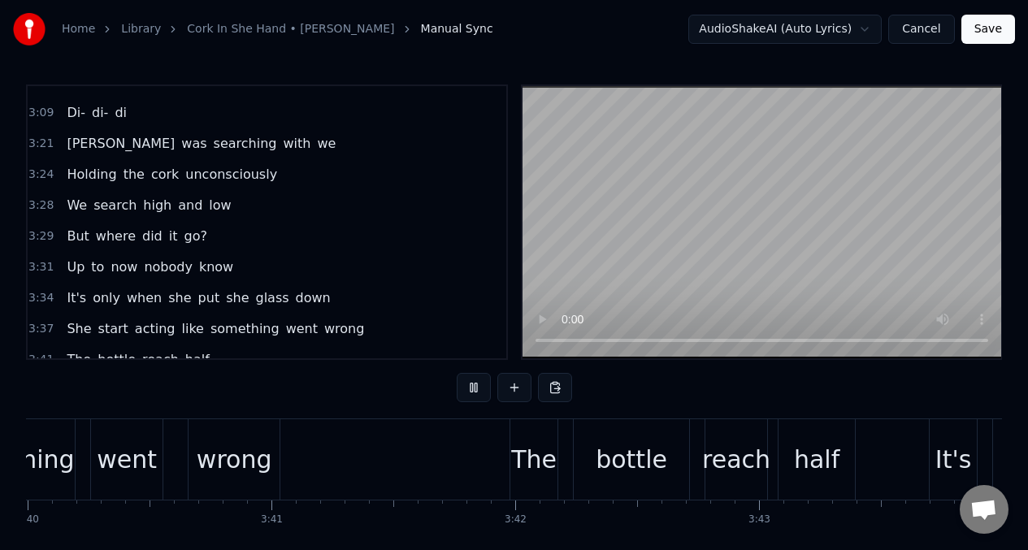
scroll to position [1890, 0]
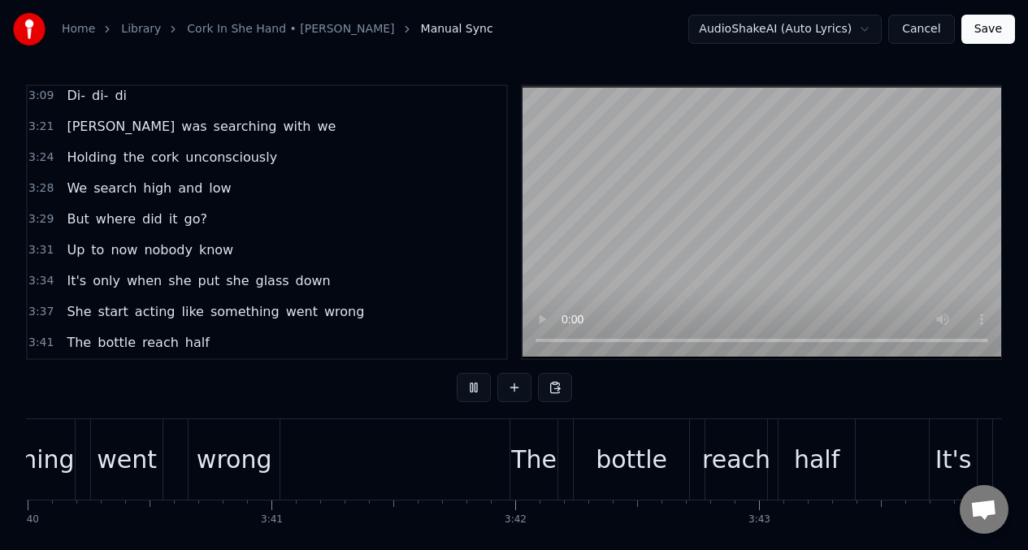
click at [71, 284] on span "It's" at bounding box center [76, 281] width 23 height 19
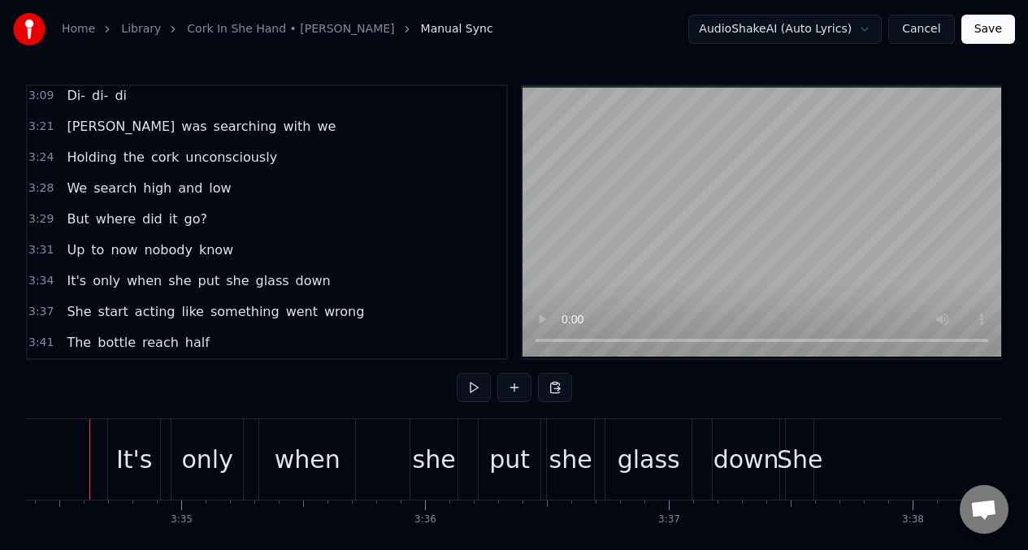
scroll to position [0, 52266]
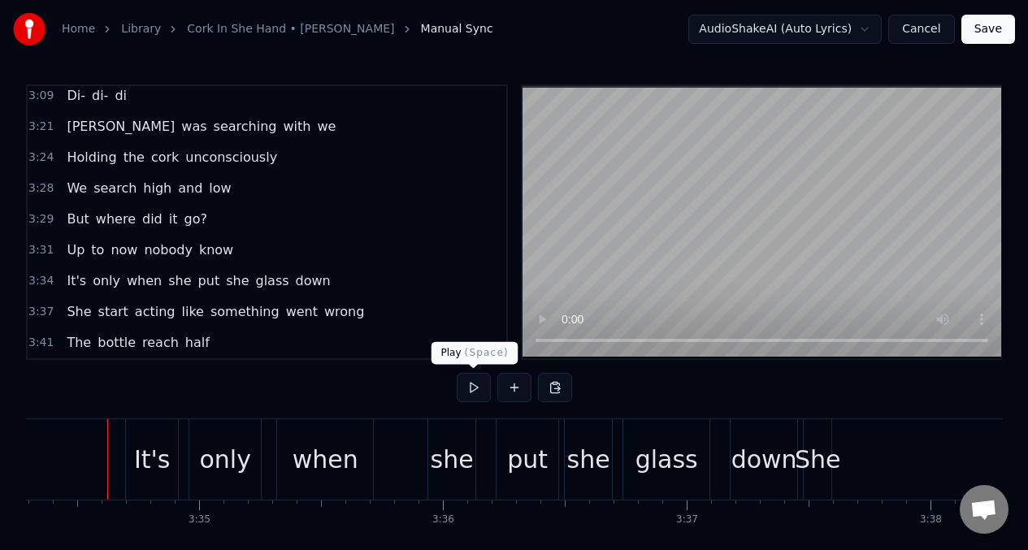
click at [476, 392] on button at bounding box center [474, 387] width 34 height 29
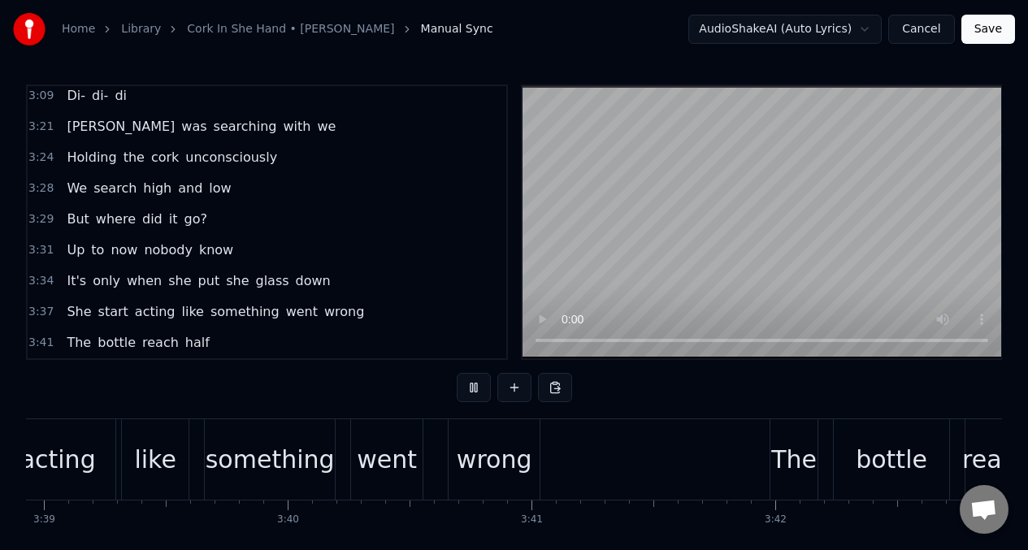
click at [85, 281] on div "It's only when she put she glass down" at bounding box center [198, 281] width 276 height 29
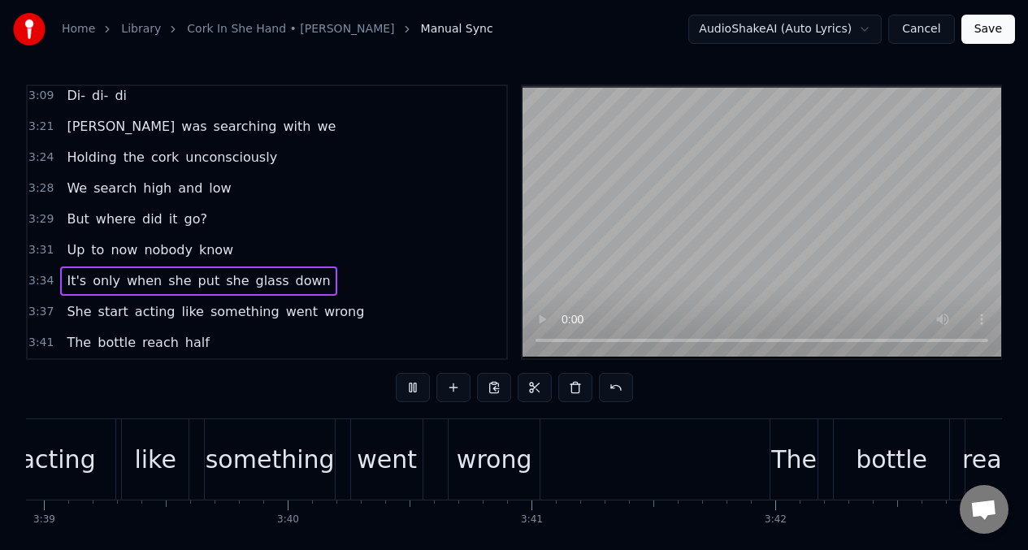
click at [76, 281] on span "It's" at bounding box center [76, 281] width 23 height 19
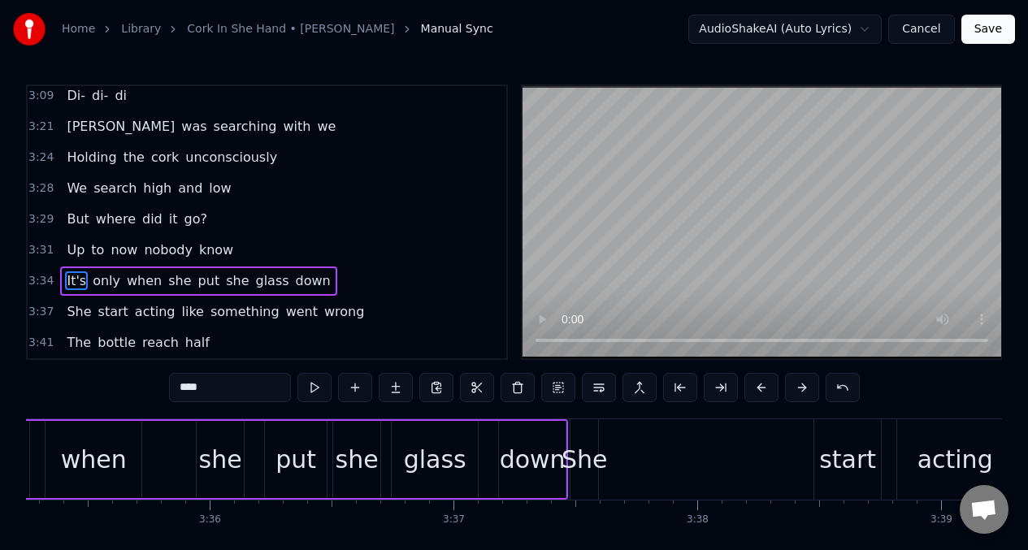
scroll to position [0, 52284]
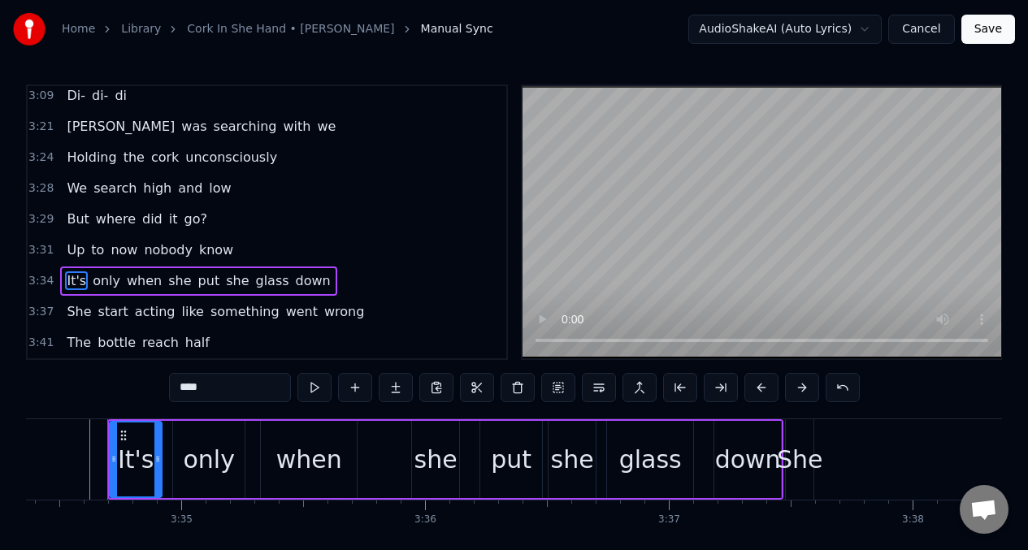
click at [75, 311] on span "She" at bounding box center [79, 311] width 28 height 19
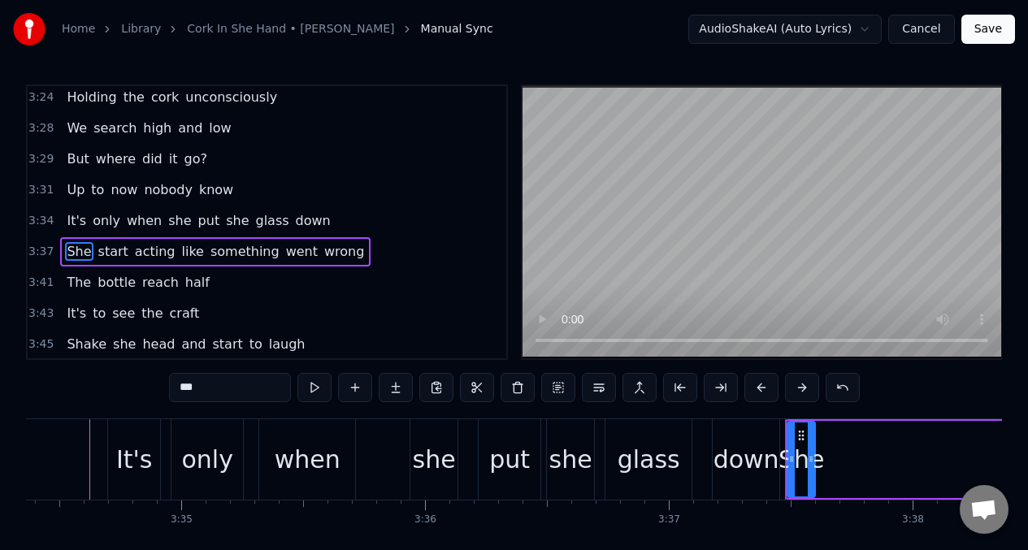
scroll to position [1980, 0]
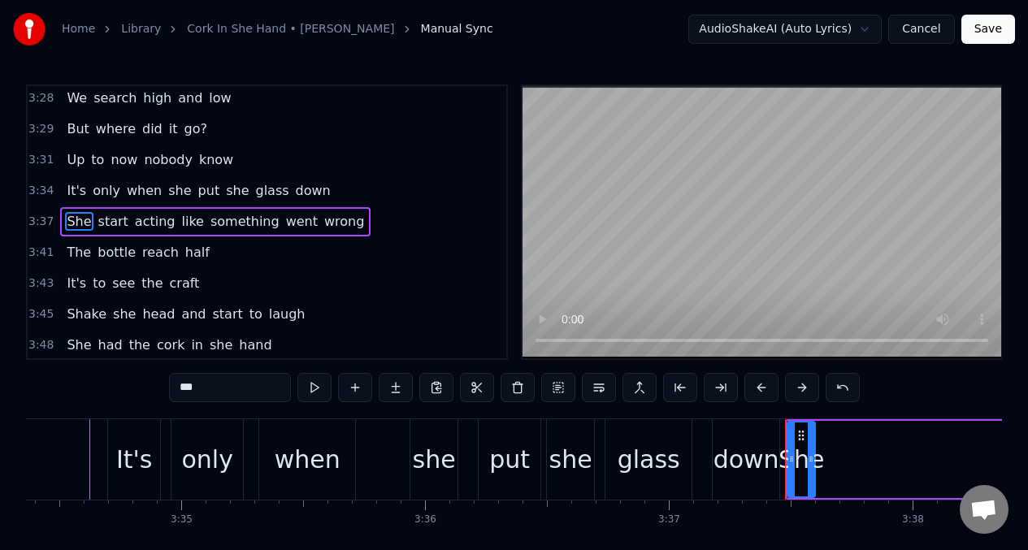
click at [220, 393] on input "***" at bounding box center [230, 387] width 122 height 29
type input "*"
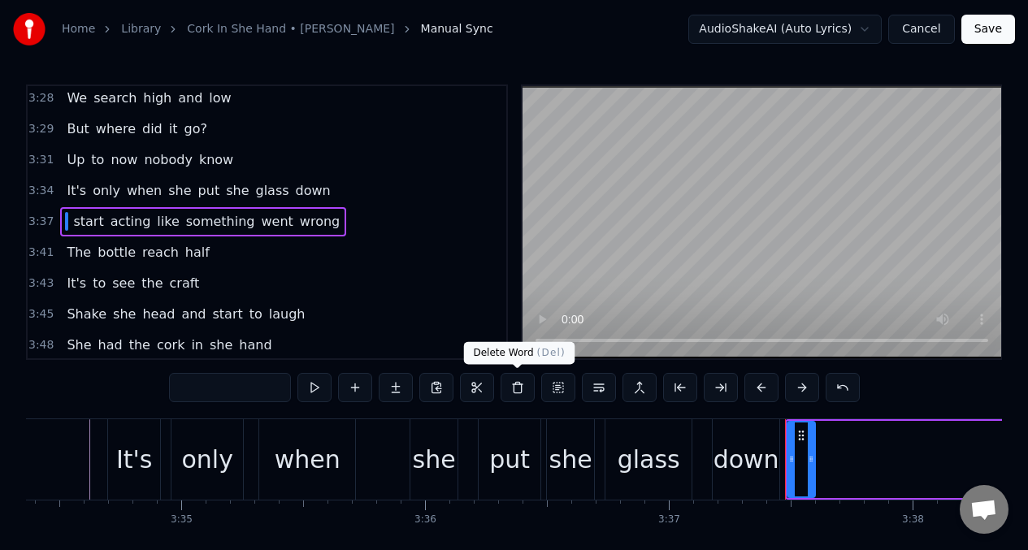
click at [515, 389] on button at bounding box center [518, 387] width 34 height 29
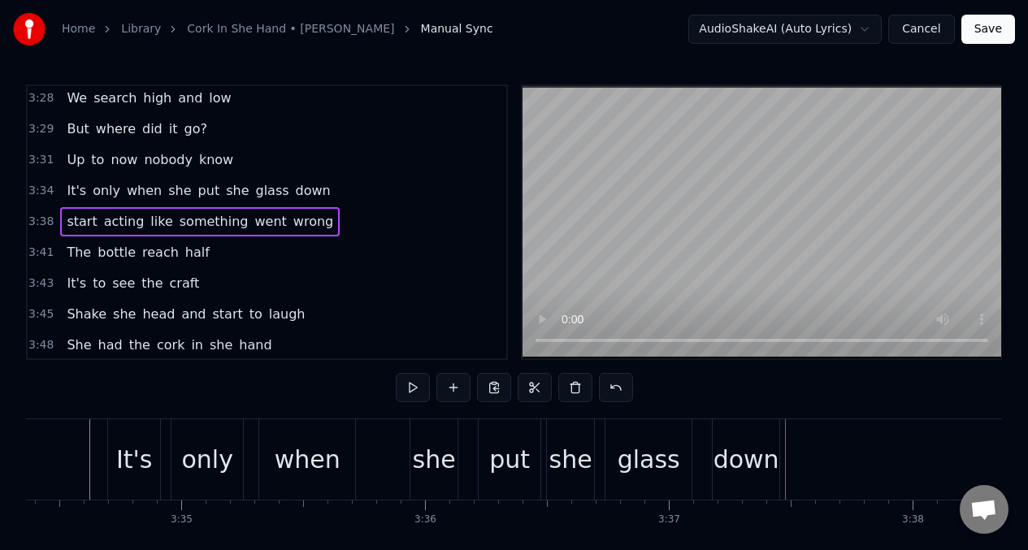
click at [81, 218] on span "start" at bounding box center [81, 221] width 33 height 19
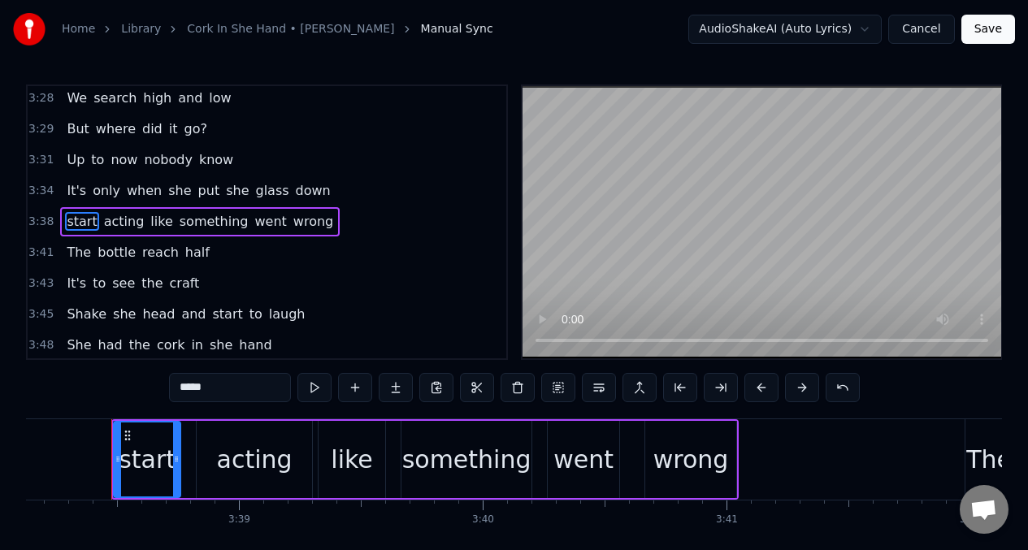
scroll to position [0, 53206]
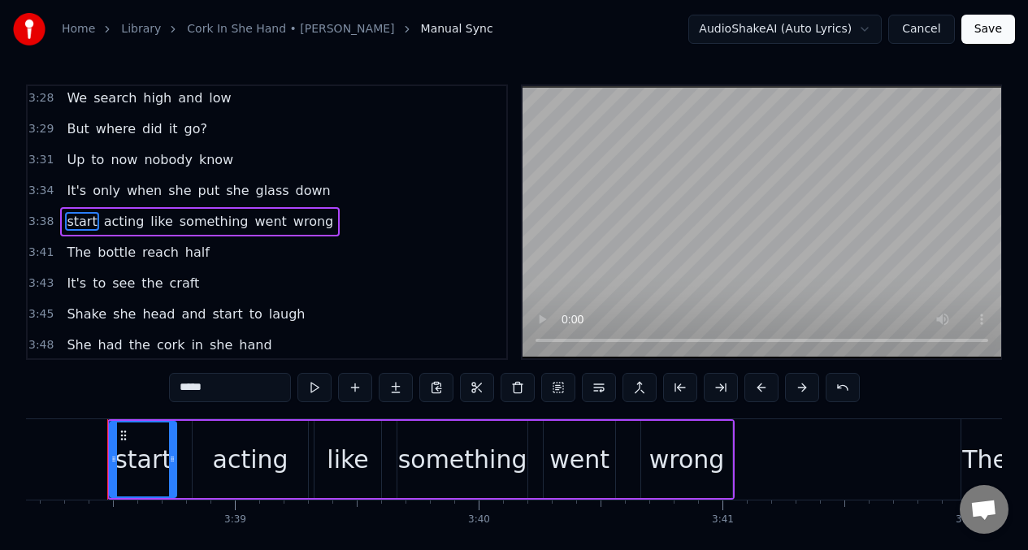
click at [184, 390] on input "*****" at bounding box center [230, 387] width 122 height 29
click at [189, 391] on input "******" at bounding box center [230, 387] width 122 height 29
click at [185, 388] on input "*****" at bounding box center [230, 387] width 122 height 29
click at [180, 390] on input "****" at bounding box center [230, 387] width 122 height 29
type input "*****"
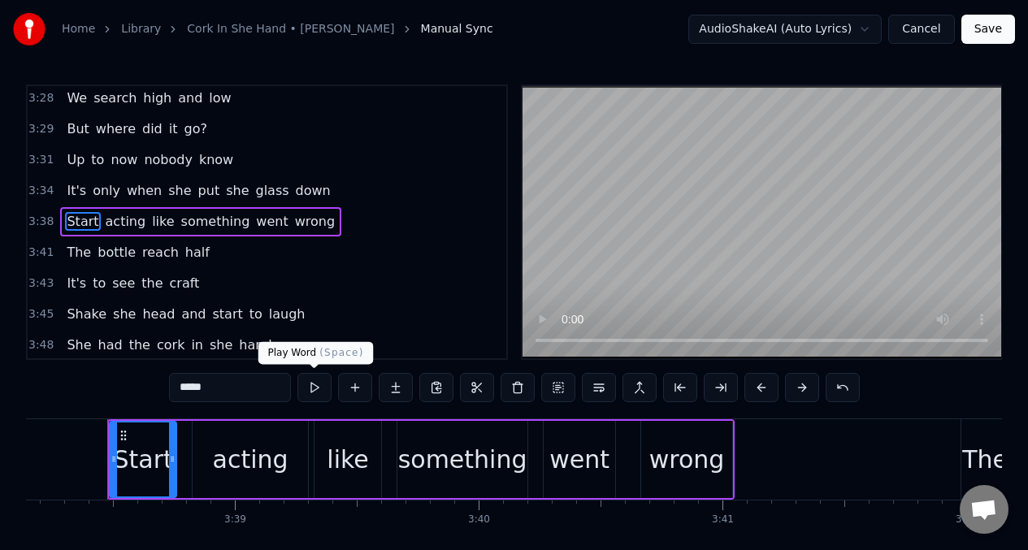
click at [312, 389] on button at bounding box center [315, 387] width 34 height 29
click at [133, 451] on div "Start" at bounding box center [142, 459] width 59 height 37
click at [316, 389] on button at bounding box center [315, 387] width 34 height 29
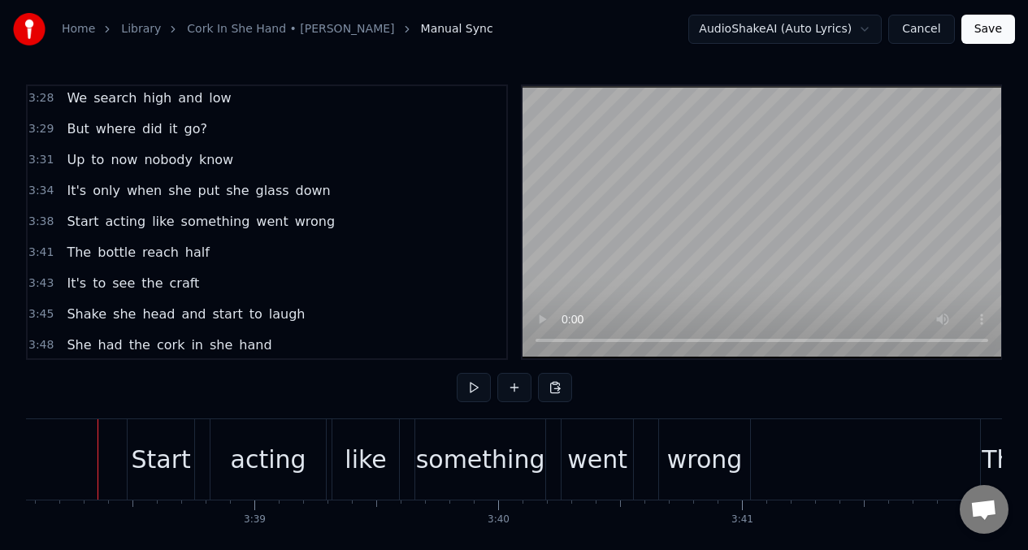
scroll to position [0, 53177]
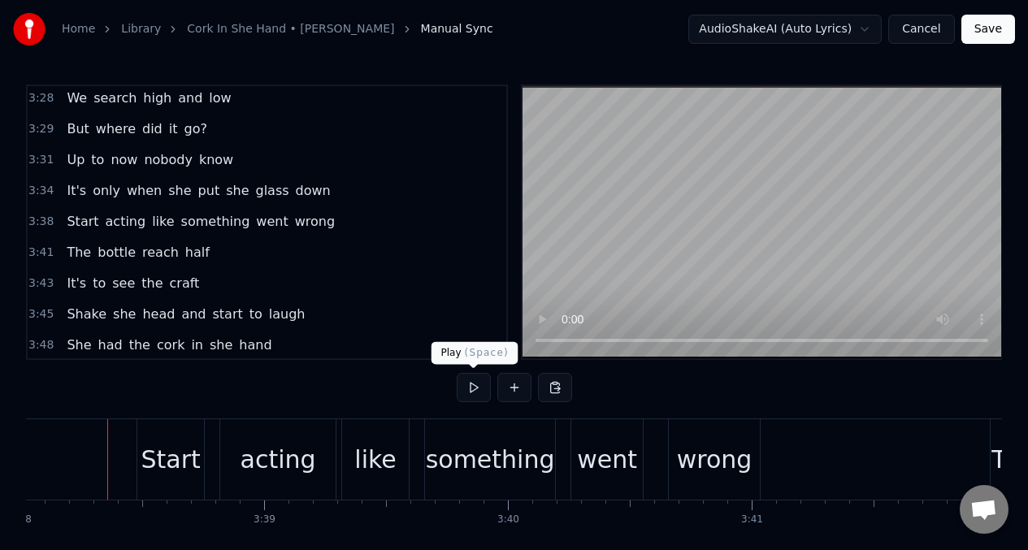
click at [474, 389] on button at bounding box center [474, 387] width 34 height 29
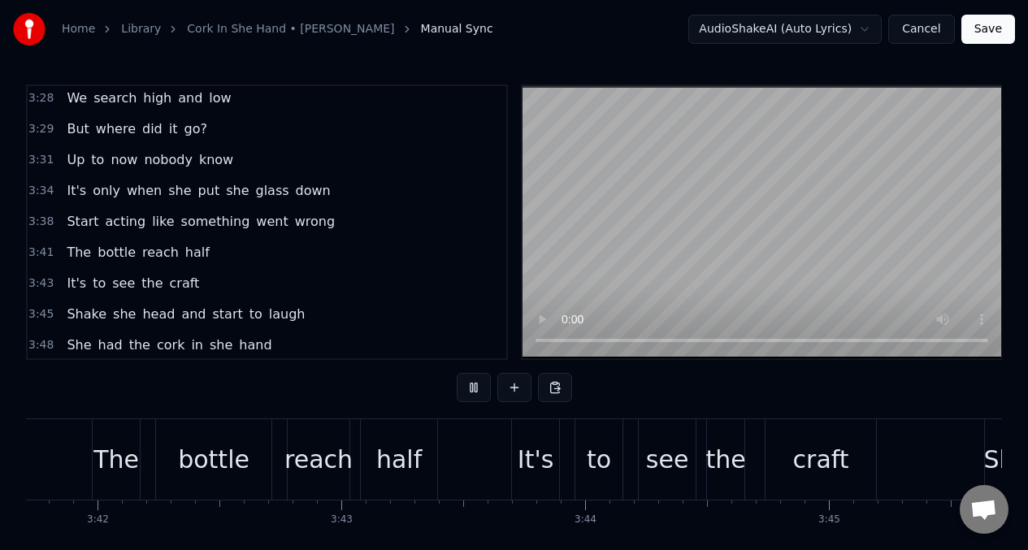
scroll to position [0, 55222]
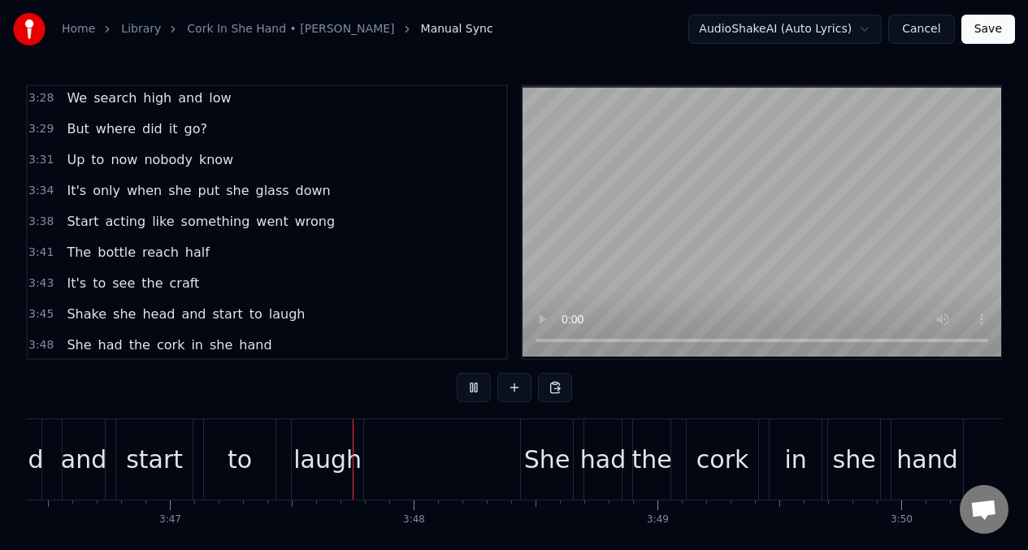
click at [60, 248] on div "The bottle reach half" at bounding box center [137, 252] width 155 height 29
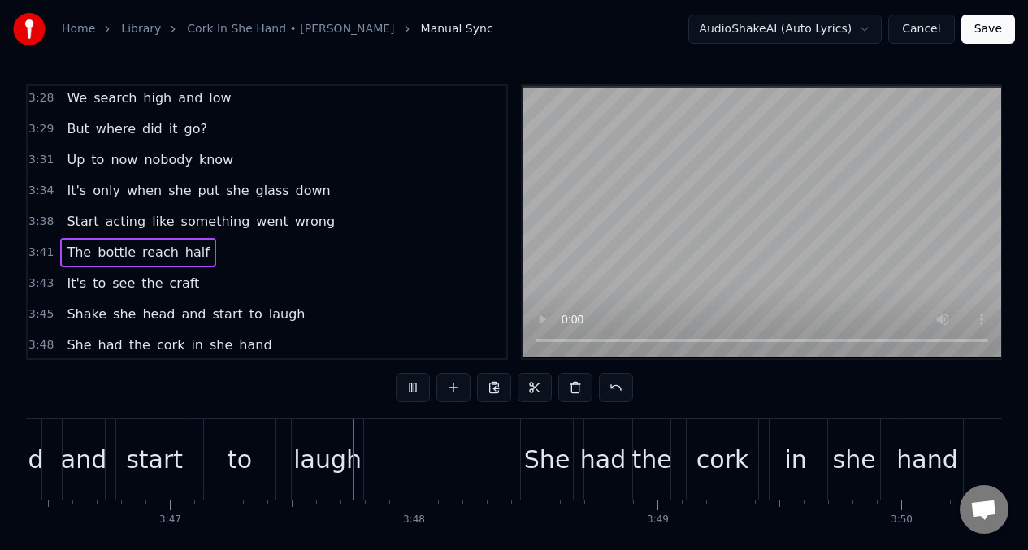
click at [69, 250] on span "The" at bounding box center [79, 252] width 28 height 19
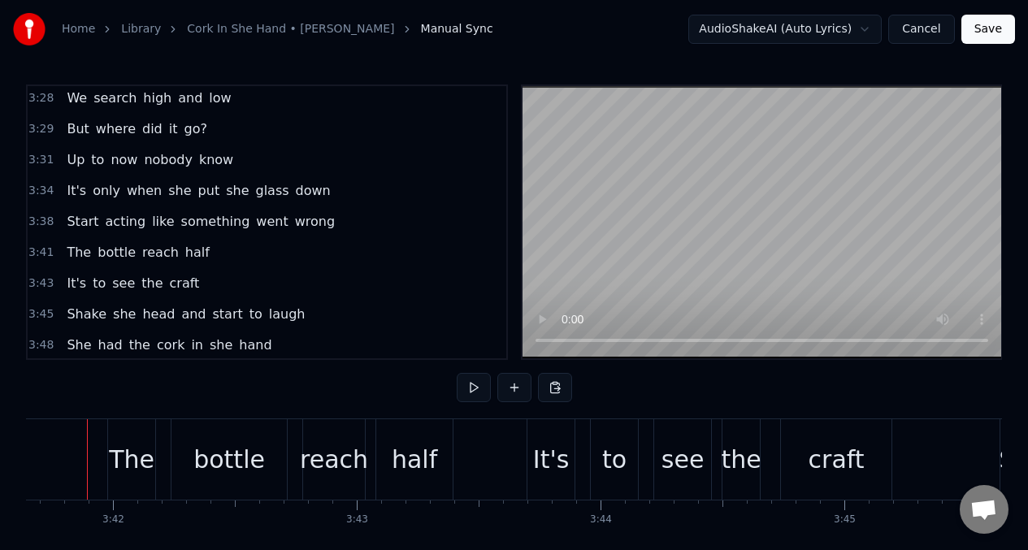
scroll to position [0, 54039]
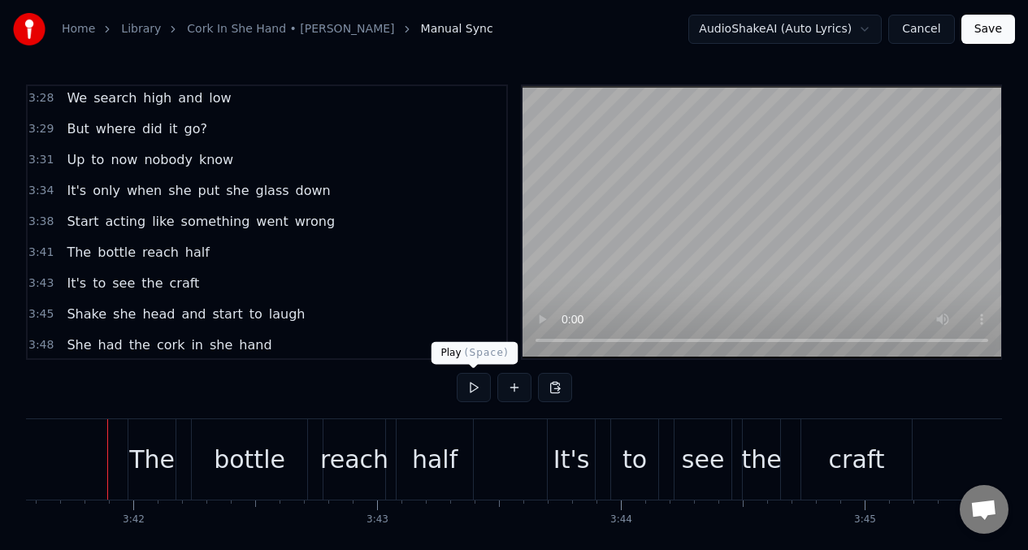
click at [477, 391] on button at bounding box center [474, 387] width 34 height 29
click at [476, 391] on button at bounding box center [474, 387] width 34 height 29
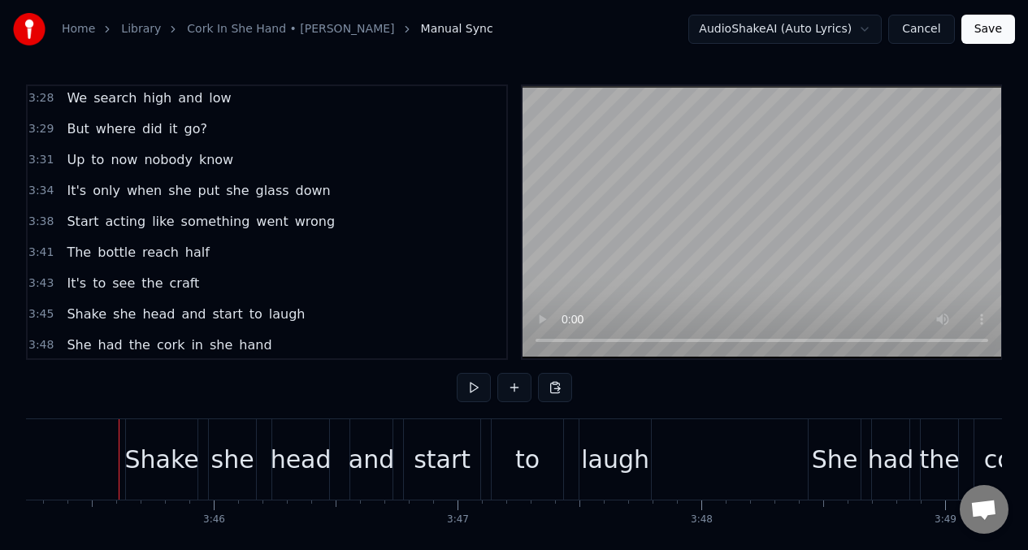
scroll to position [0, 54946]
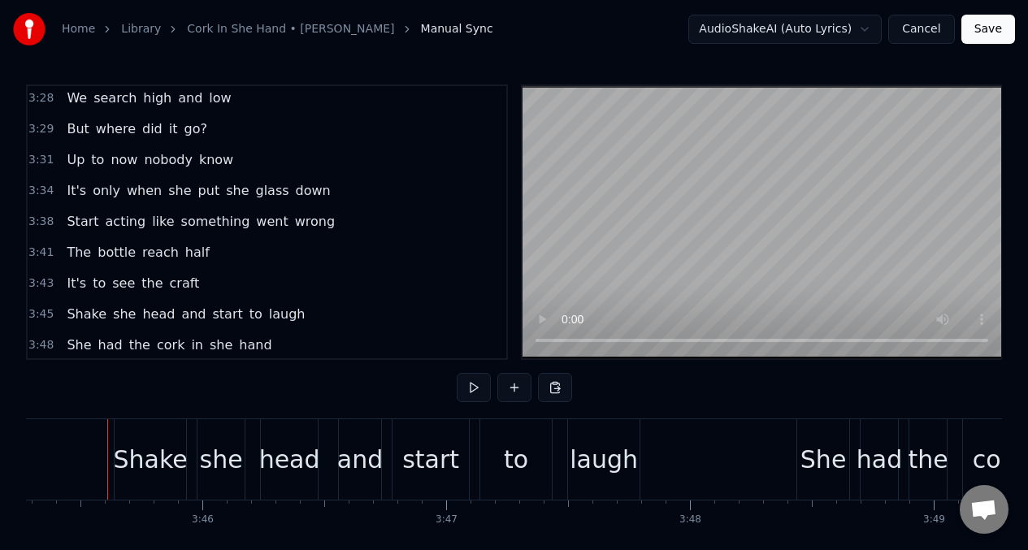
click at [73, 250] on span "The" at bounding box center [79, 252] width 28 height 19
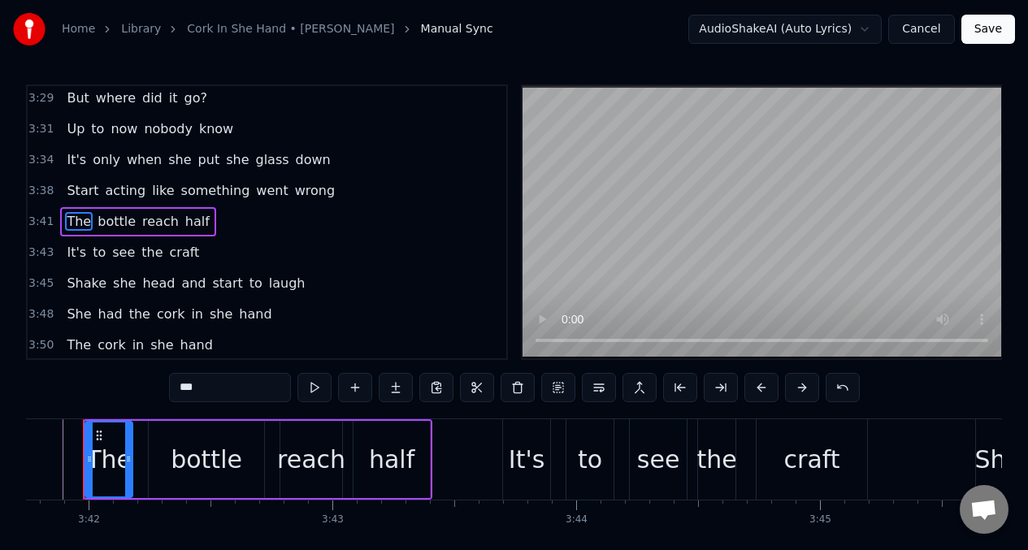
scroll to position [0, 54059]
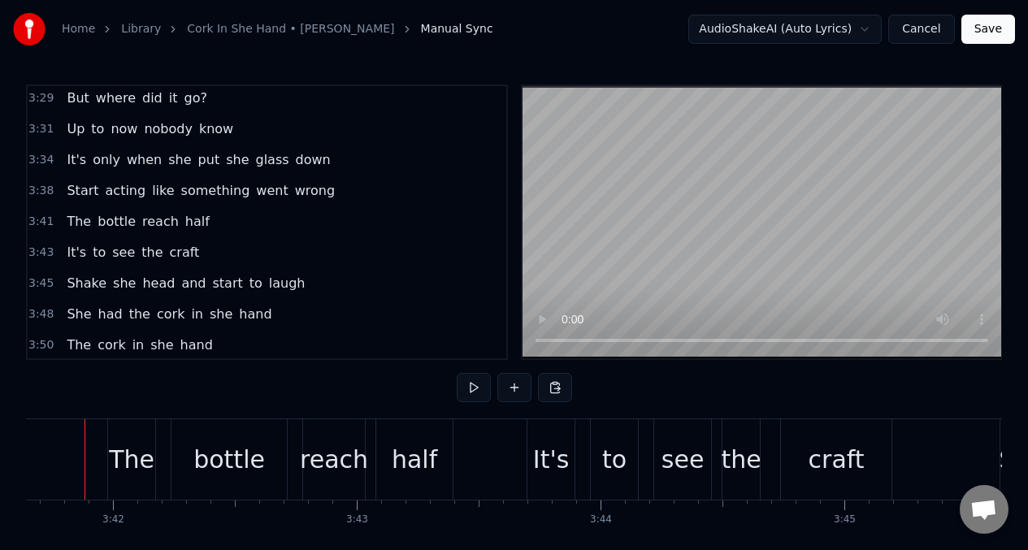
scroll to position [0, 54037]
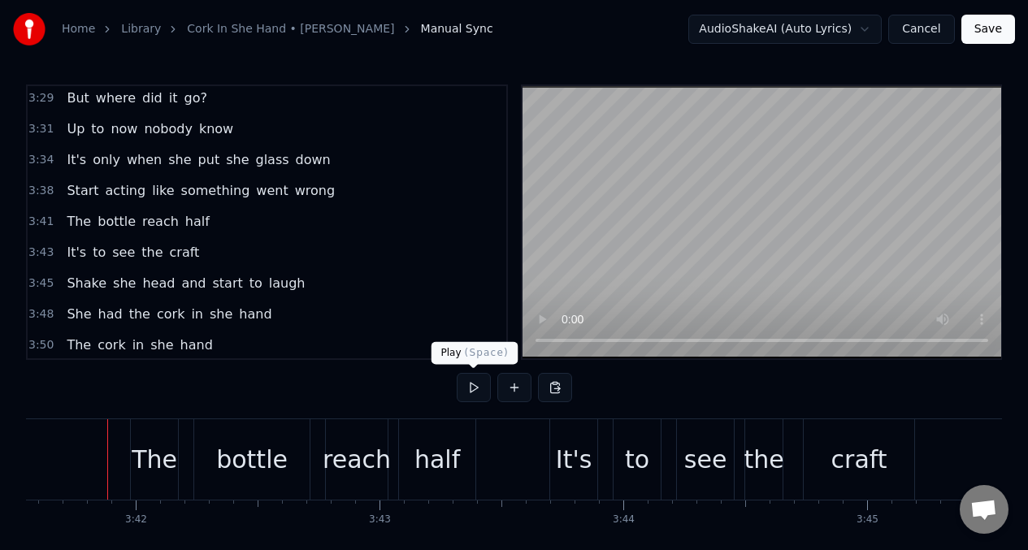
click at [471, 389] on button at bounding box center [474, 387] width 34 height 29
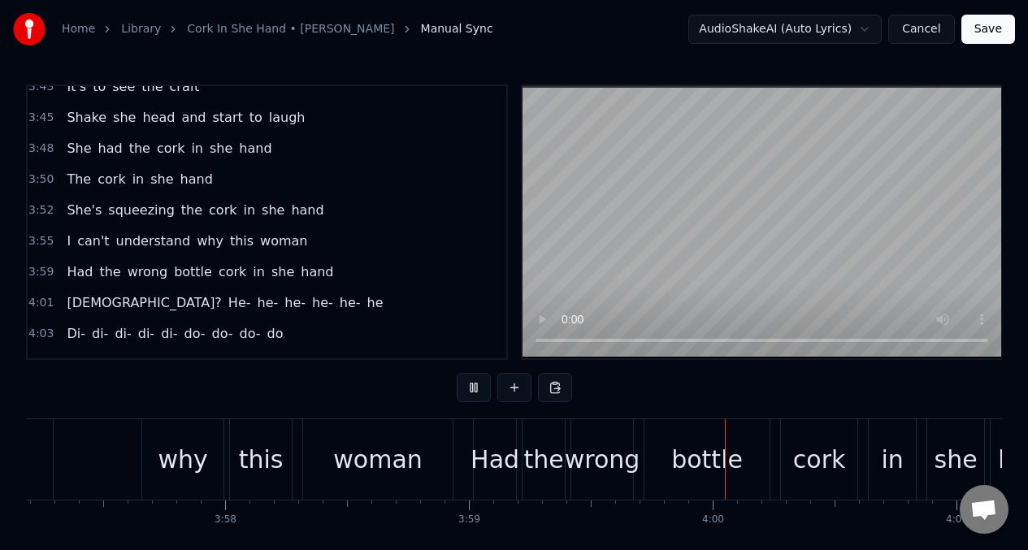
scroll to position [2179, 0]
click at [139, 272] on span "wrong" at bounding box center [147, 270] width 43 height 19
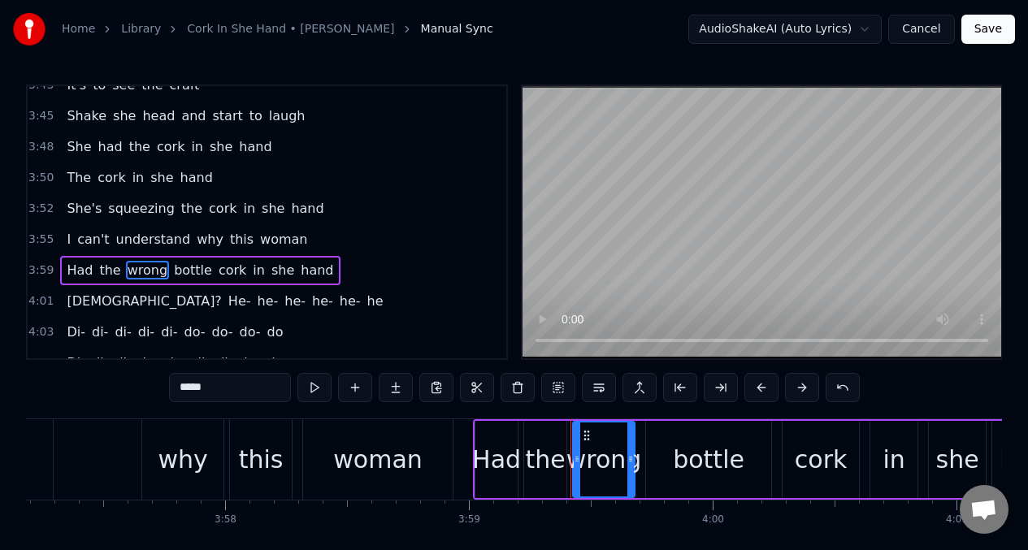
scroll to position [2228, 0]
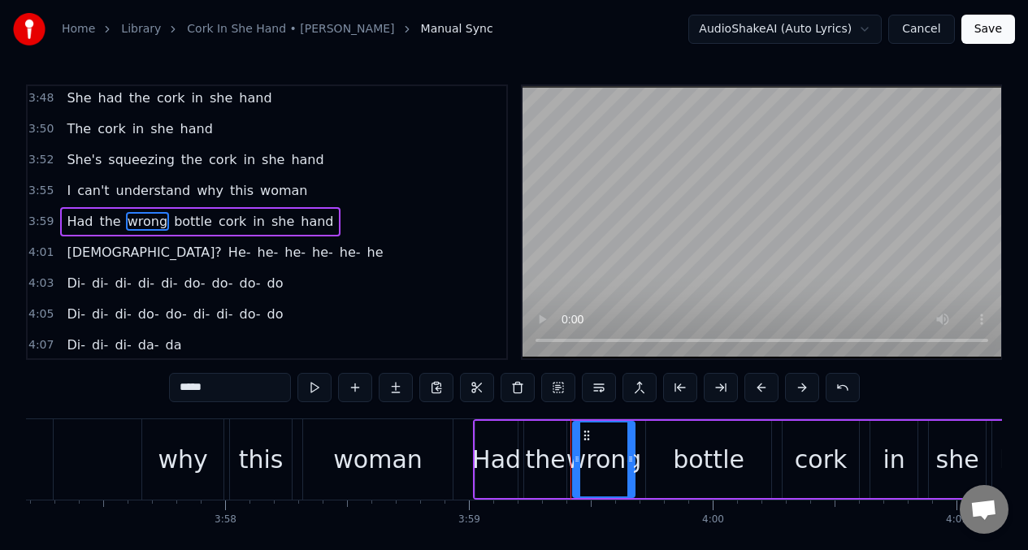
click at [227, 395] on input "*****" at bounding box center [230, 387] width 122 height 29
type input "*"
click at [73, 226] on span "Had" at bounding box center [79, 221] width 29 height 19
type input "***"
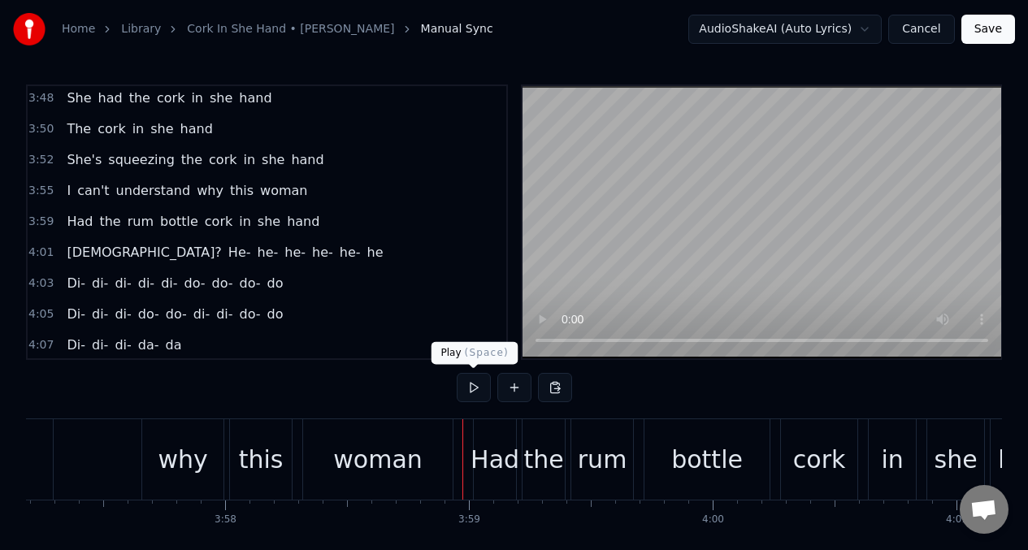
click at [461, 400] on button at bounding box center [474, 387] width 34 height 29
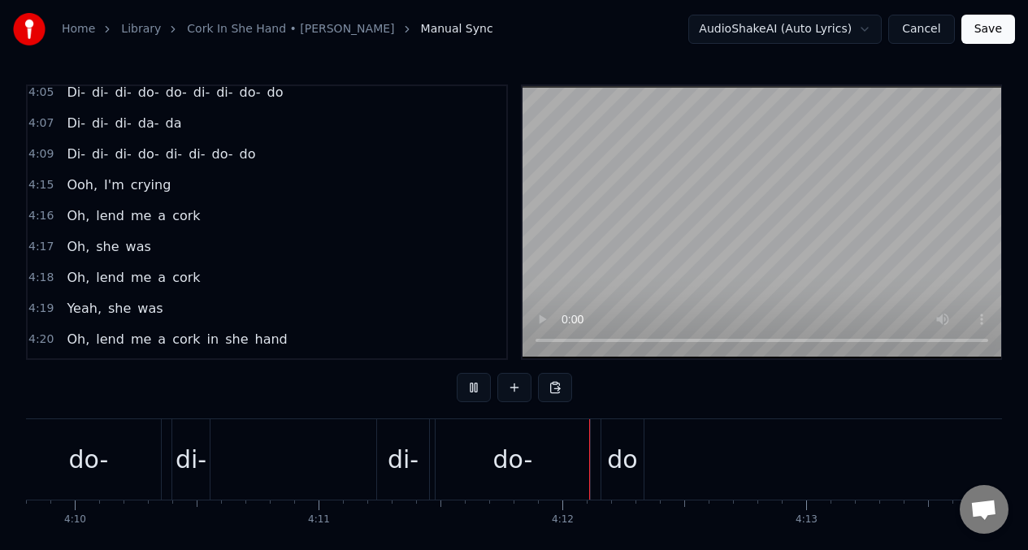
scroll to position [0, 61098]
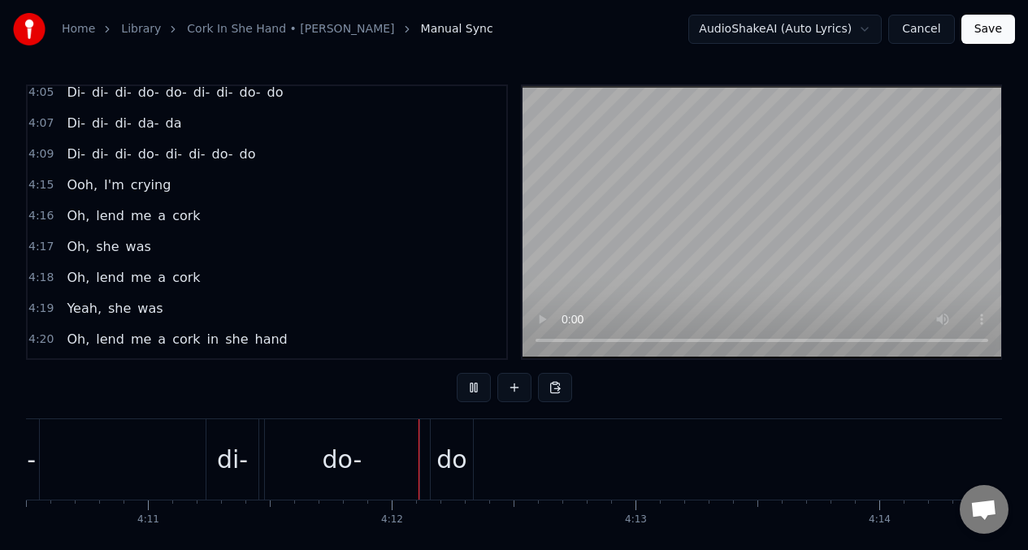
click at [60, 184] on div "Ooh, I'm crying" at bounding box center [118, 185] width 117 height 29
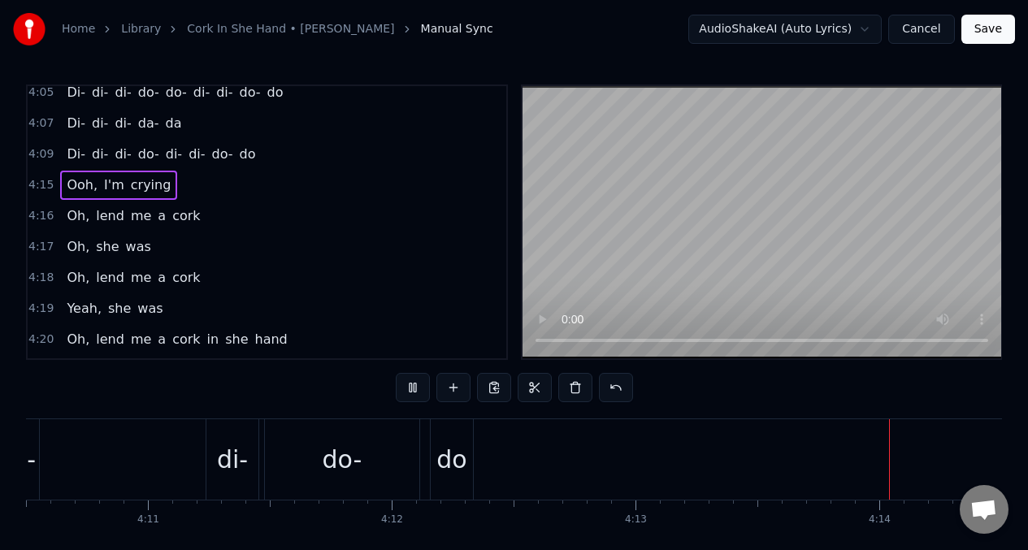
click at [65, 158] on span "Di-" at bounding box center [76, 154] width 22 height 19
click at [72, 157] on span "Di-" at bounding box center [76, 154] width 22 height 19
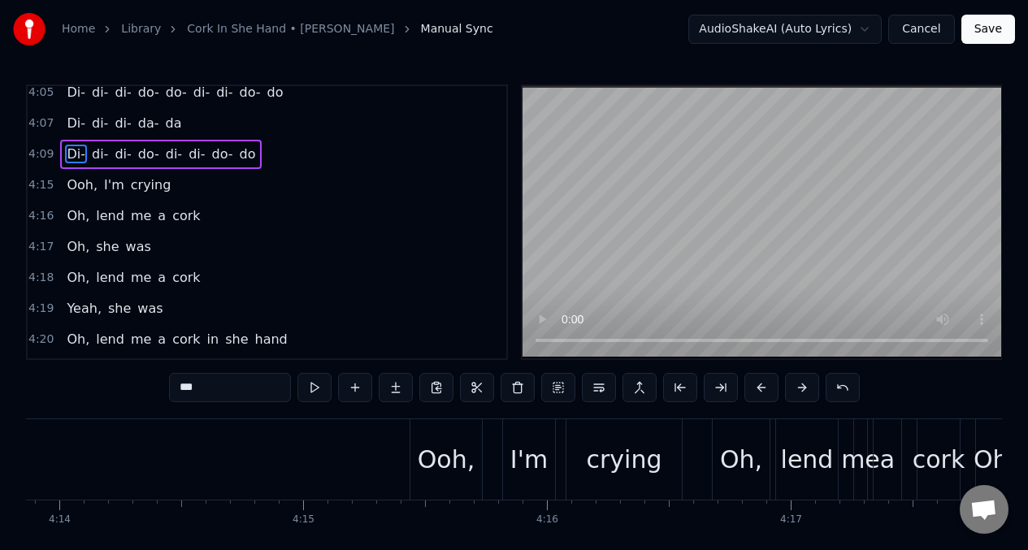
scroll to position [0, 60659]
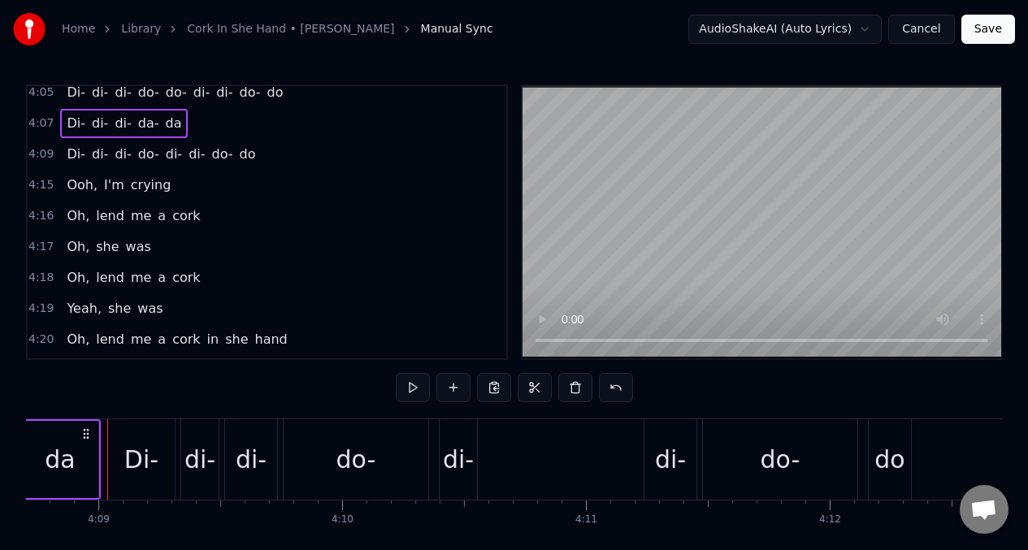
scroll to position [0, 60650]
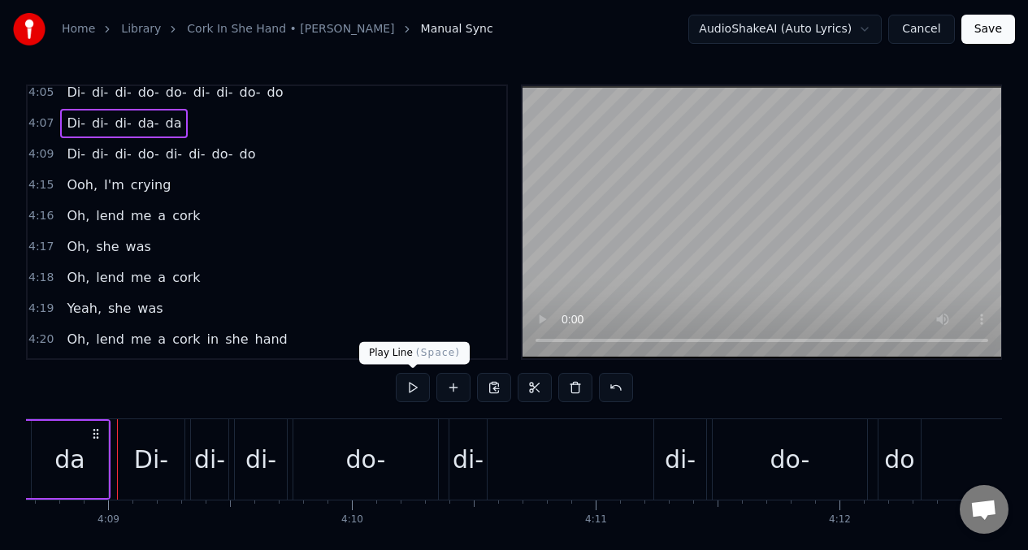
click at [412, 380] on button at bounding box center [413, 387] width 34 height 29
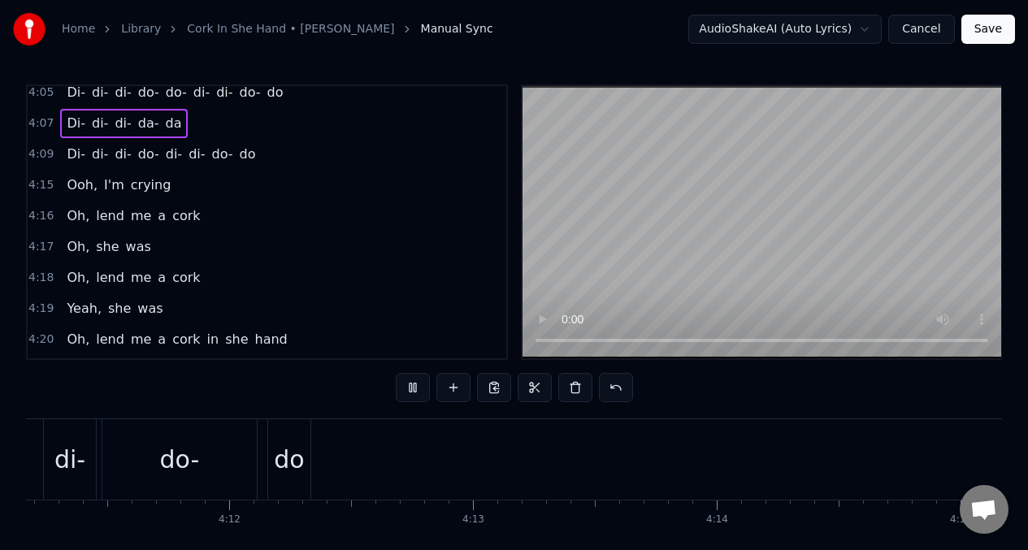
scroll to position [0, 62277]
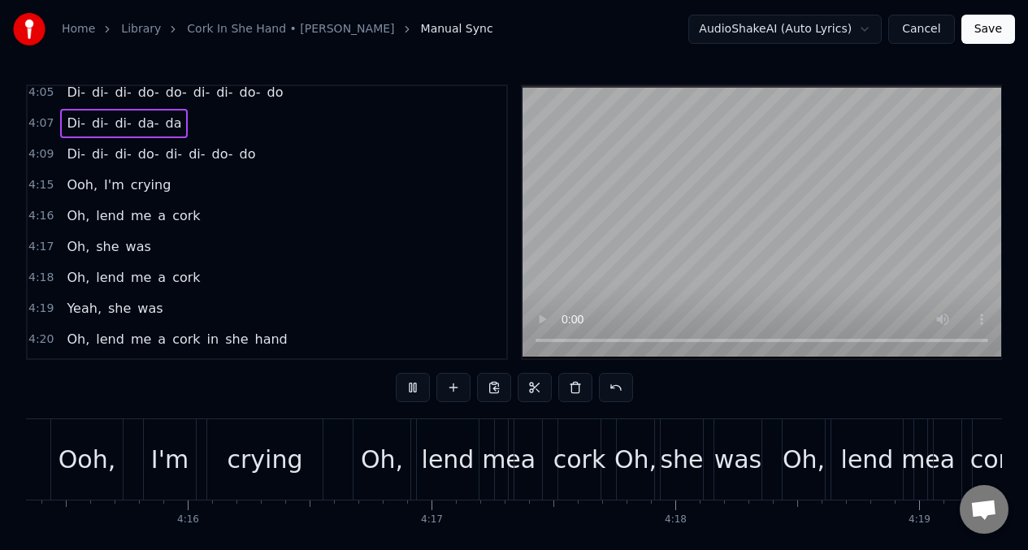
click at [62, 184] on div "Ooh, I'm crying" at bounding box center [118, 185] width 117 height 29
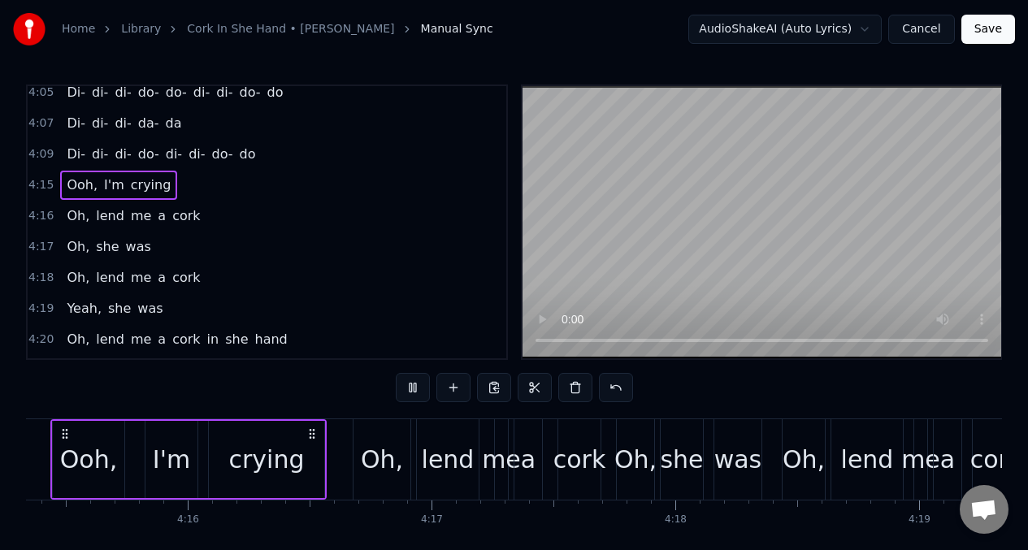
click at [61, 184] on div "Ooh, I'm crying" at bounding box center [118, 185] width 117 height 29
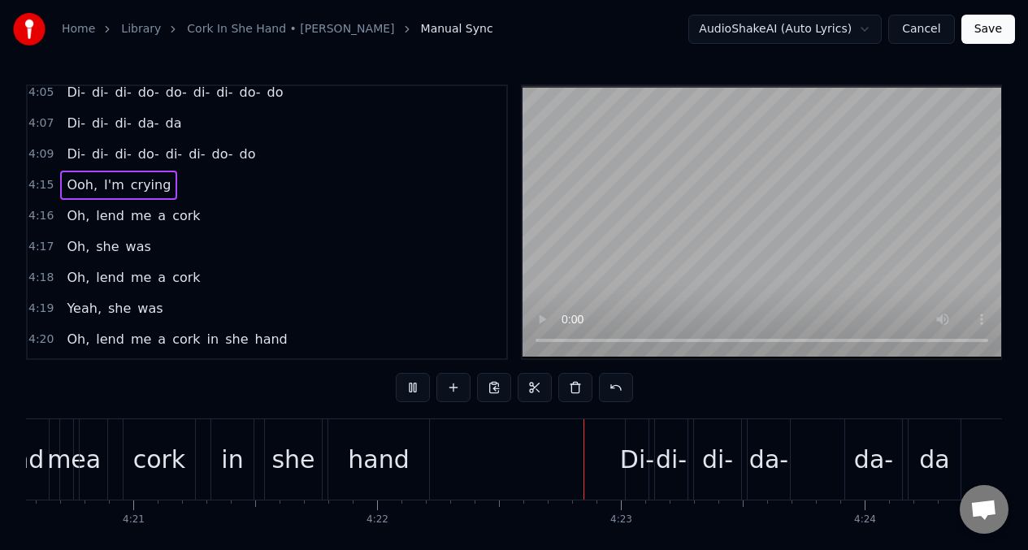
click at [61, 184] on div "Ooh, I'm crying" at bounding box center [118, 185] width 117 height 29
click at [67, 184] on span "Ooh," at bounding box center [82, 185] width 34 height 19
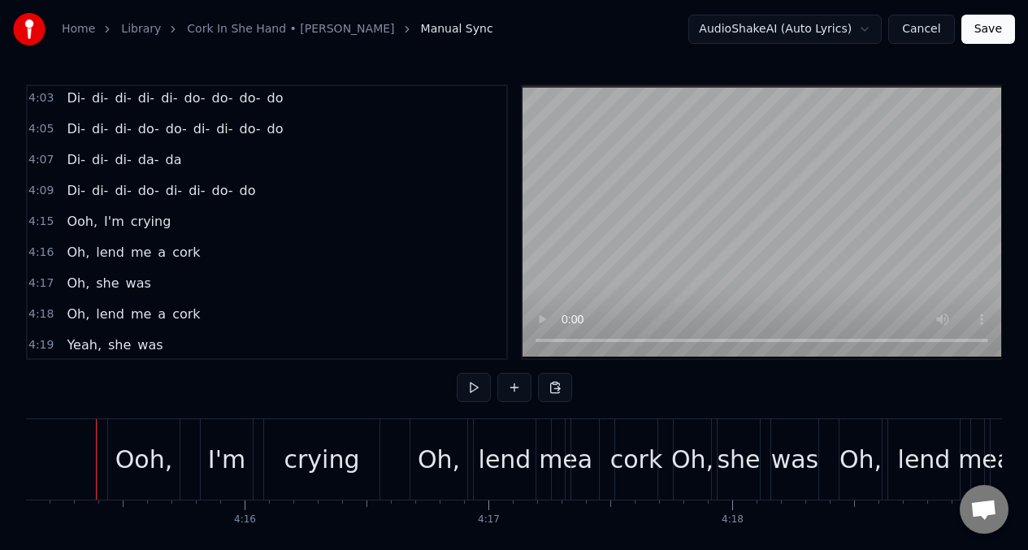
scroll to position [0, 62209]
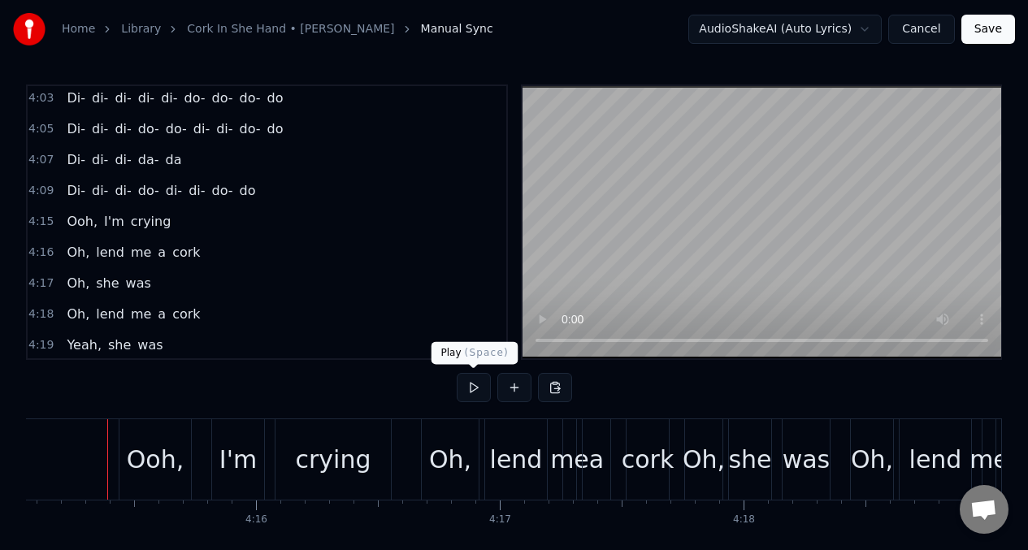
click at [475, 391] on button at bounding box center [474, 387] width 34 height 29
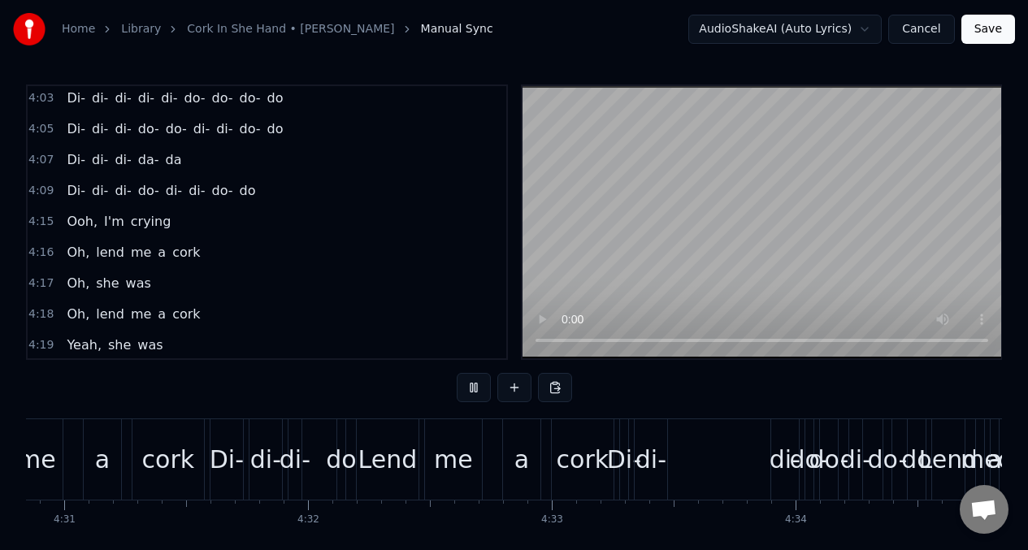
scroll to position [0, 66881]
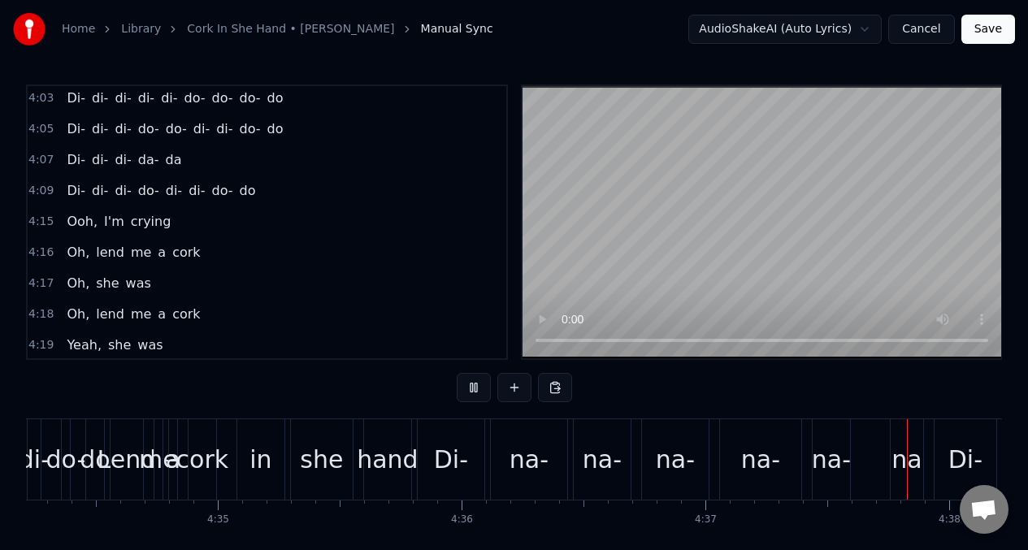
click at [354, 278] on div "4:17 Oh, she was" at bounding box center [267, 283] width 479 height 31
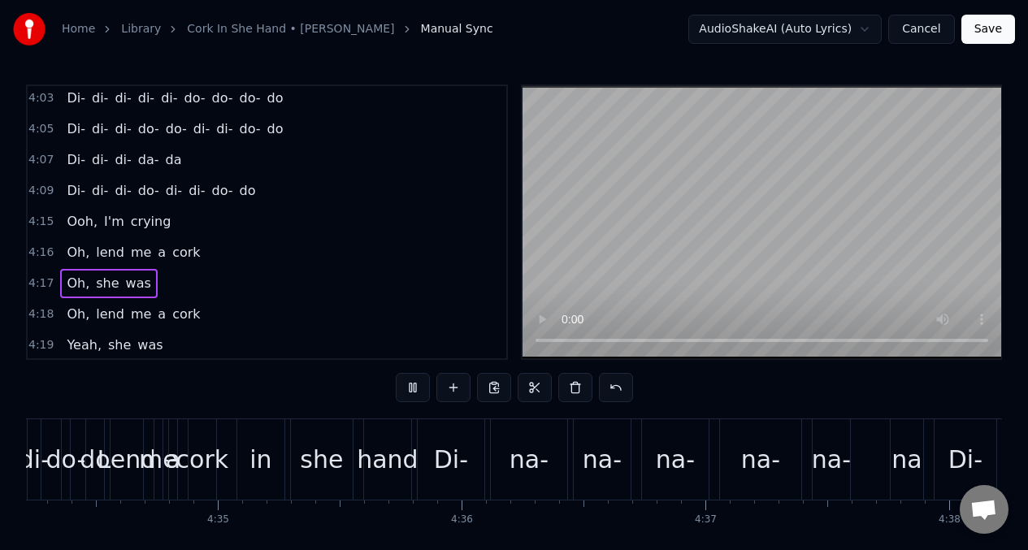
click at [76, 286] on span "Oh," at bounding box center [78, 283] width 26 height 19
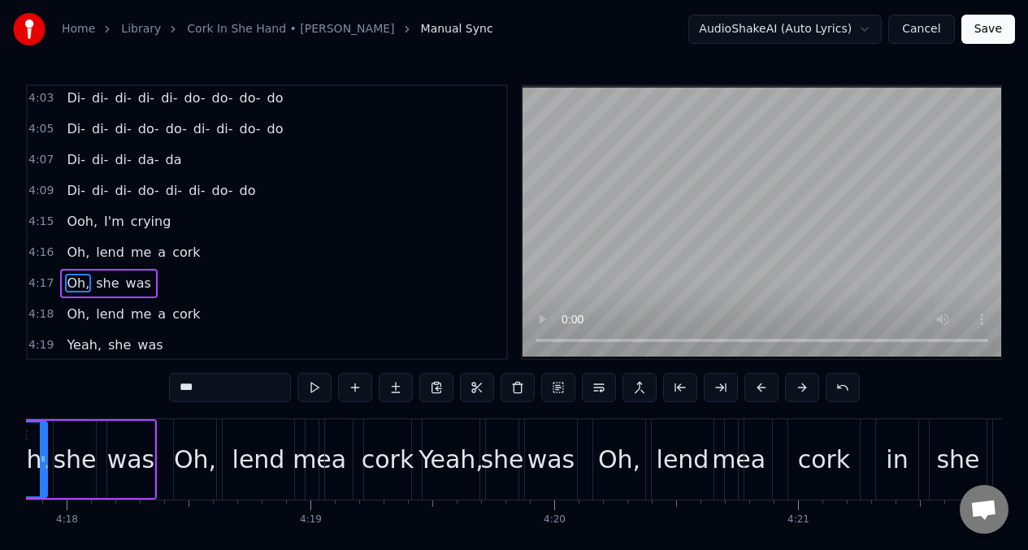
scroll to position [0, 62786]
